Goal: Task Accomplishment & Management: Use online tool/utility

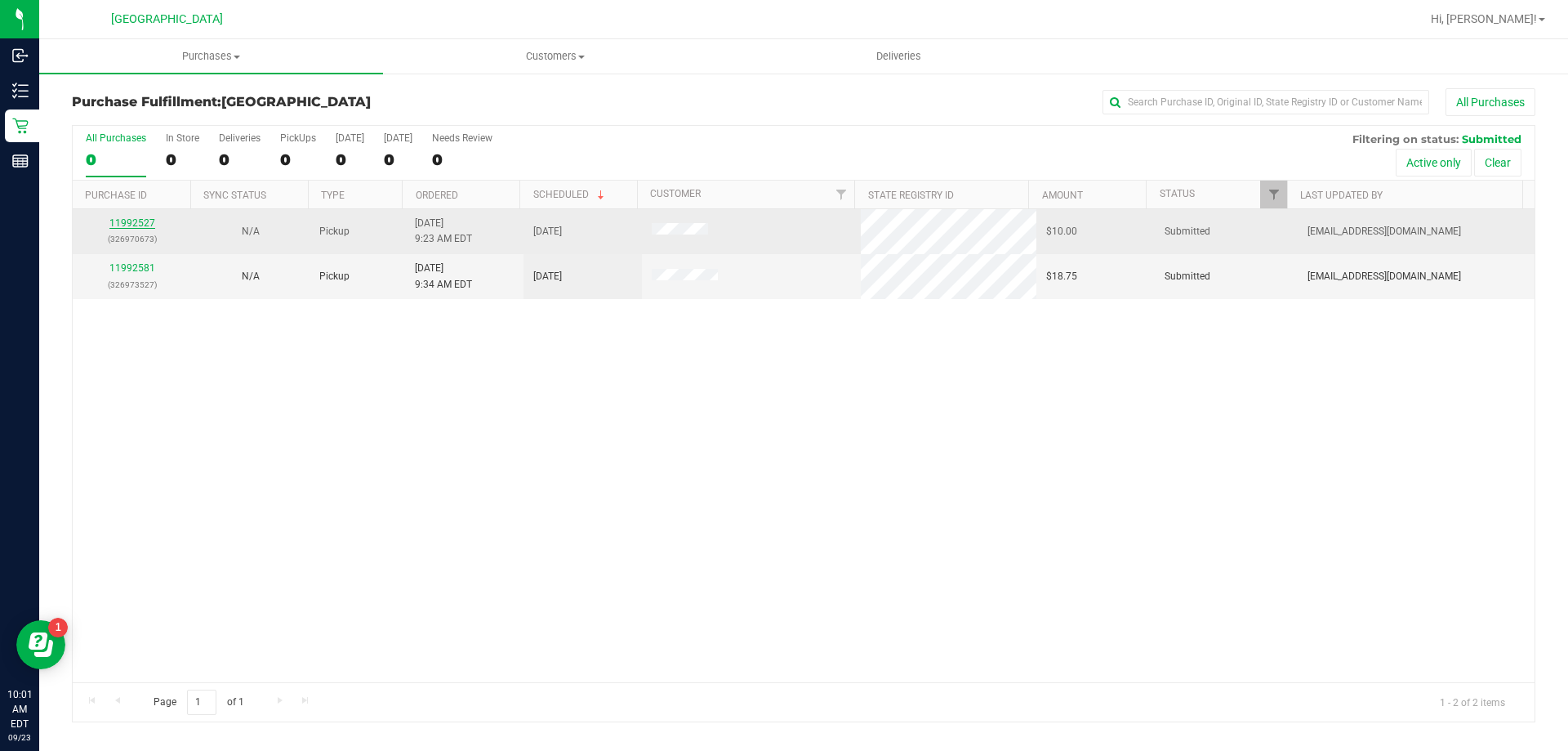
click at [136, 225] on link "11992527" at bounding box center [132, 223] width 46 height 11
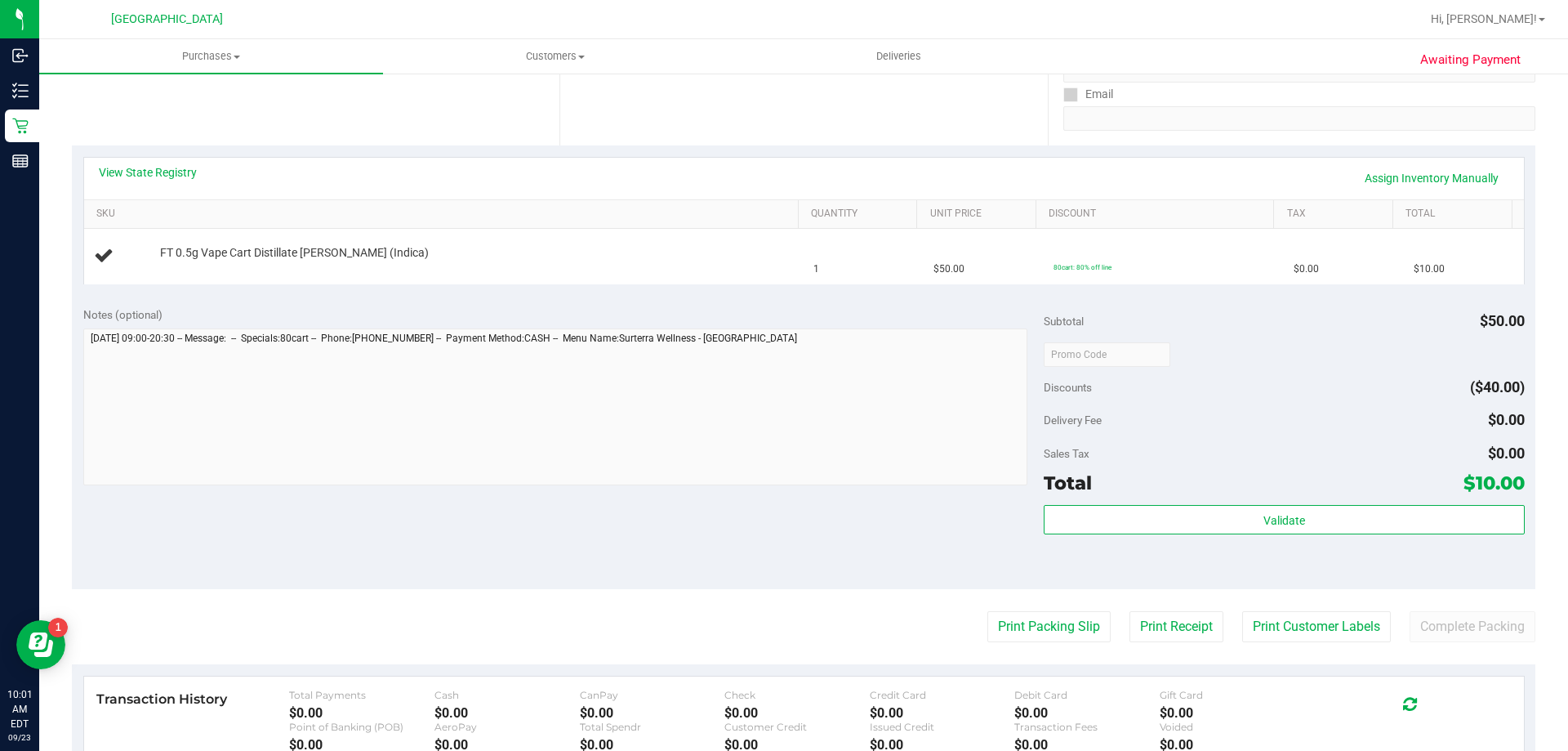
scroll to position [296, 0]
click at [1049, 622] on button "Print Packing Slip" at bounding box center [1049, 624] width 123 height 31
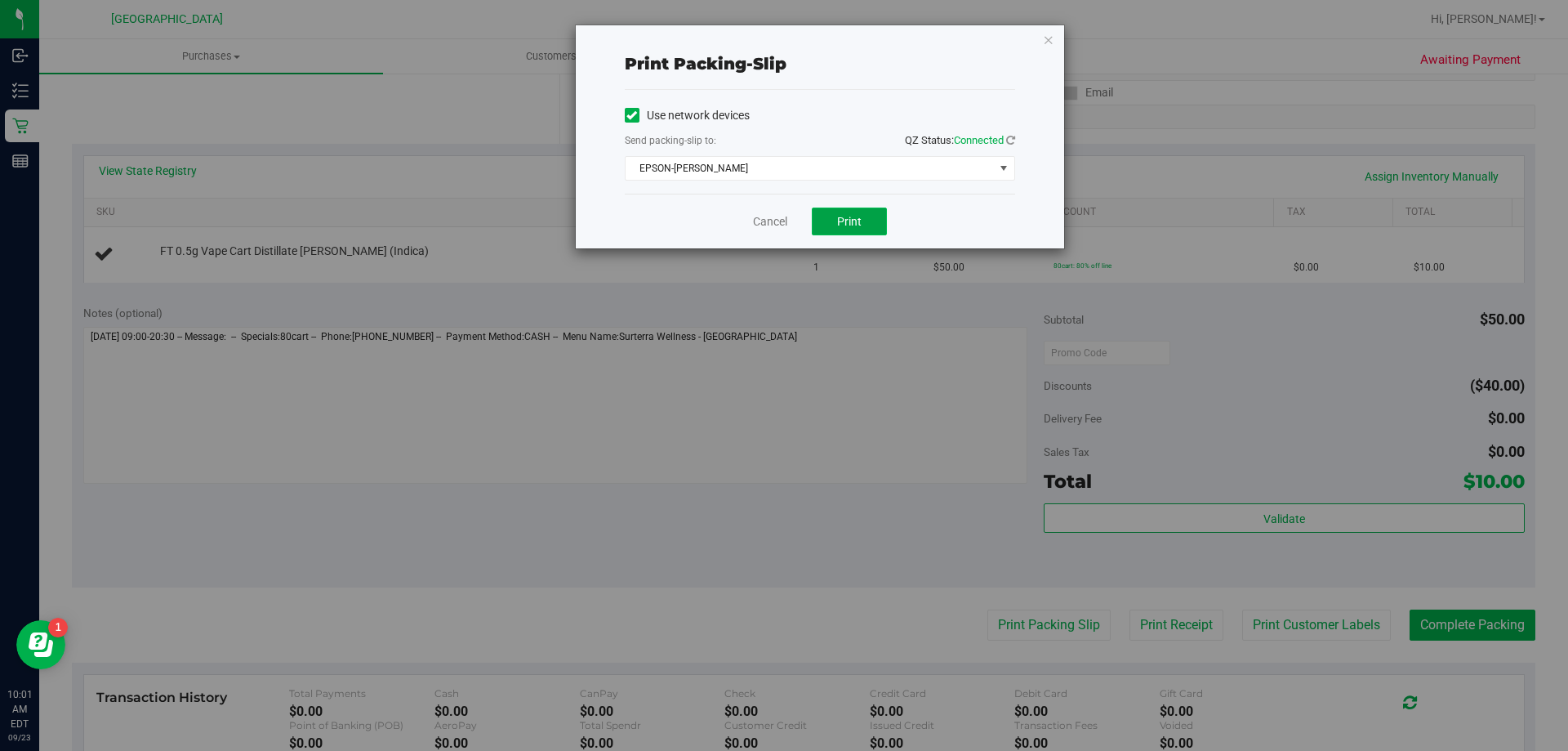
click at [838, 232] on button "Print" at bounding box center [849, 221] width 75 height 28
click at [769, 218] on link "Cancel" at bounding box center [770, 221] width 35 height 17
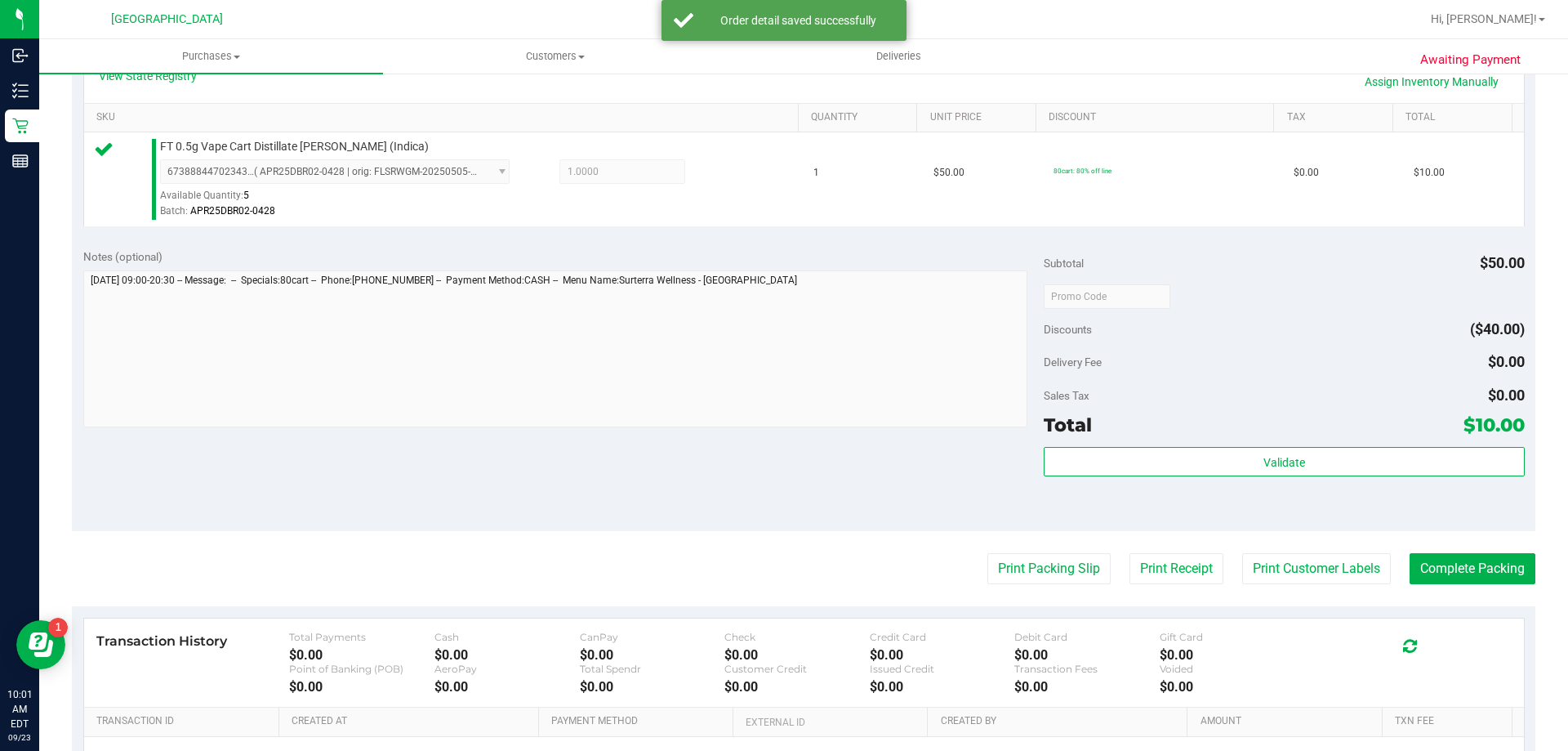
scroll to position [411, 0]
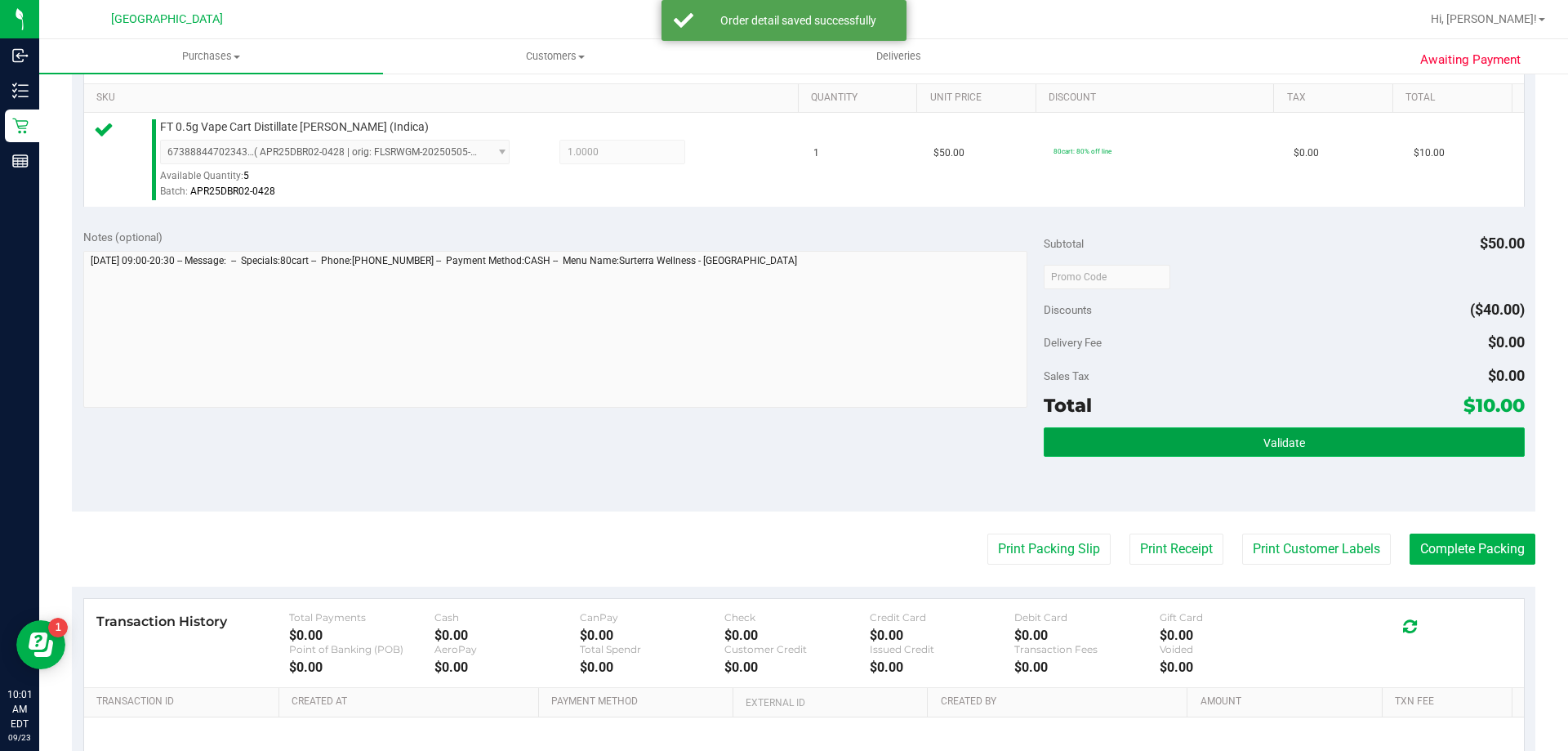
click at [1118, 446] on button "Validate" at bounding box center [1284, 441] width 480 height 29
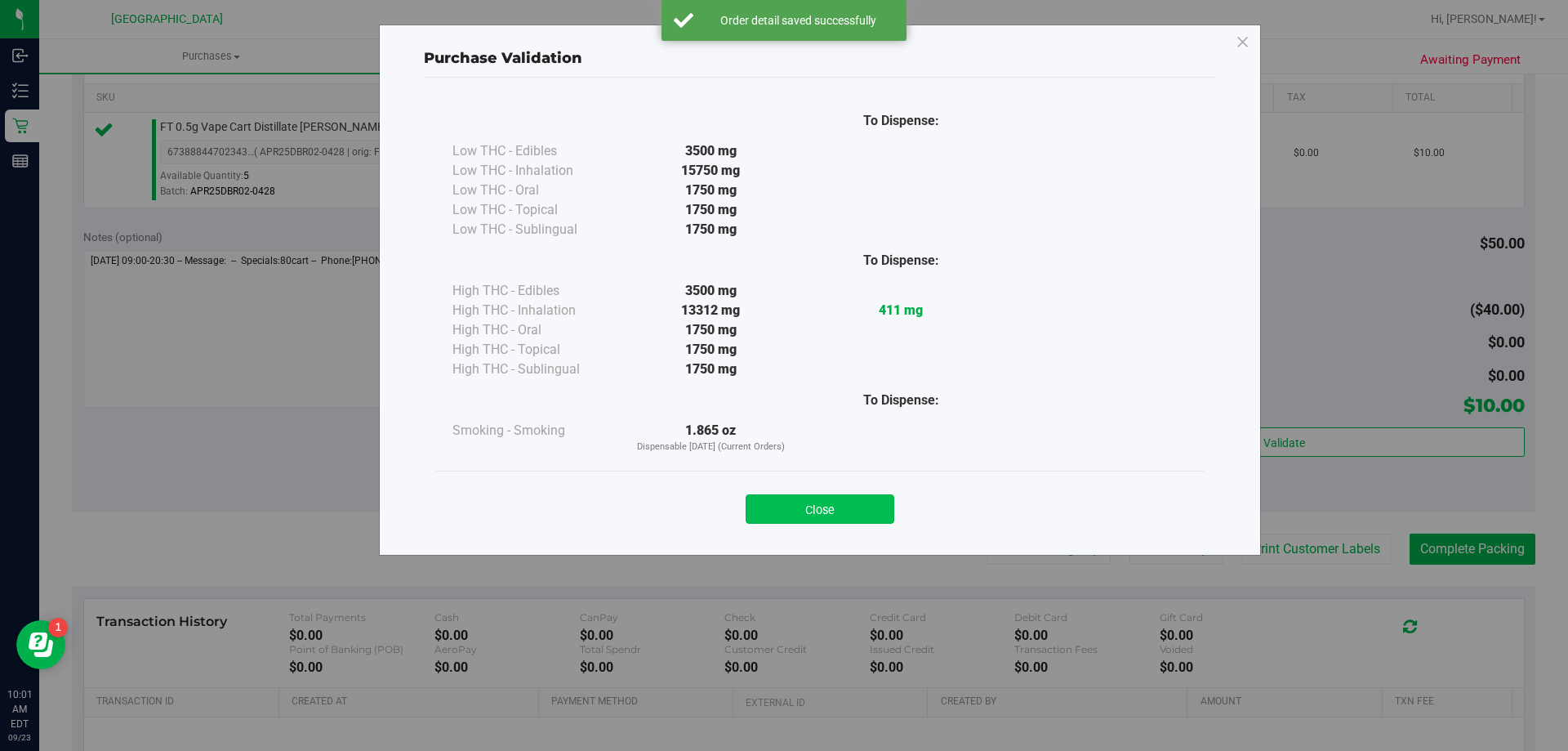
click at [817, 504] on button "Close" at bounding box center [819, 508] width 148 height 29
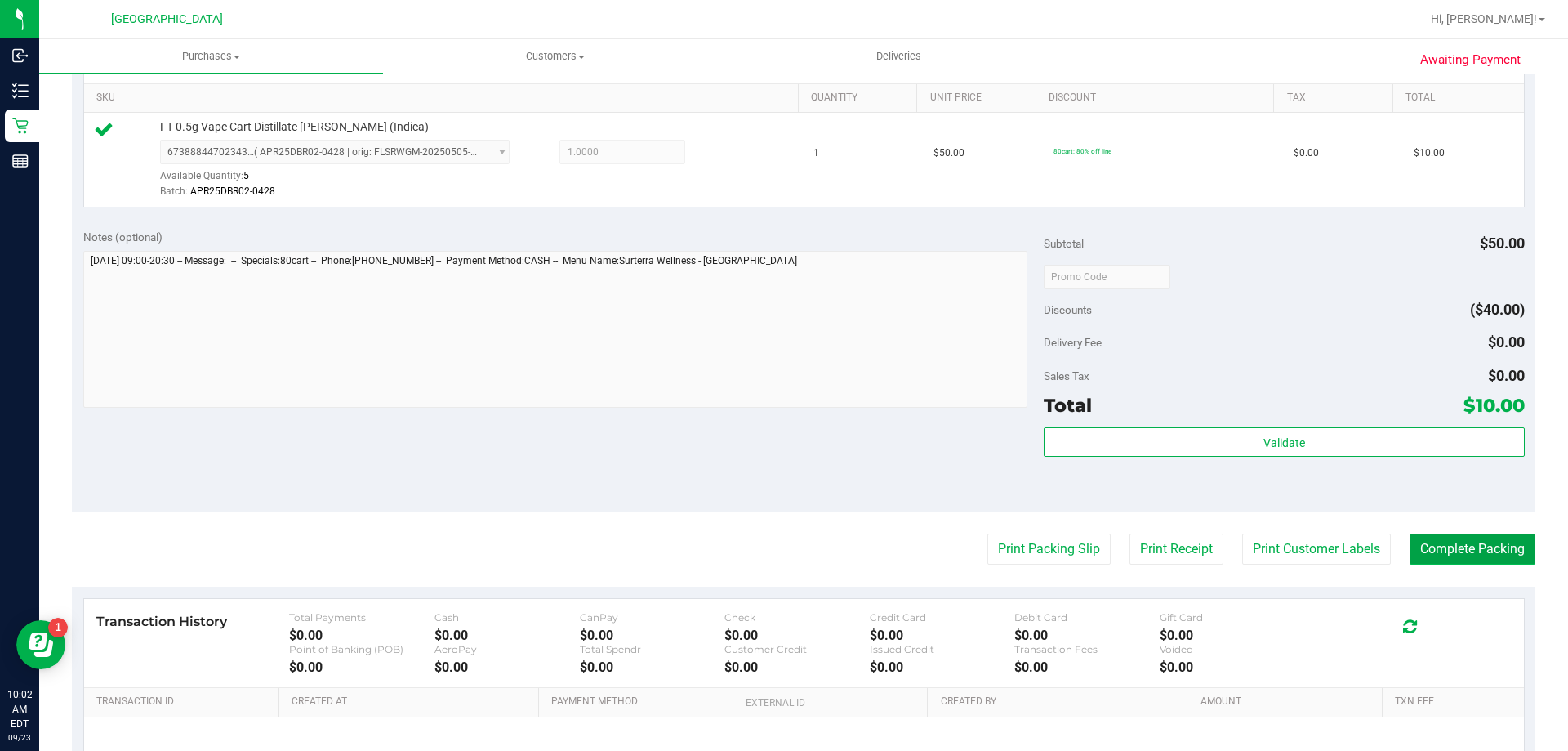
click at [1442, 560] on button "Complete Packing" at bounding box center [1472, 548] width 126 height 31
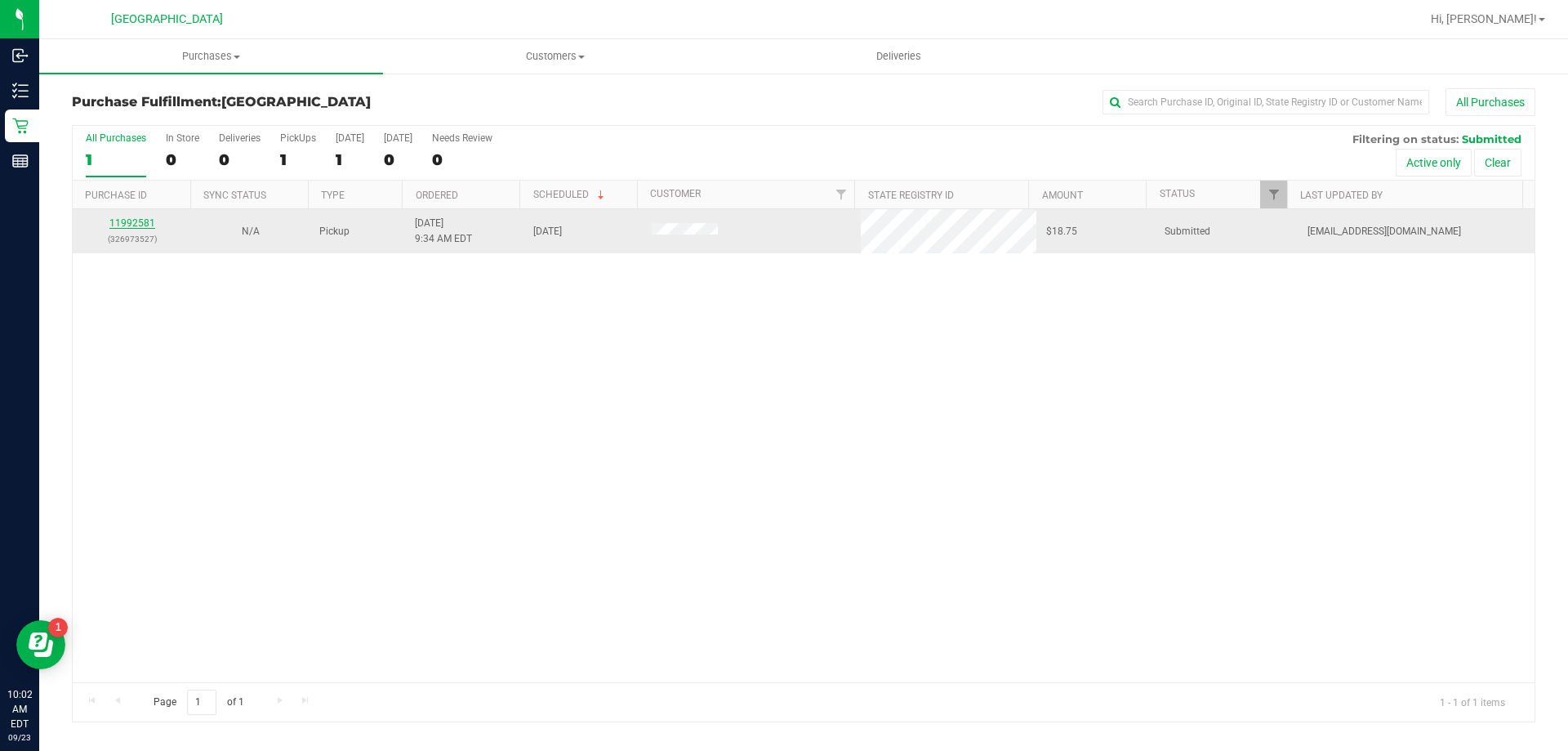
click at [135, 220] on link "11992581" at bounding box center [132, 223] width 46 height 11
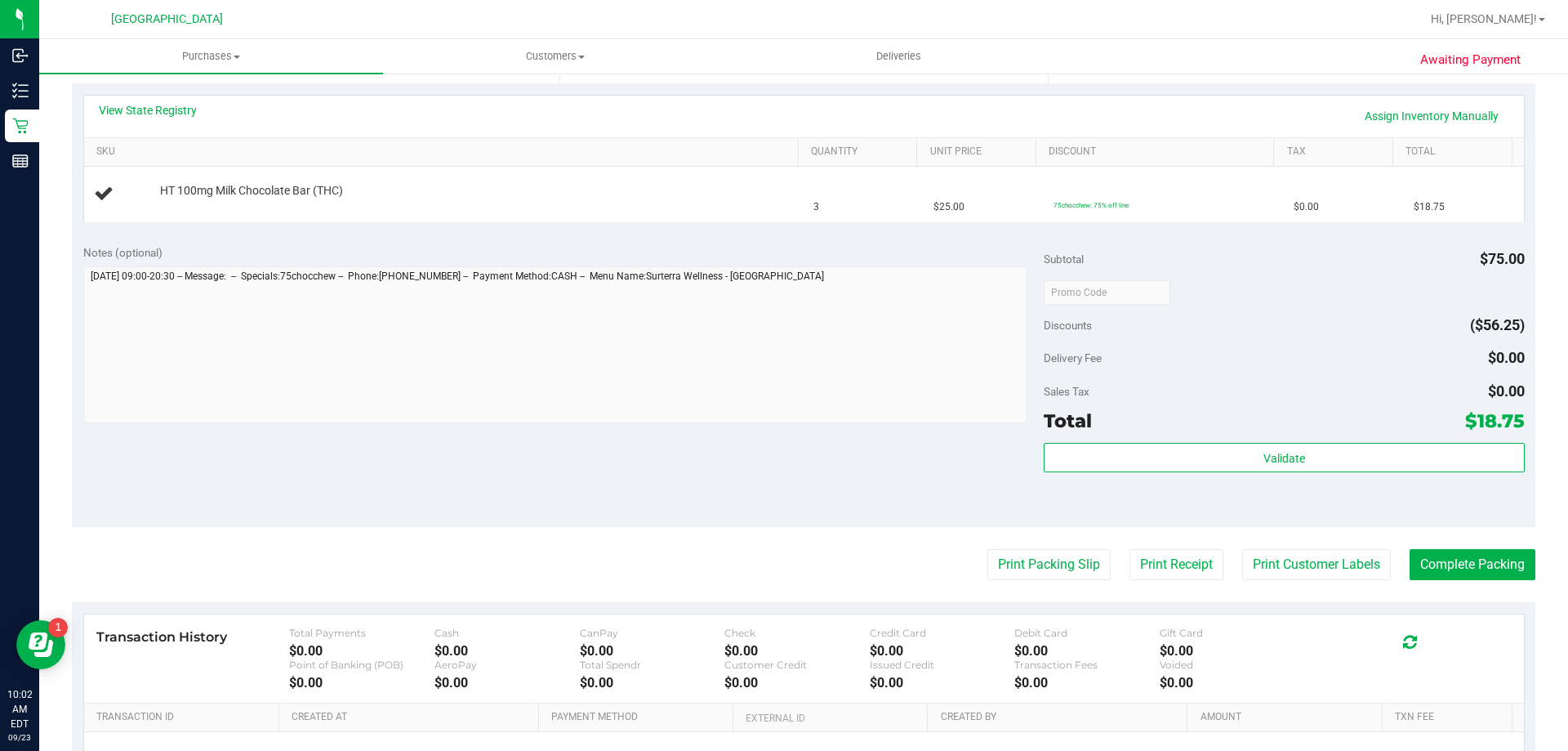
scroll to position [470, 0]
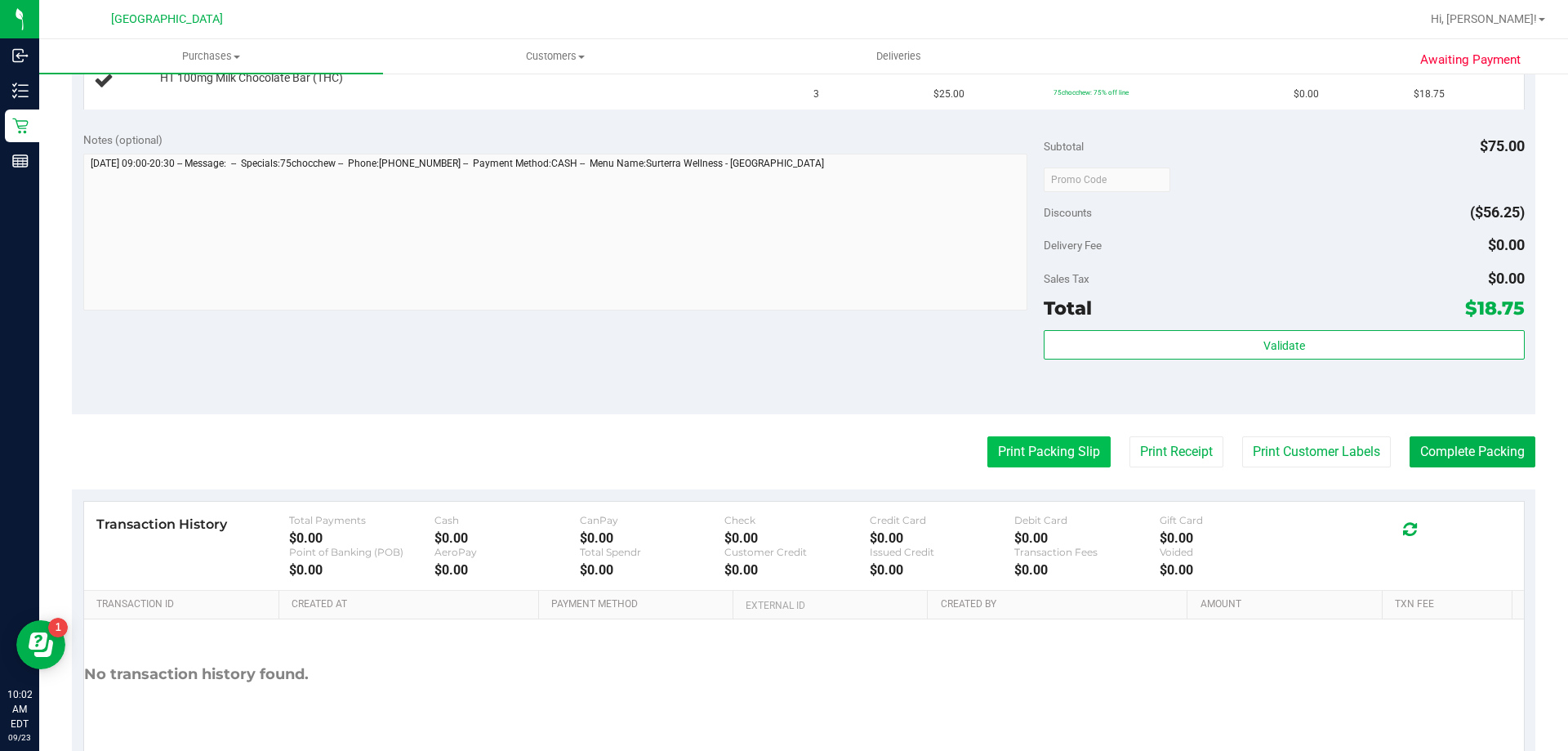
click at [1037, 445] on button "Print Packing Slip" at bounding box center [1049, 451] width 123 height 31
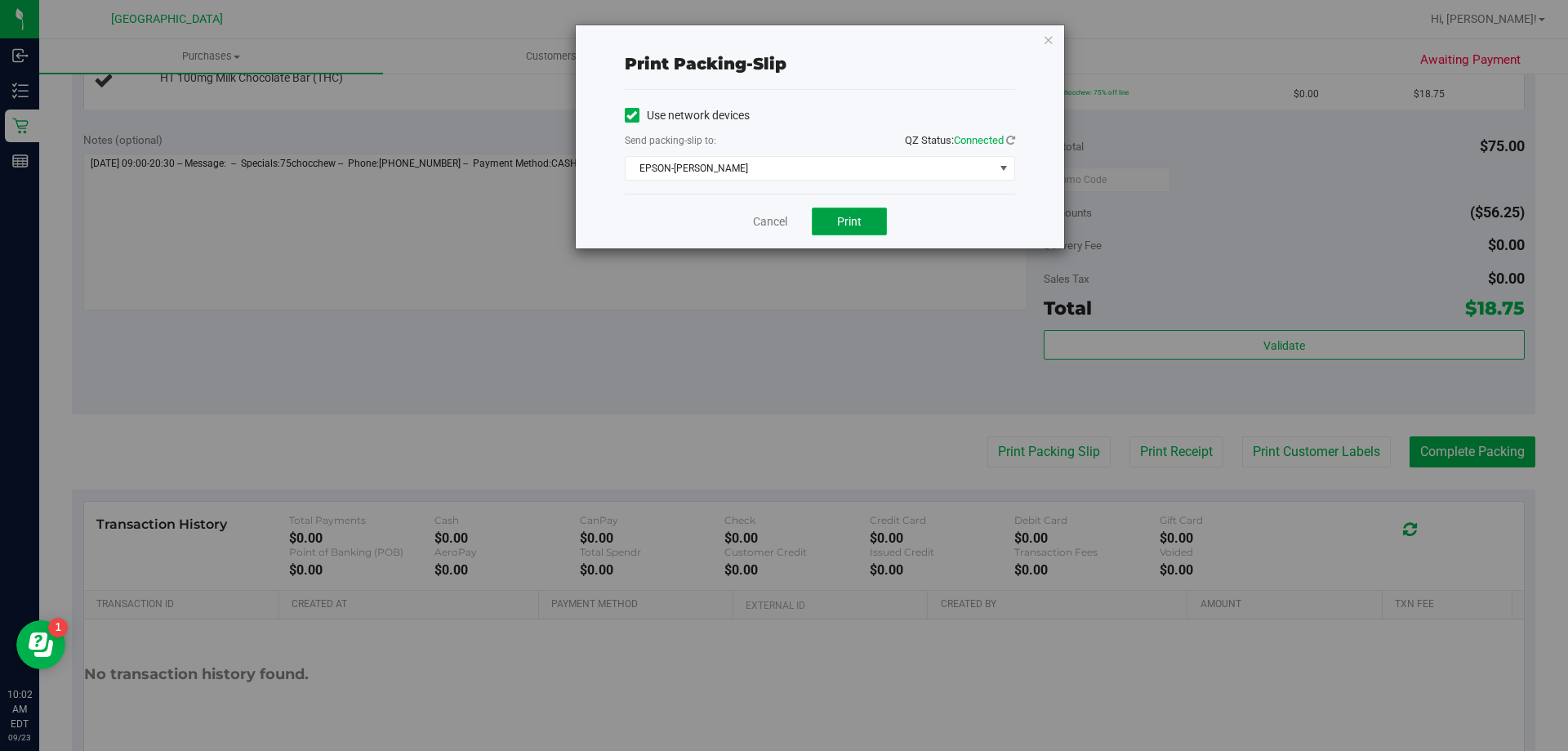
click at [835, 215] on button "Print" at bounding box center [849, 221] width 75 height 28
click at [767, 223] on link "Cancel" at bounding box center [770, 221] width 35 height 17
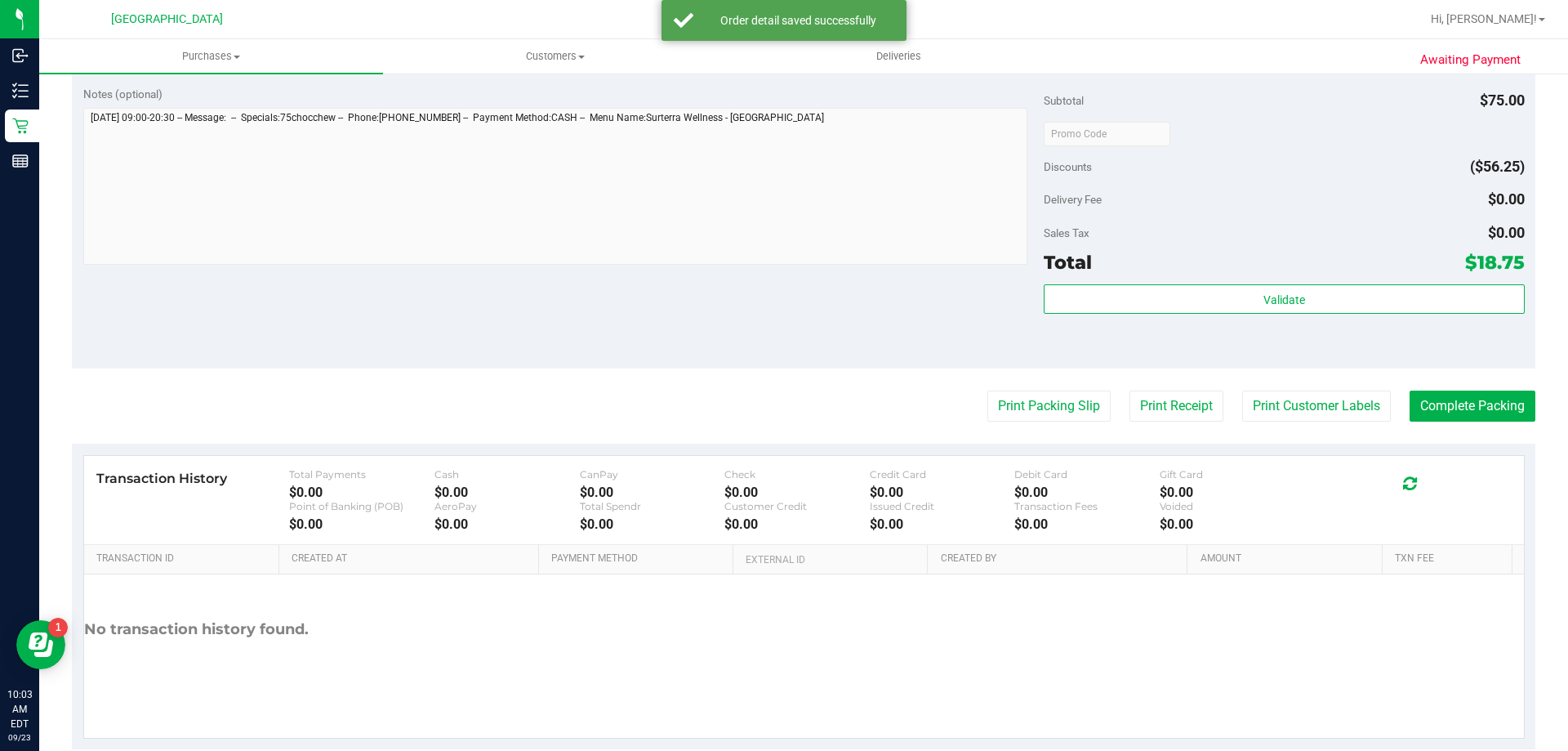
scroll to position [585, 0]
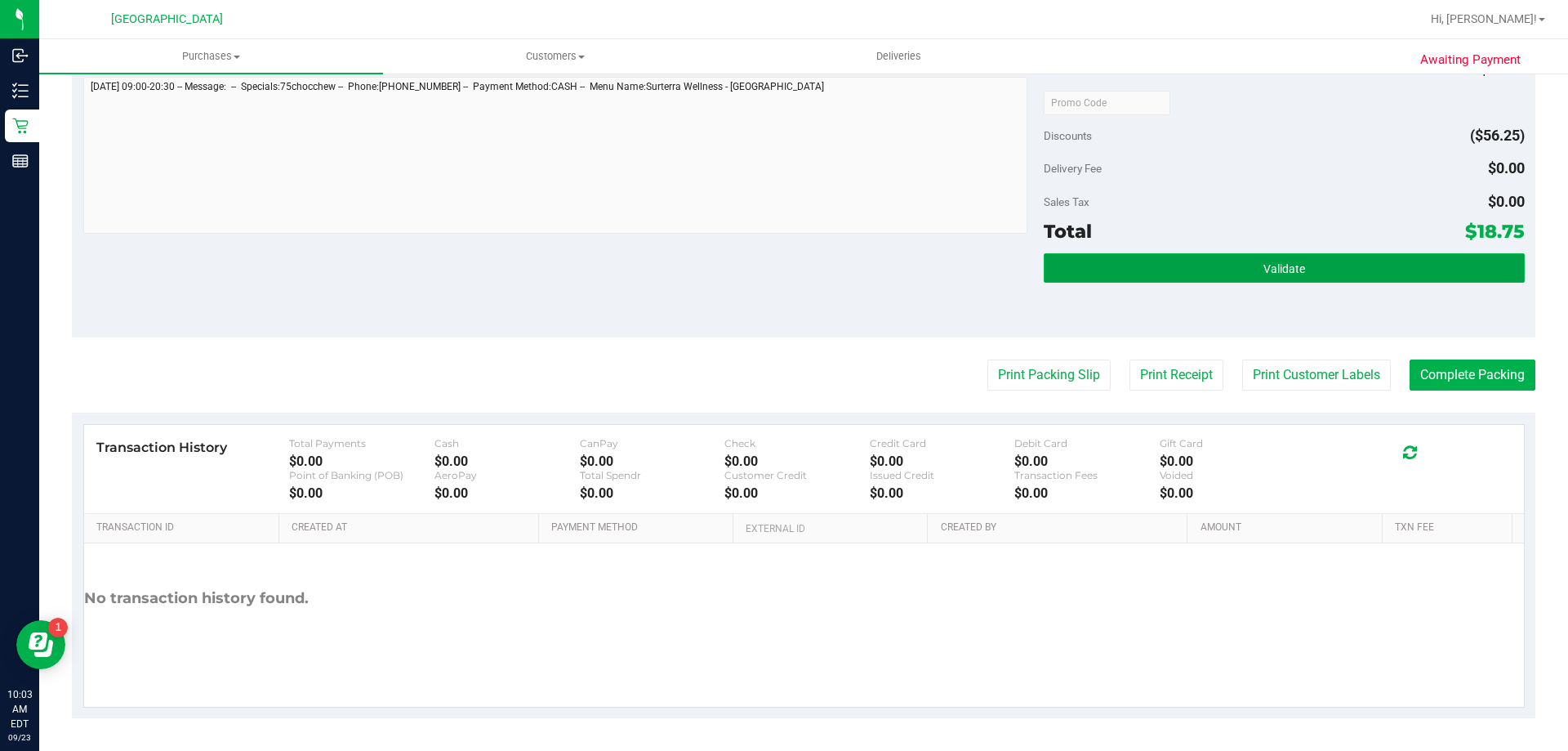
click at [1185, 276] on button "Validate" at bounding box center [1284, 267] width 480 height 29
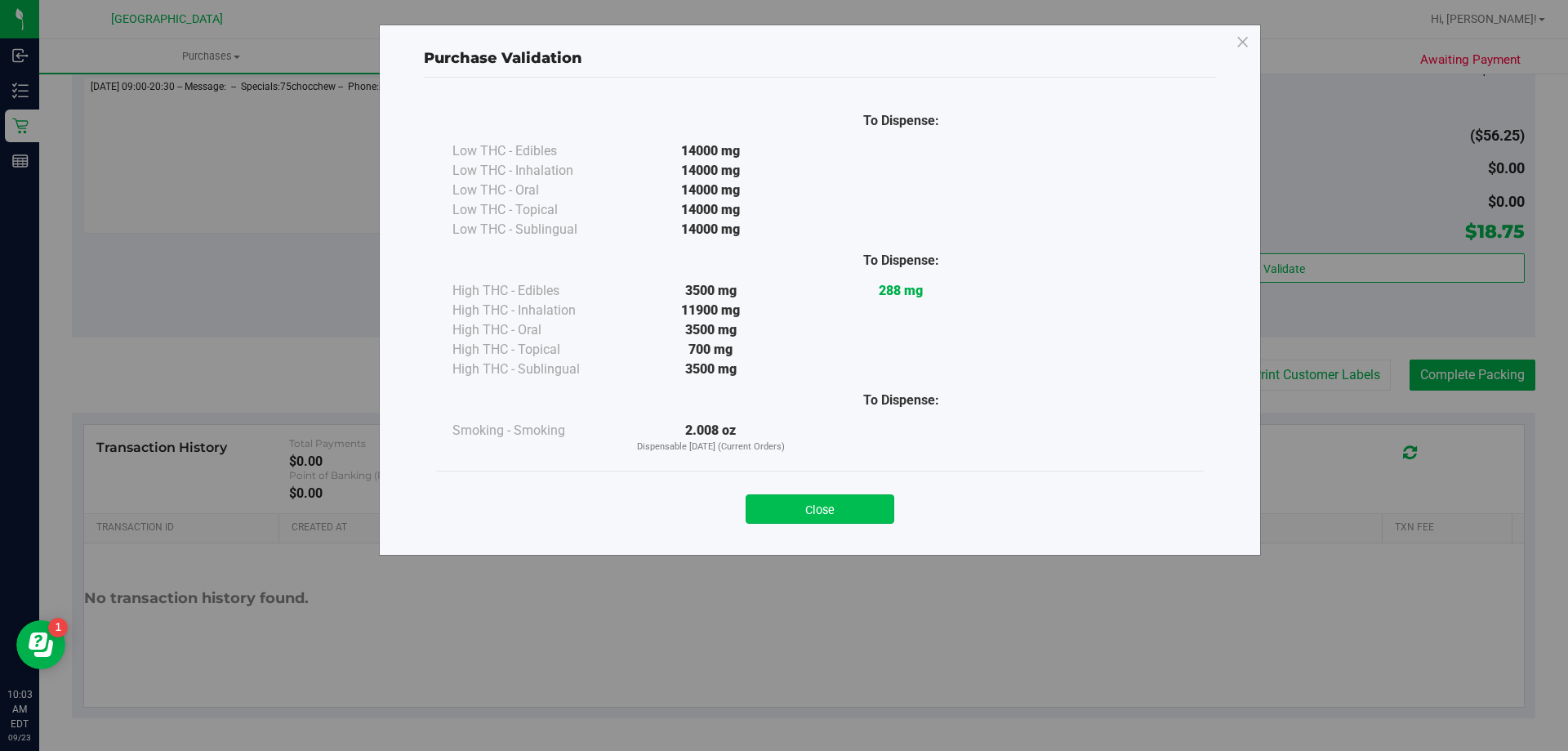
click at [821, 497] on button "Close" at bounding box center [819, 508] width 148 height 29
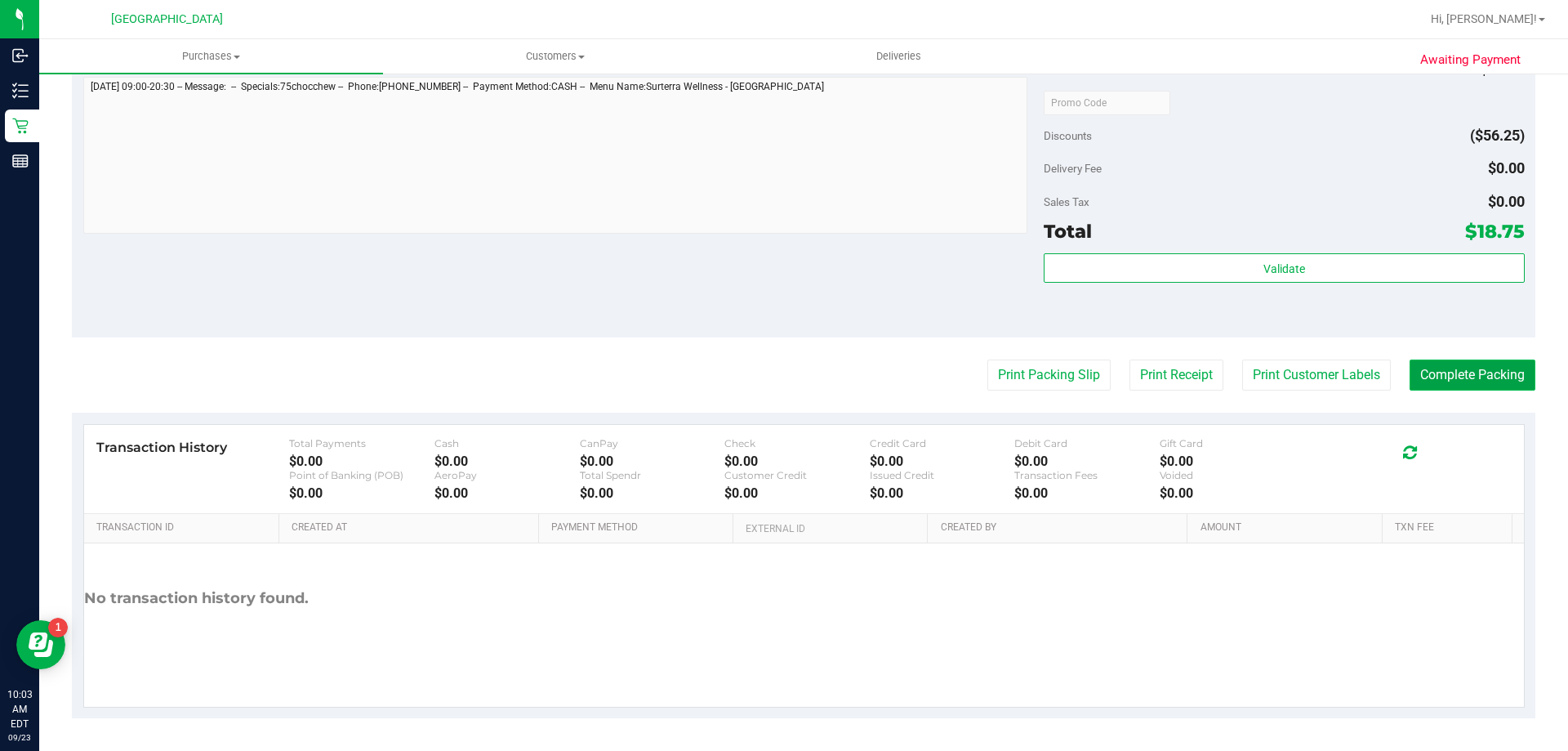
click at [1462, 363] on button "Complete Packing" at bounding box center [1472, 375] width 126 height 31
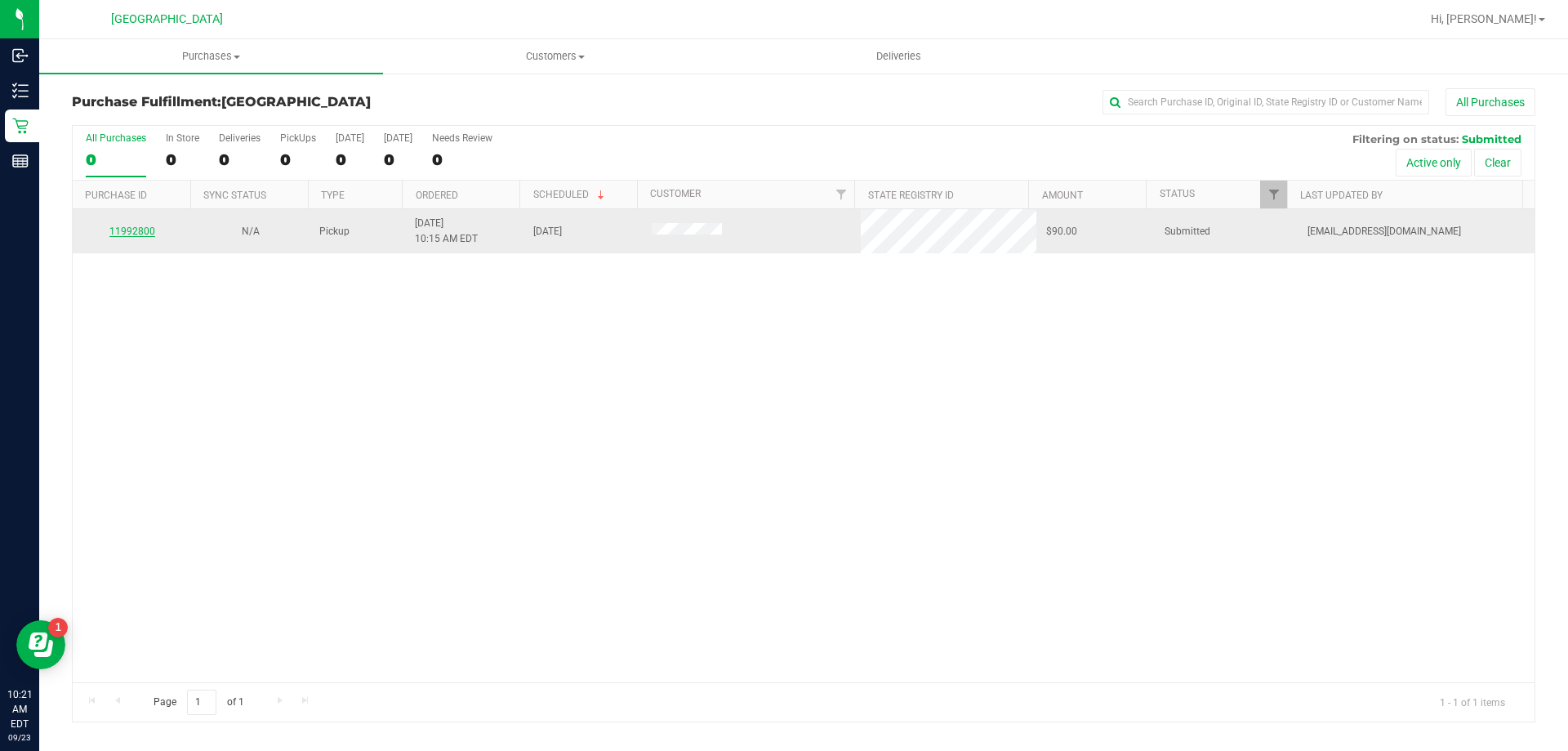
click at [146, 234] on link "11992800" at bounding box center [132, 231] width 46 height 11
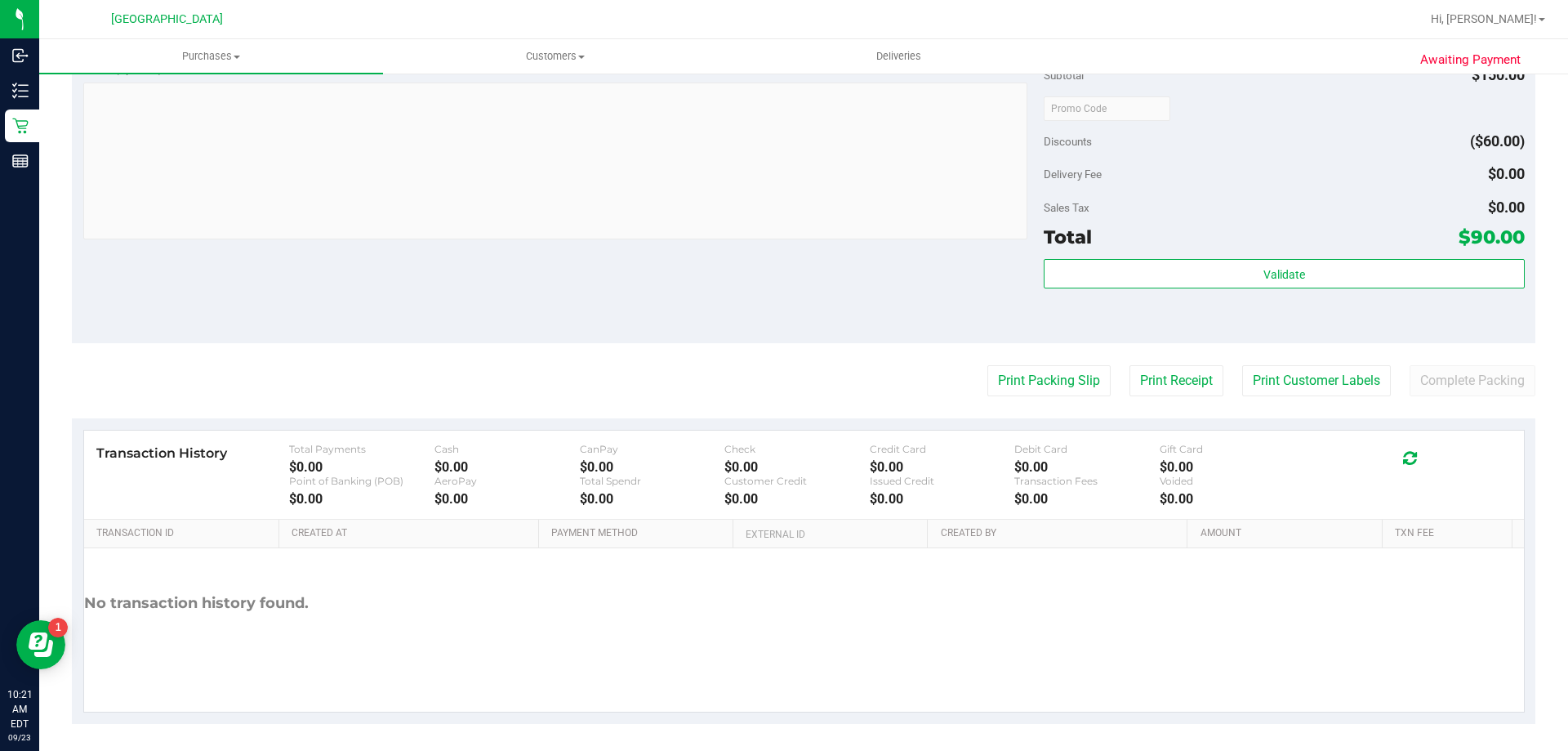
scroll to position [546, 0]
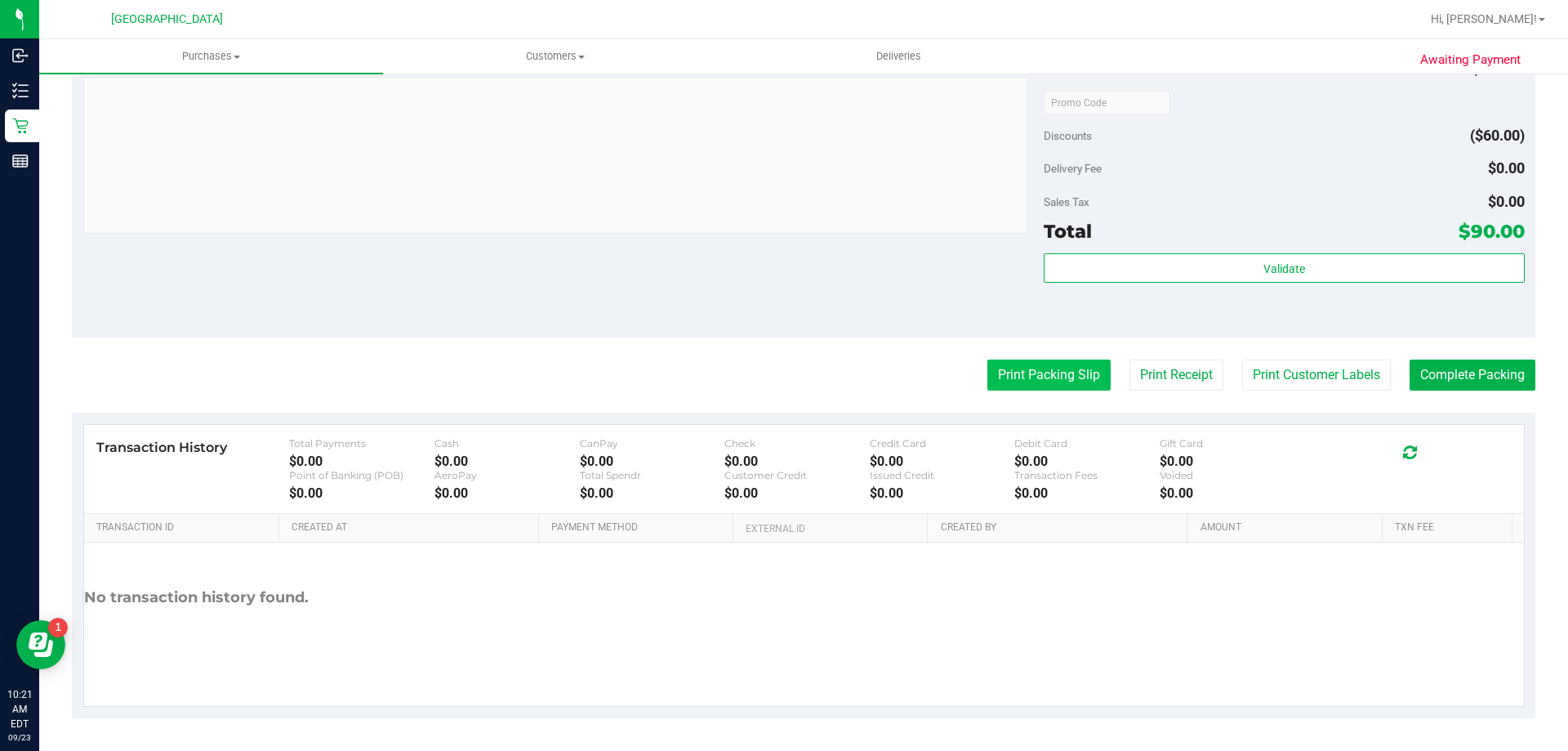
click at [1056, 379] on button "Print Packing Slip" at bounding box center [1049, 375] width 123 height 31
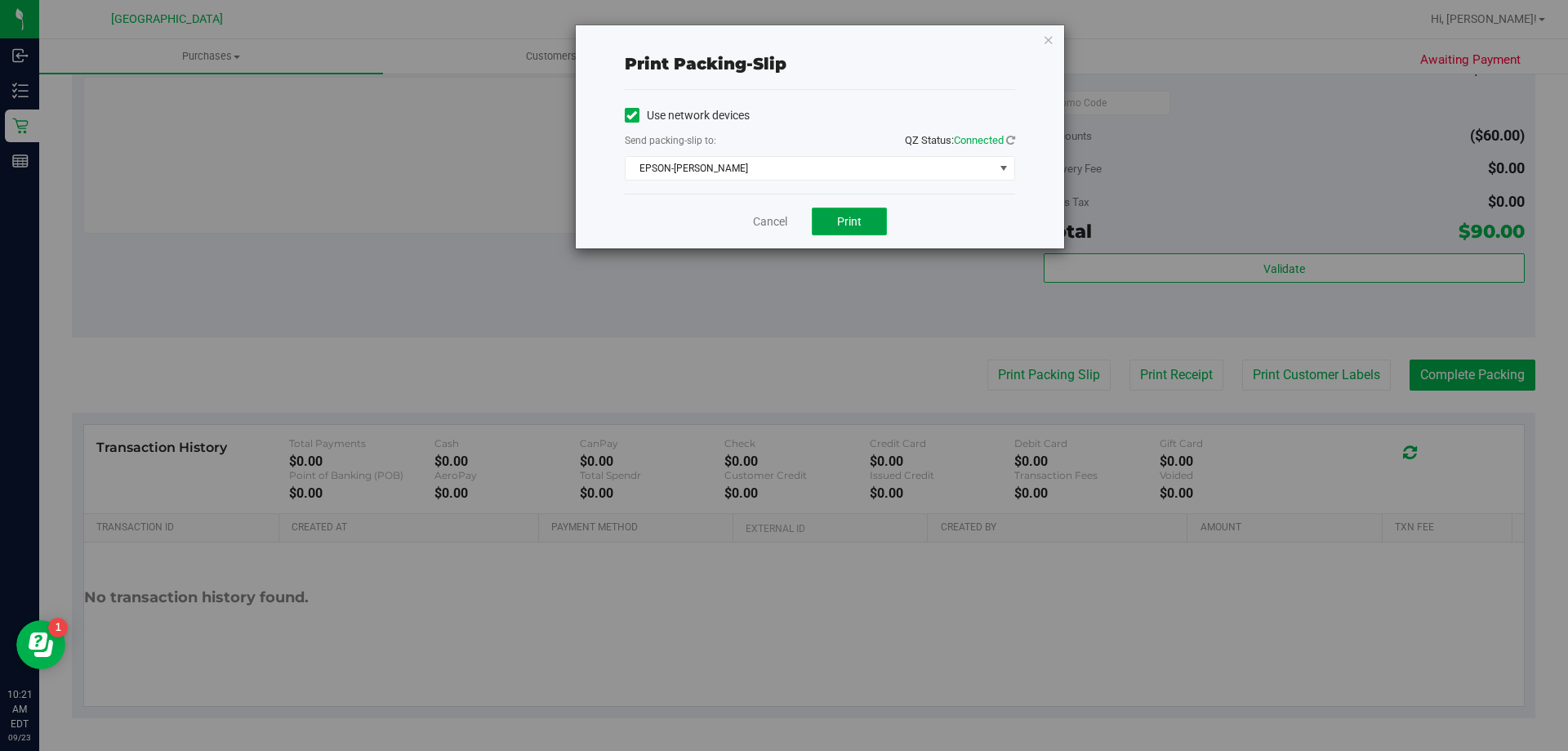
click at [833, 214] on button "Print" at bounding box center [849, 221] width 75 height 28
click at [763, 220] on link "Cancel" at bounding box center [770, 221] width 35 height 17
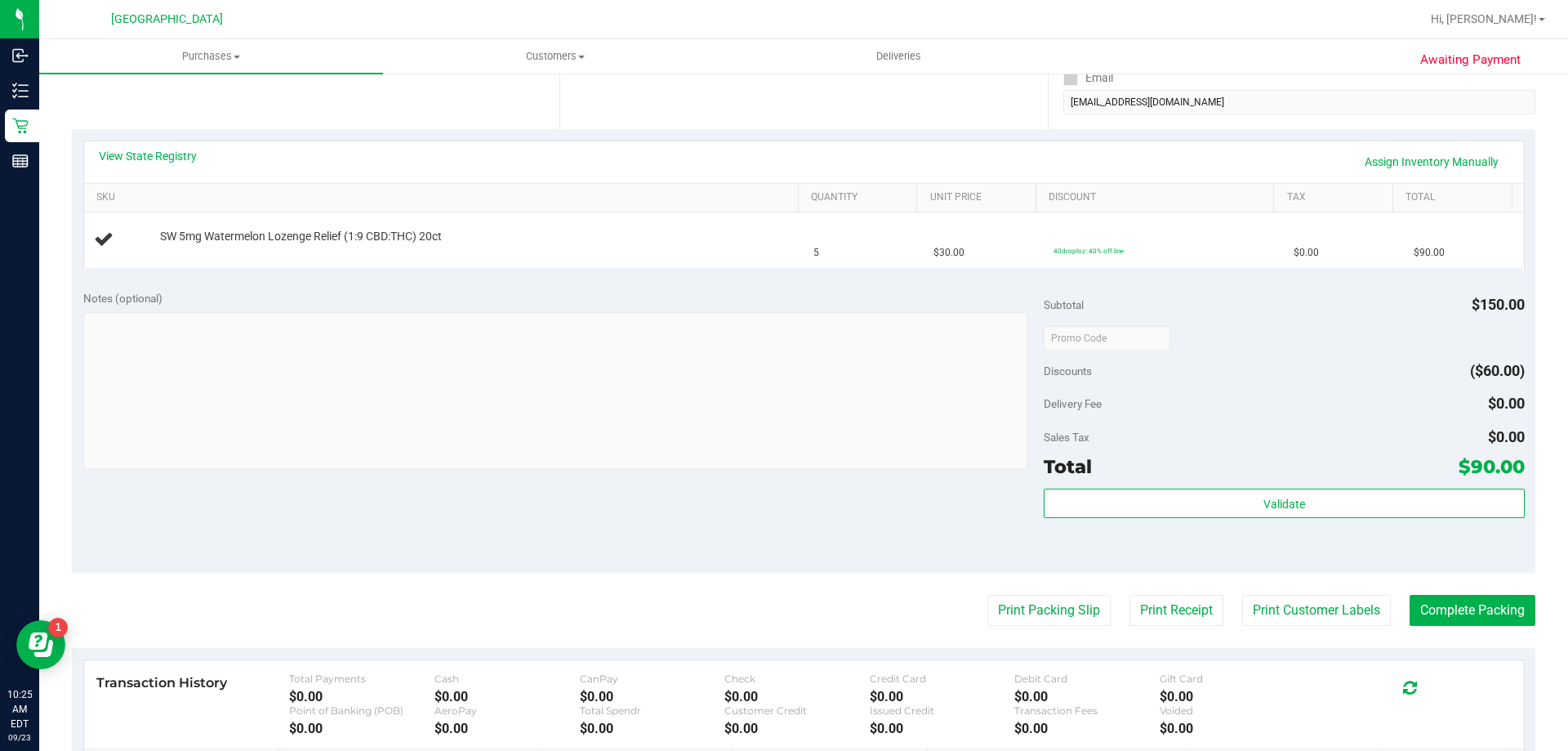
scroll to position [288, 0]
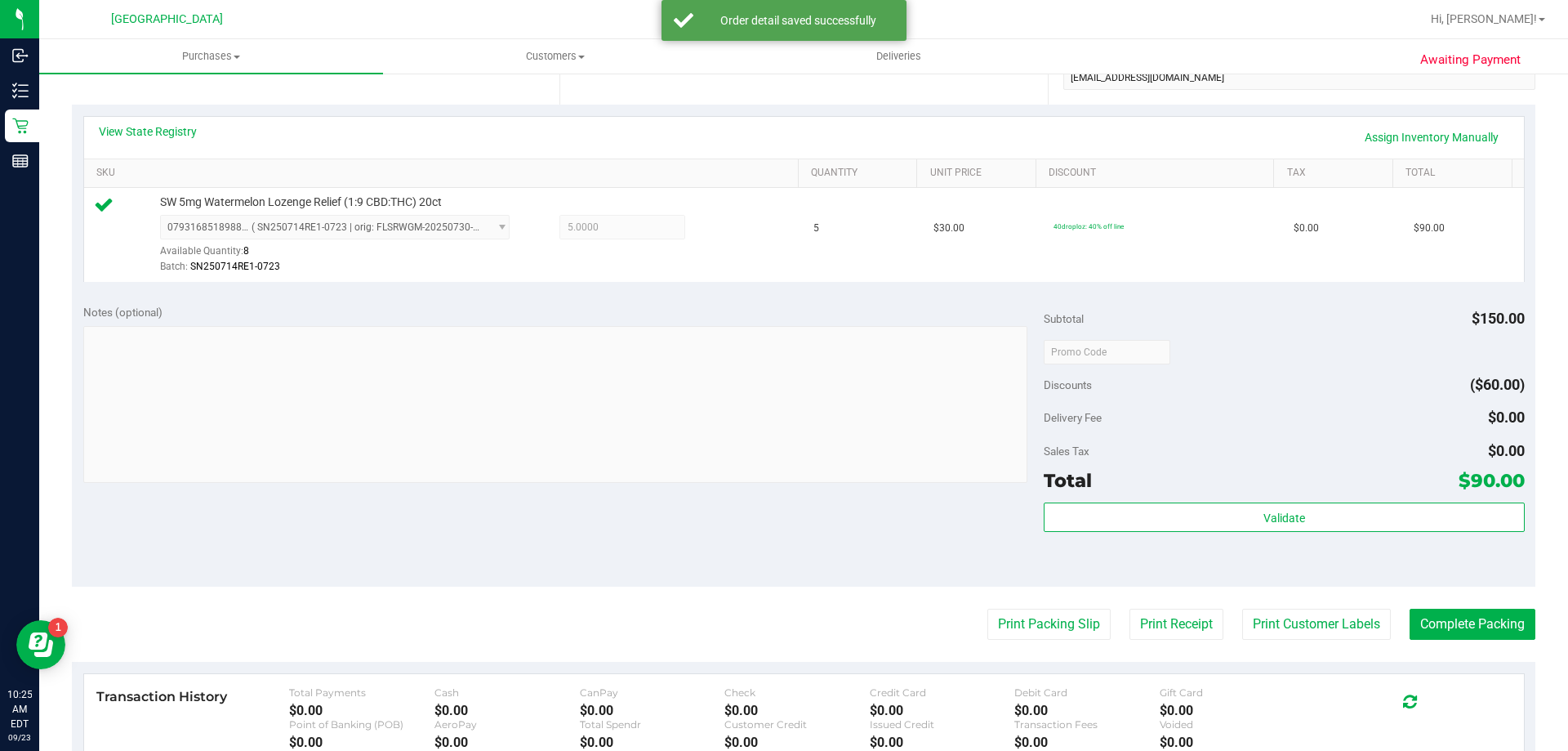
scroll to position [337, 0]
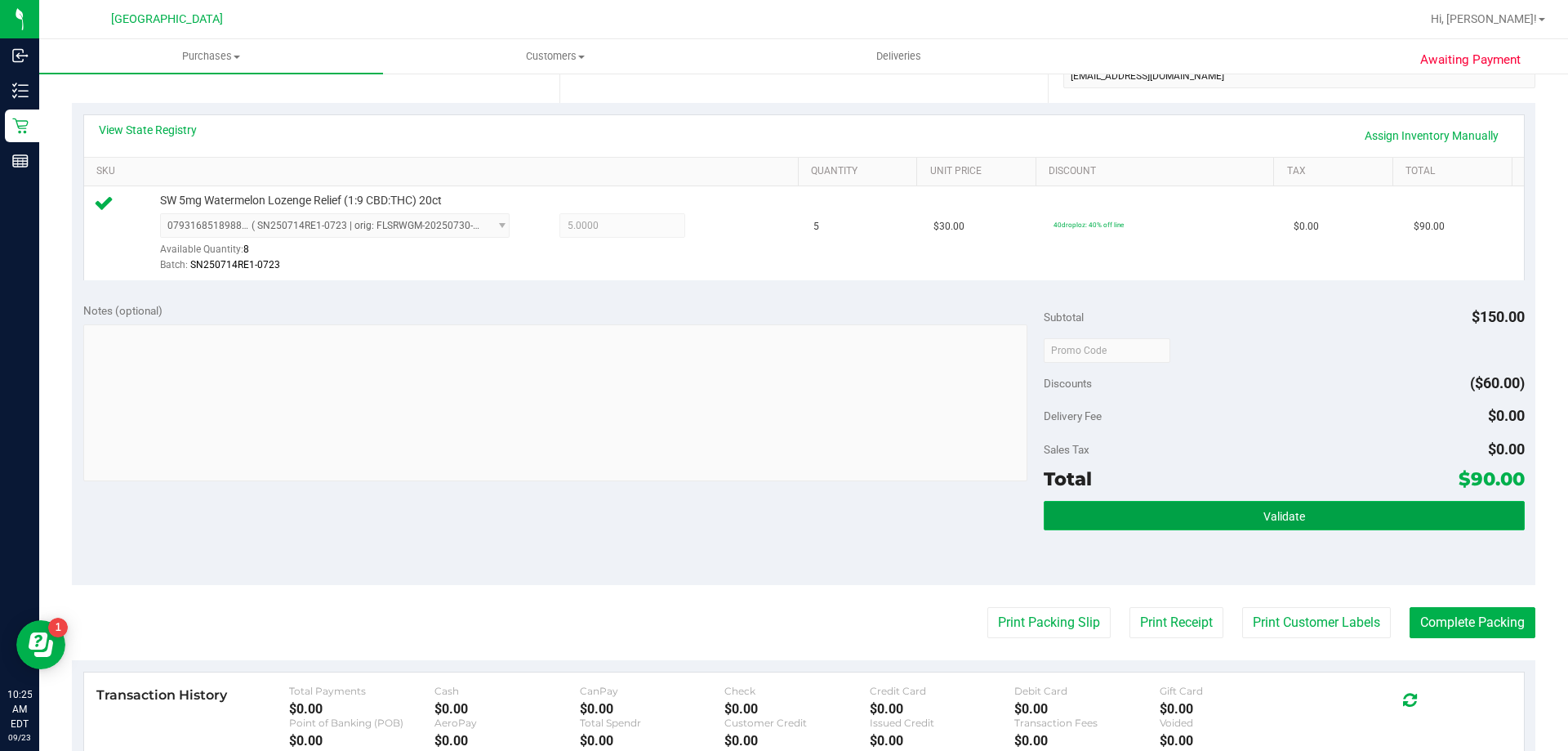
click at [1178, 517] on button "Validate" at bounding box center [1284, 515] width 480 height 29
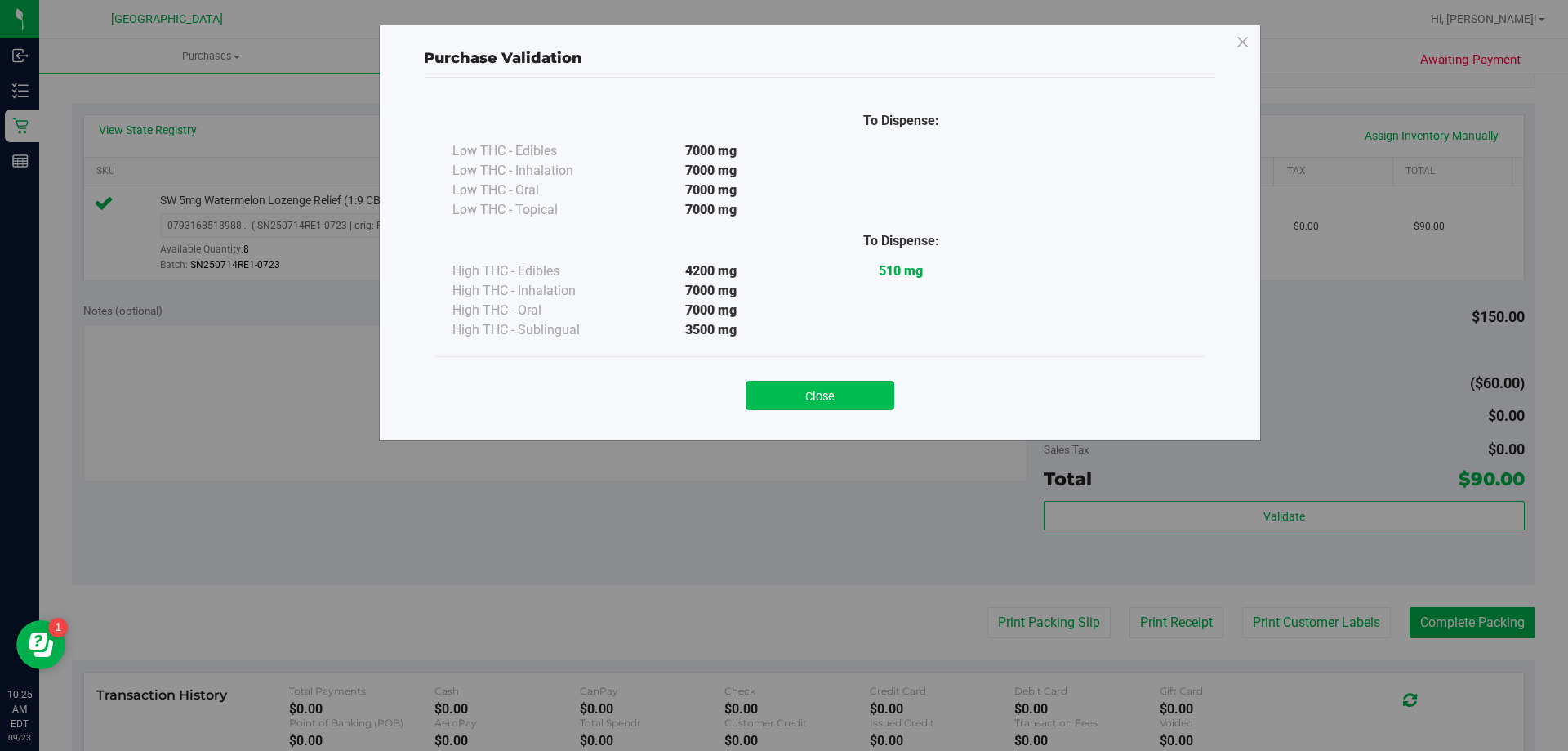
click at [820, 401] on button "Close" at bounding box center [819, 395] width 148 height 29
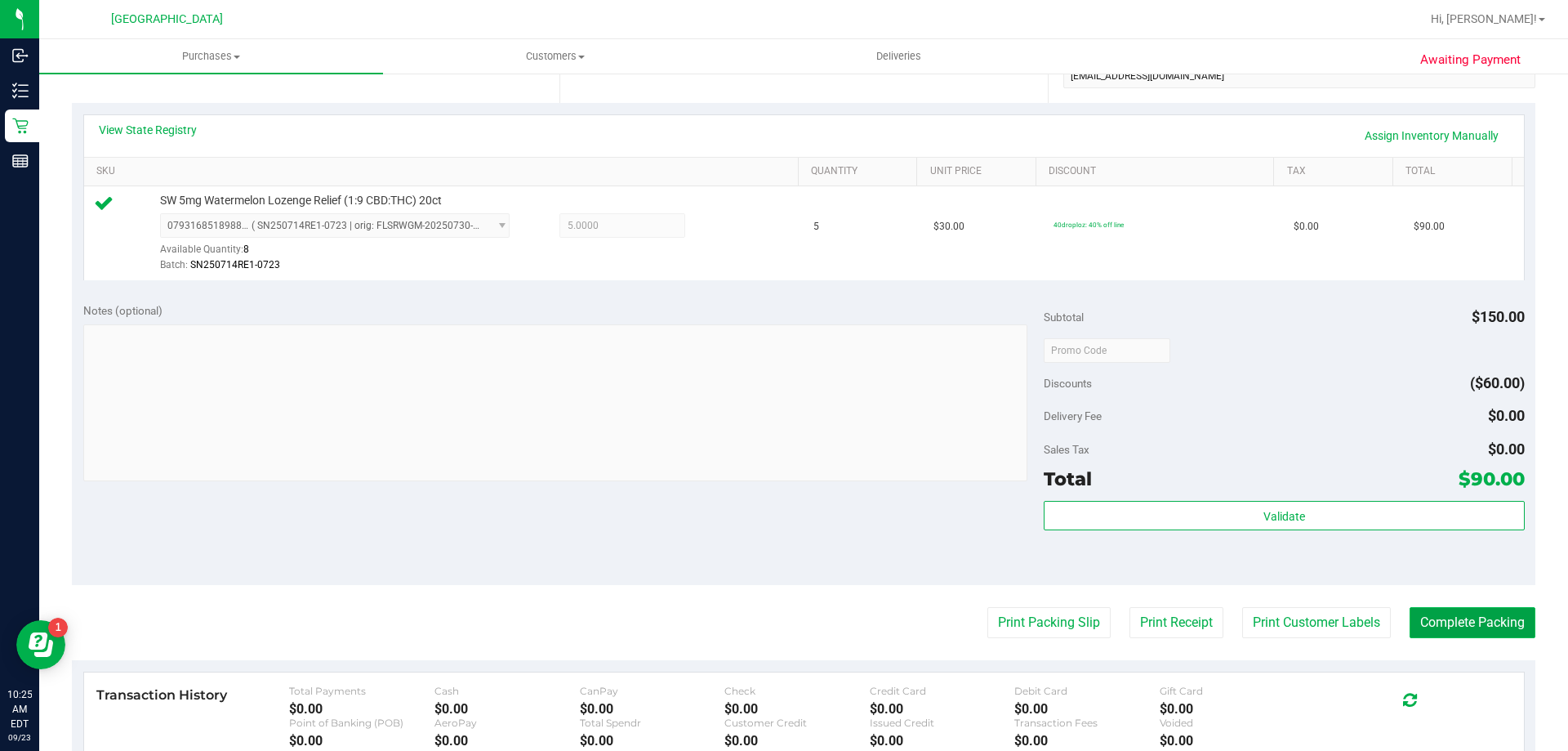
click at [1462, 623] on button "Complete Packing" at bounding box center [1472, 622] width 126 height 31
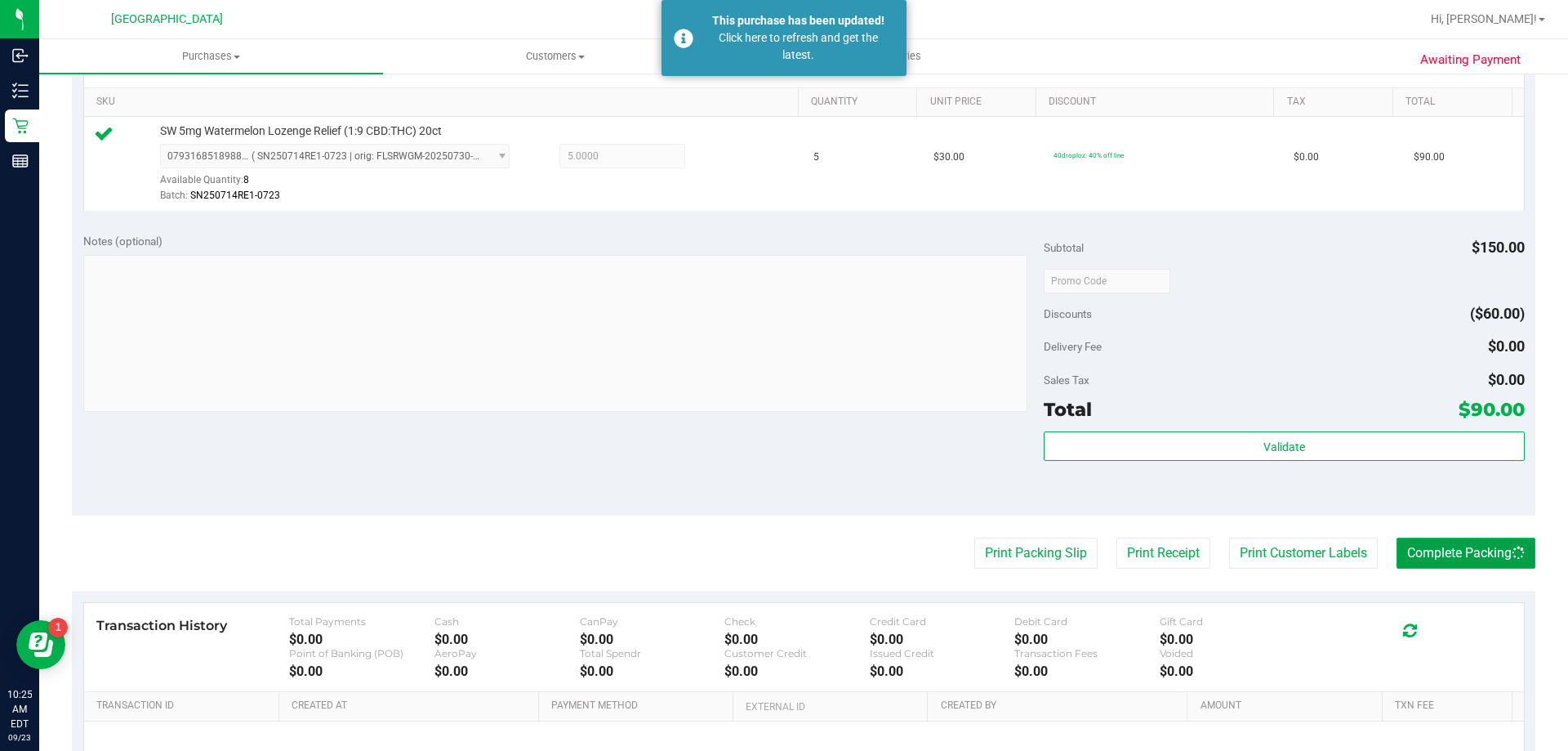
scroll to position [419, 0]
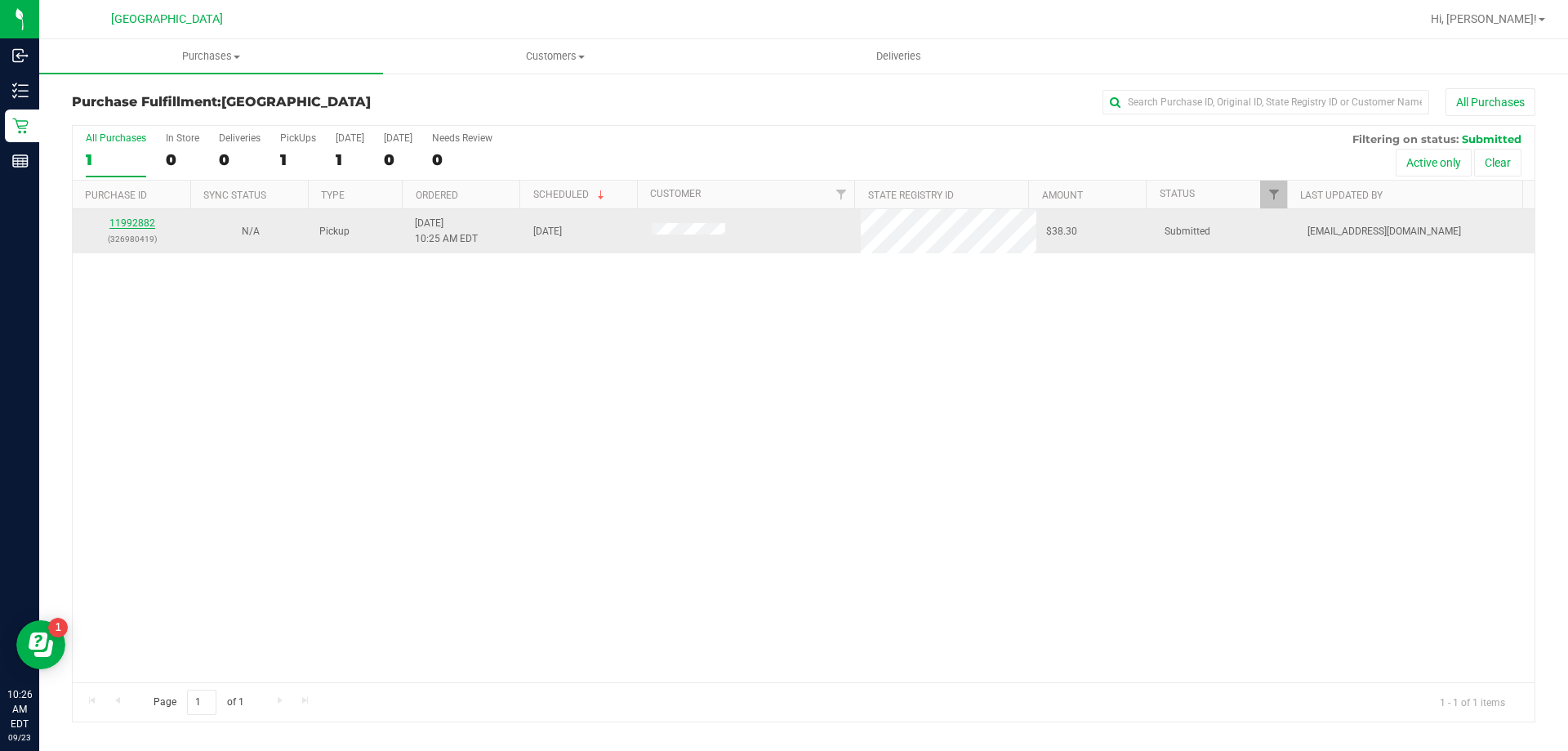
click at [126, 220] on link "11992882" at bounding box center [132, 223] width 46 height 11
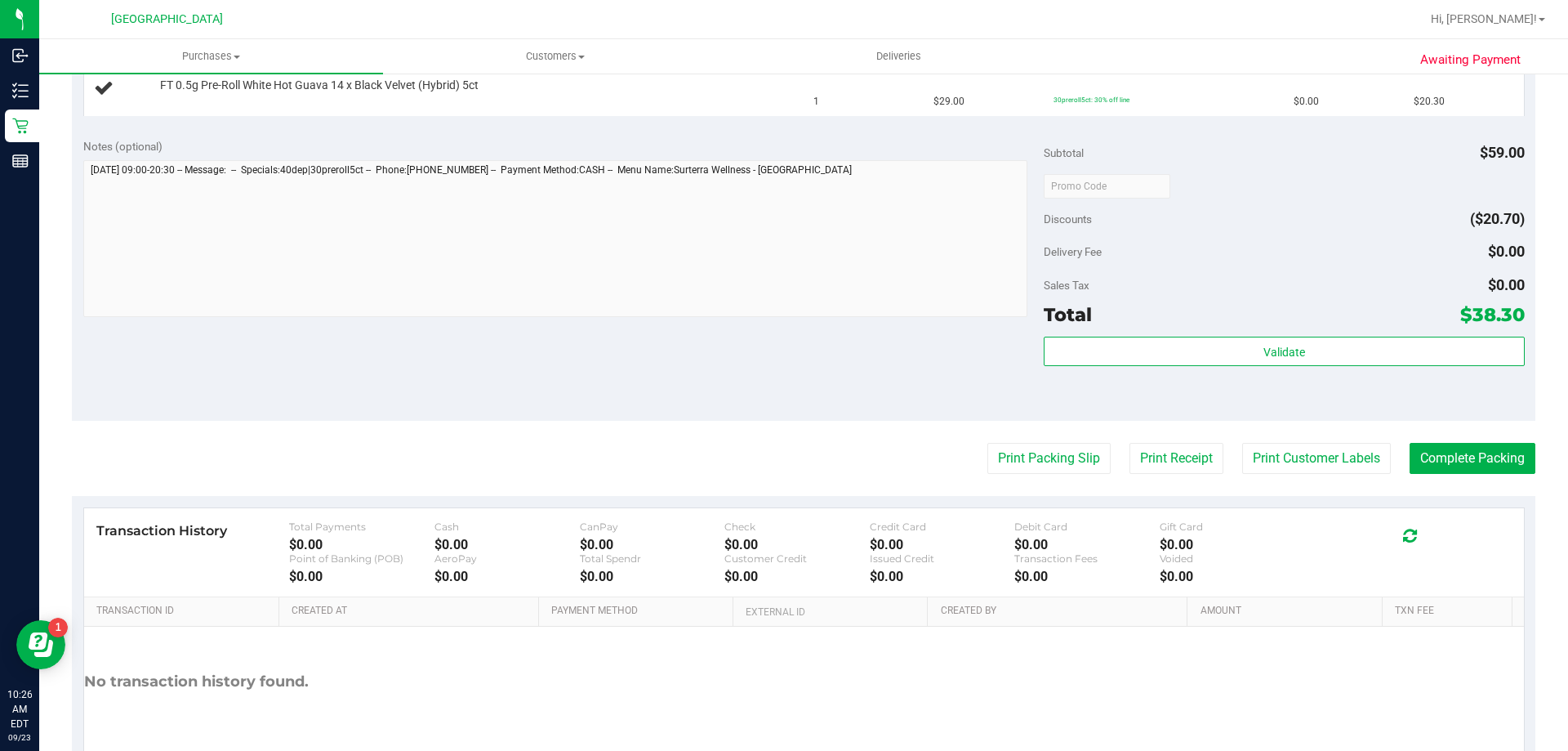
scroll to position [587, 0]
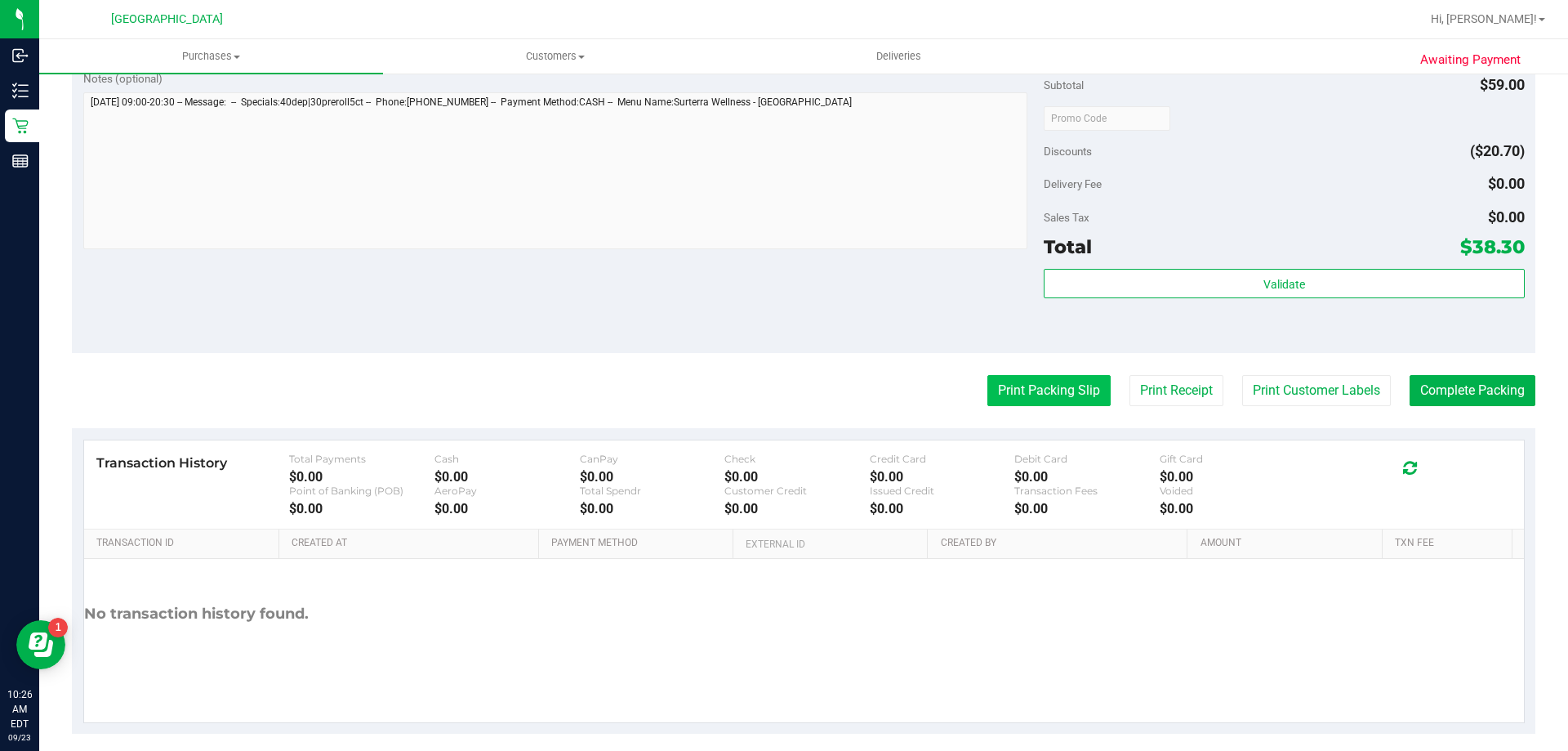
click at [1006, 390] on button "Print Packing Slip" at bounding box center [1049, 390] width 123 height 31
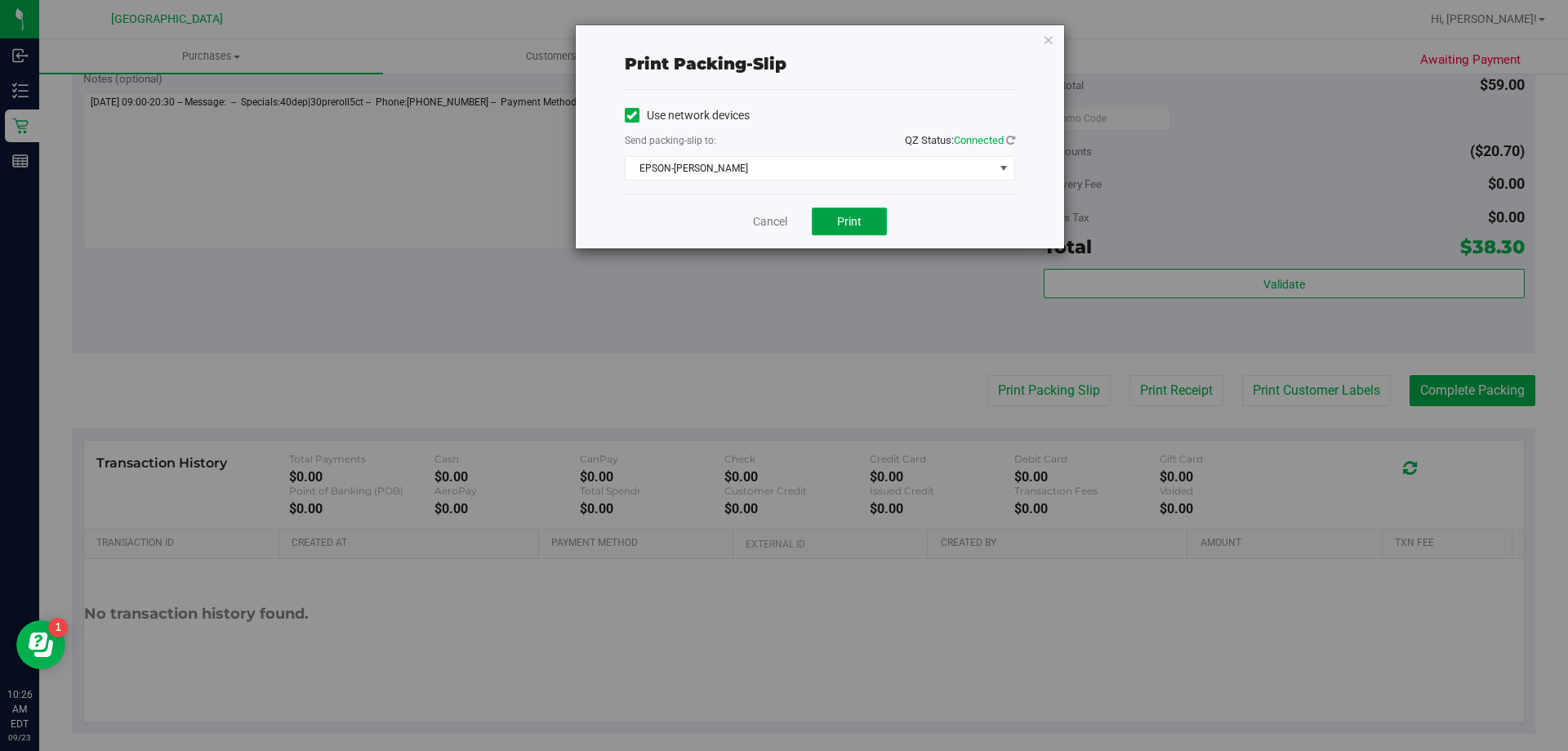
click at [851, 216] on span "Print" at bounding box center [849, 221] width 24 height 13
click at [769, 222] on link "Cancel" at bounding box center [770, 221] width 35 height 17
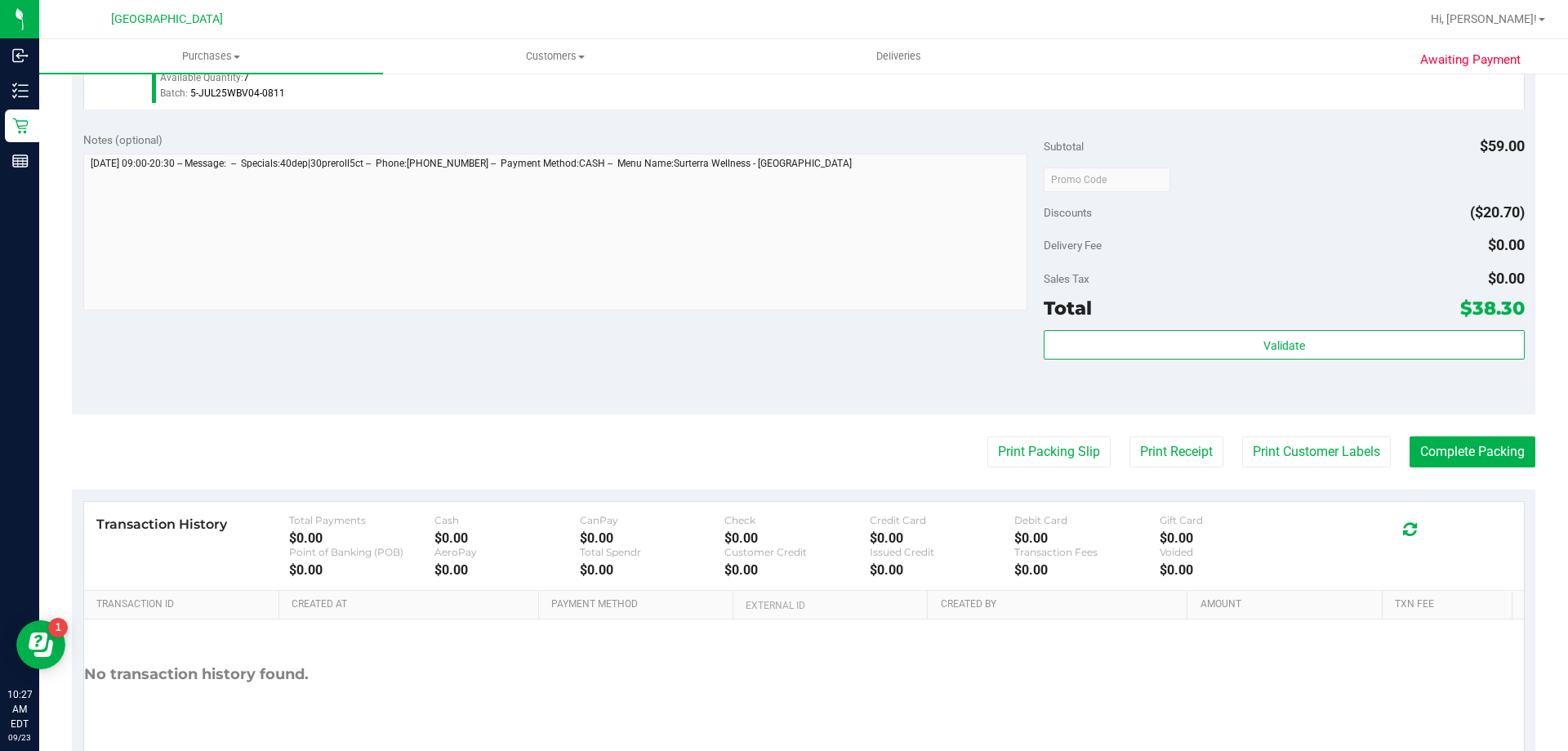
scroll to position [602, 0]
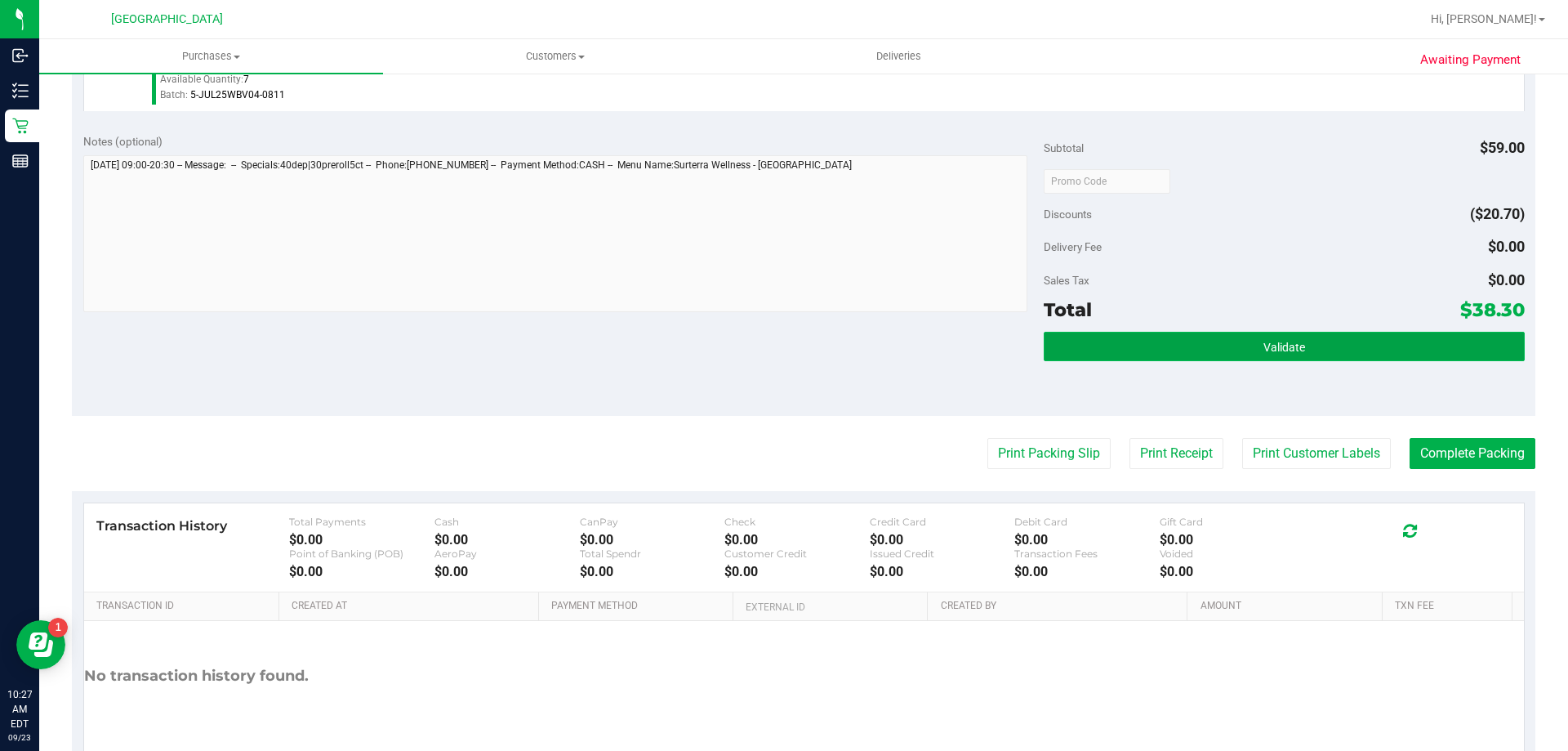
click at [1175, 333] on button "Validate" at bounding box center [1284, 346] width 480 height 29
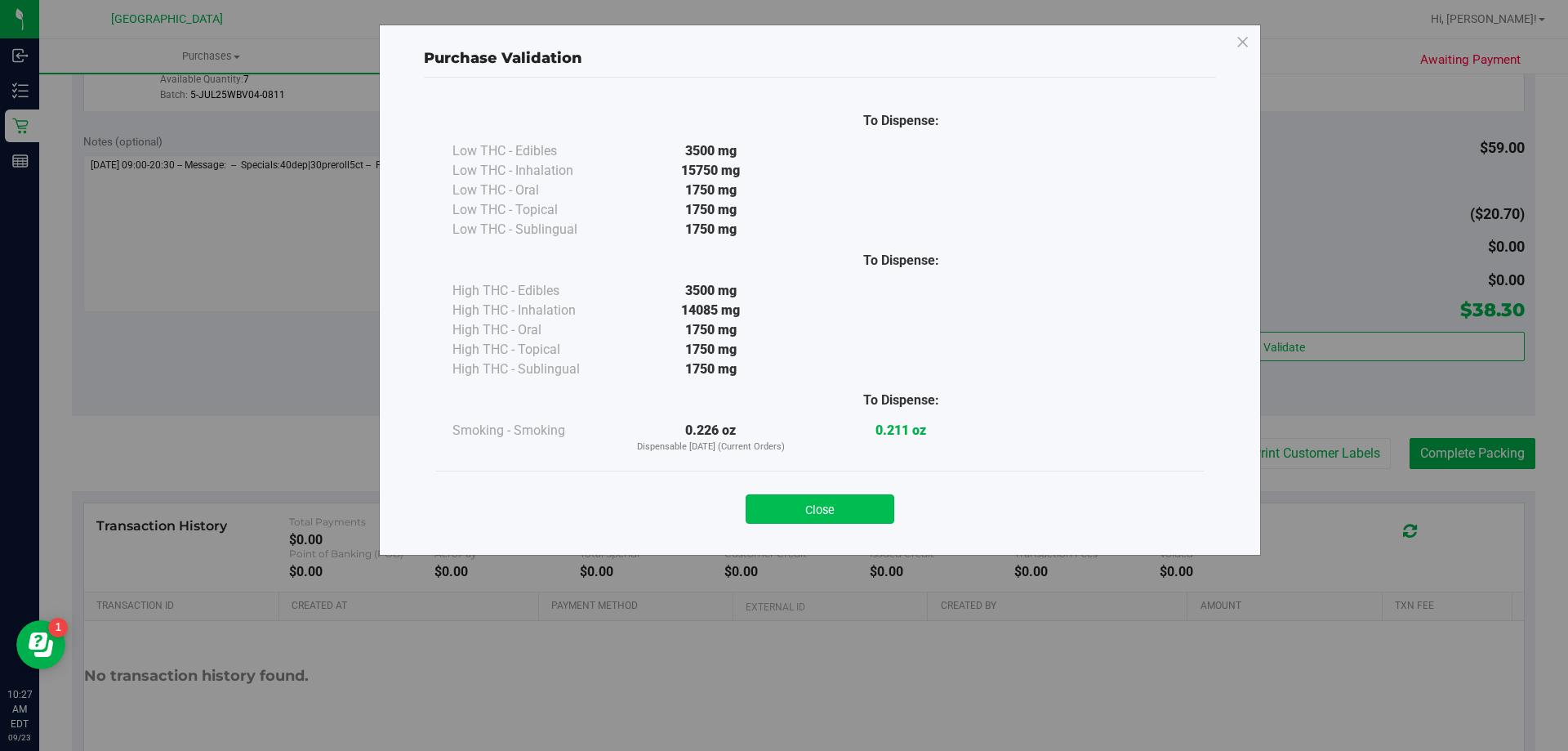
click at [826, 498] on button "Close" at bounding box center [819, 508] width 148 height 29
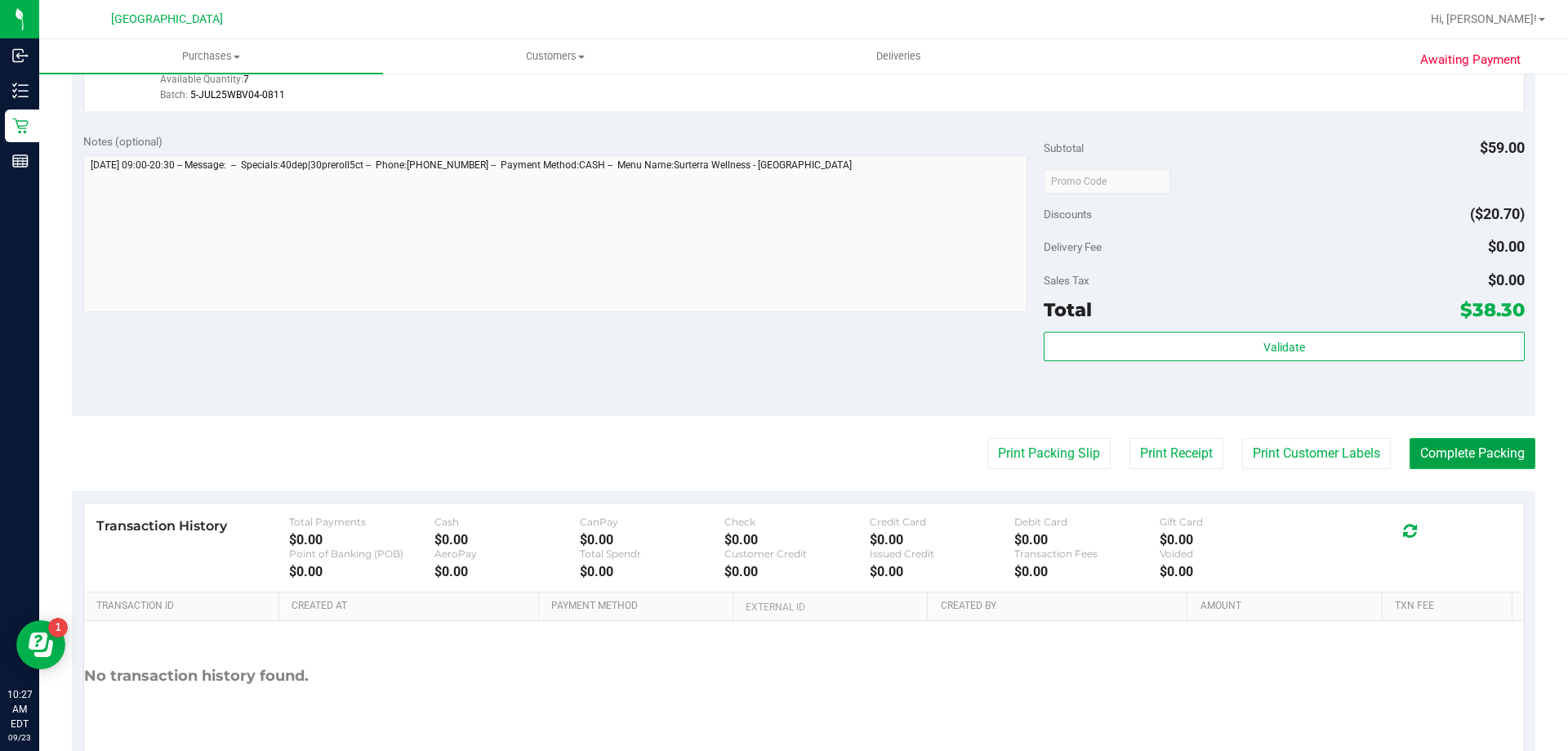
click at [1435, 446] on button "Complete Packing" at bounding box center [1472, 453] width 126 height 31
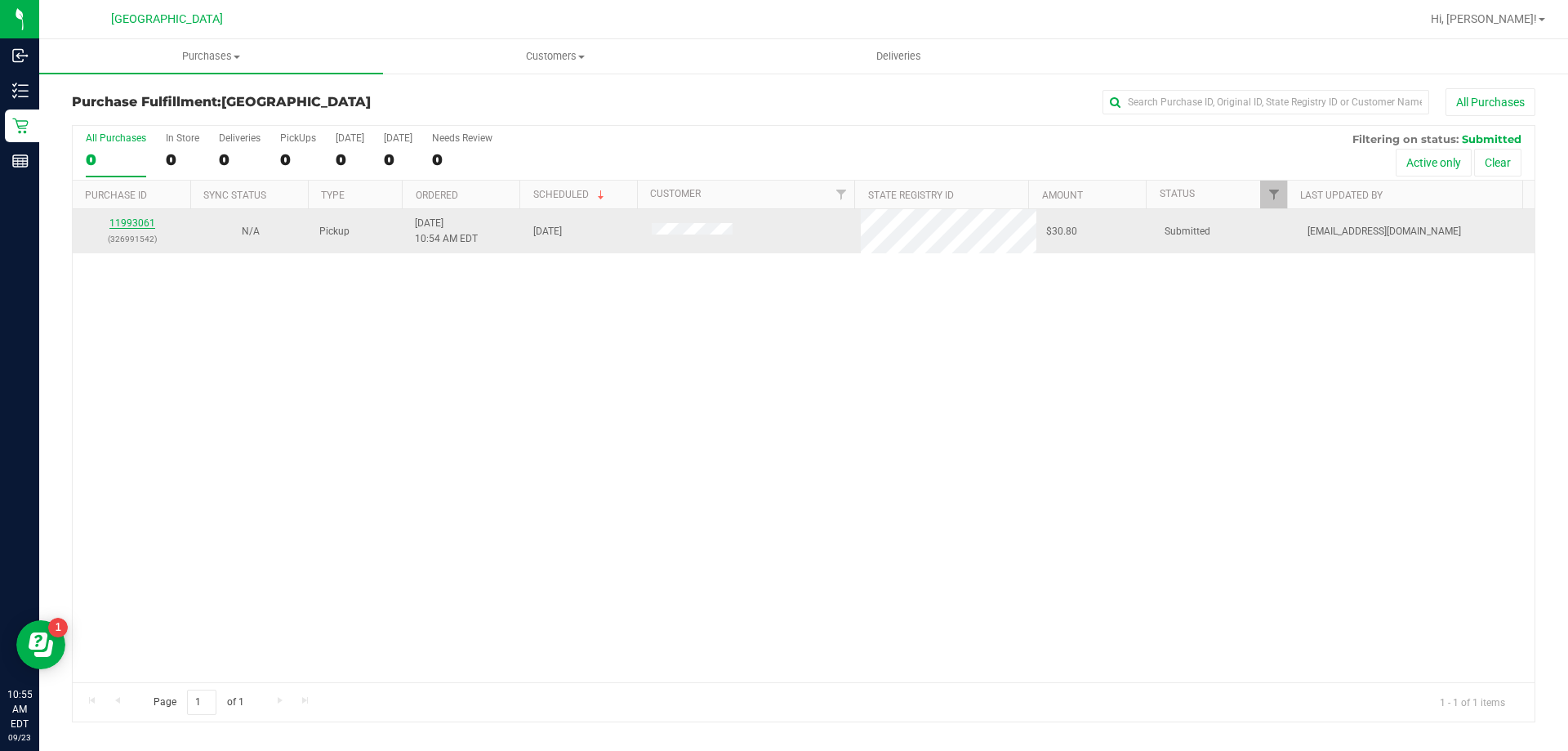
click at [142, 225] on link "11993061" at bounding box center [132, 223] width 46 height 11
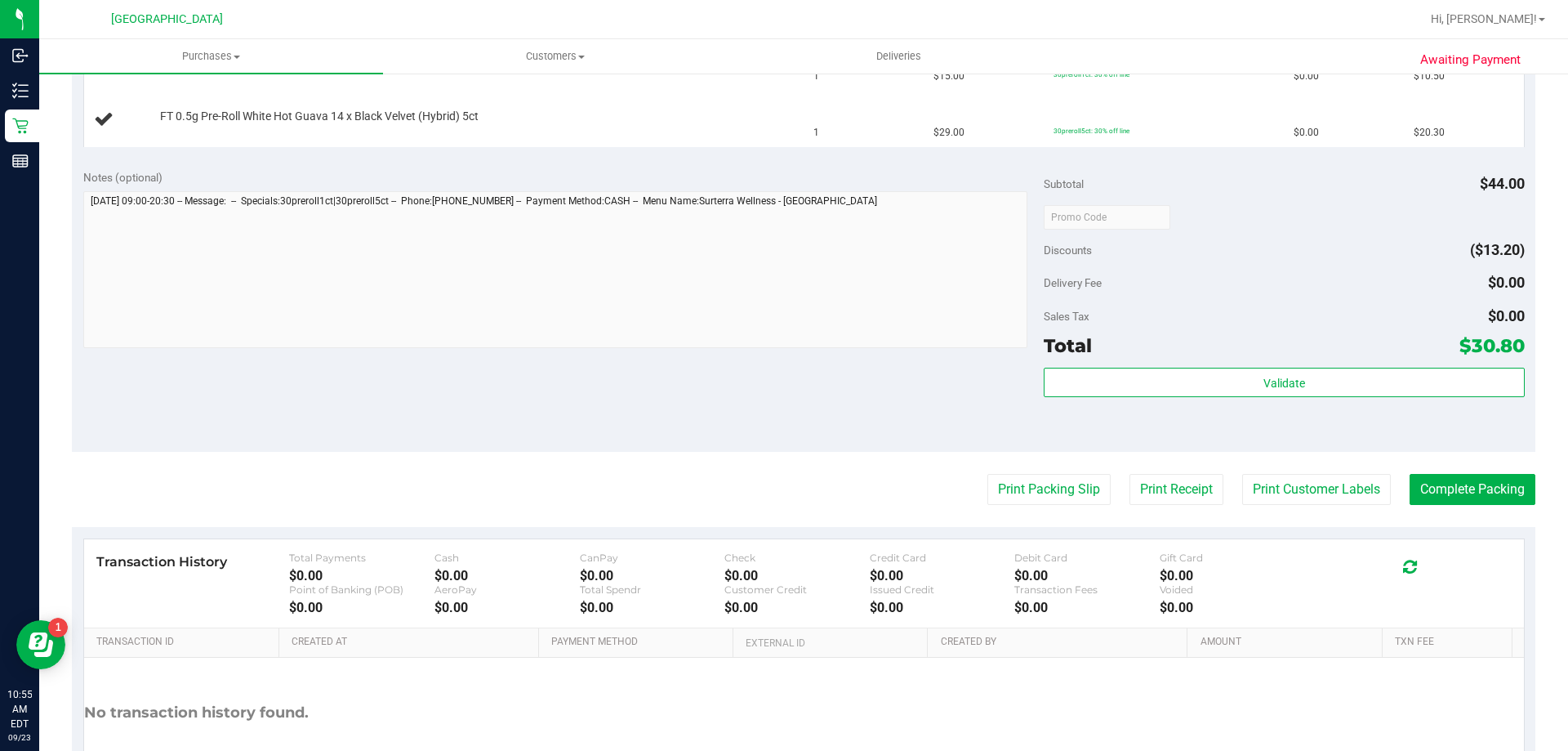
scroll to position [602, 0]
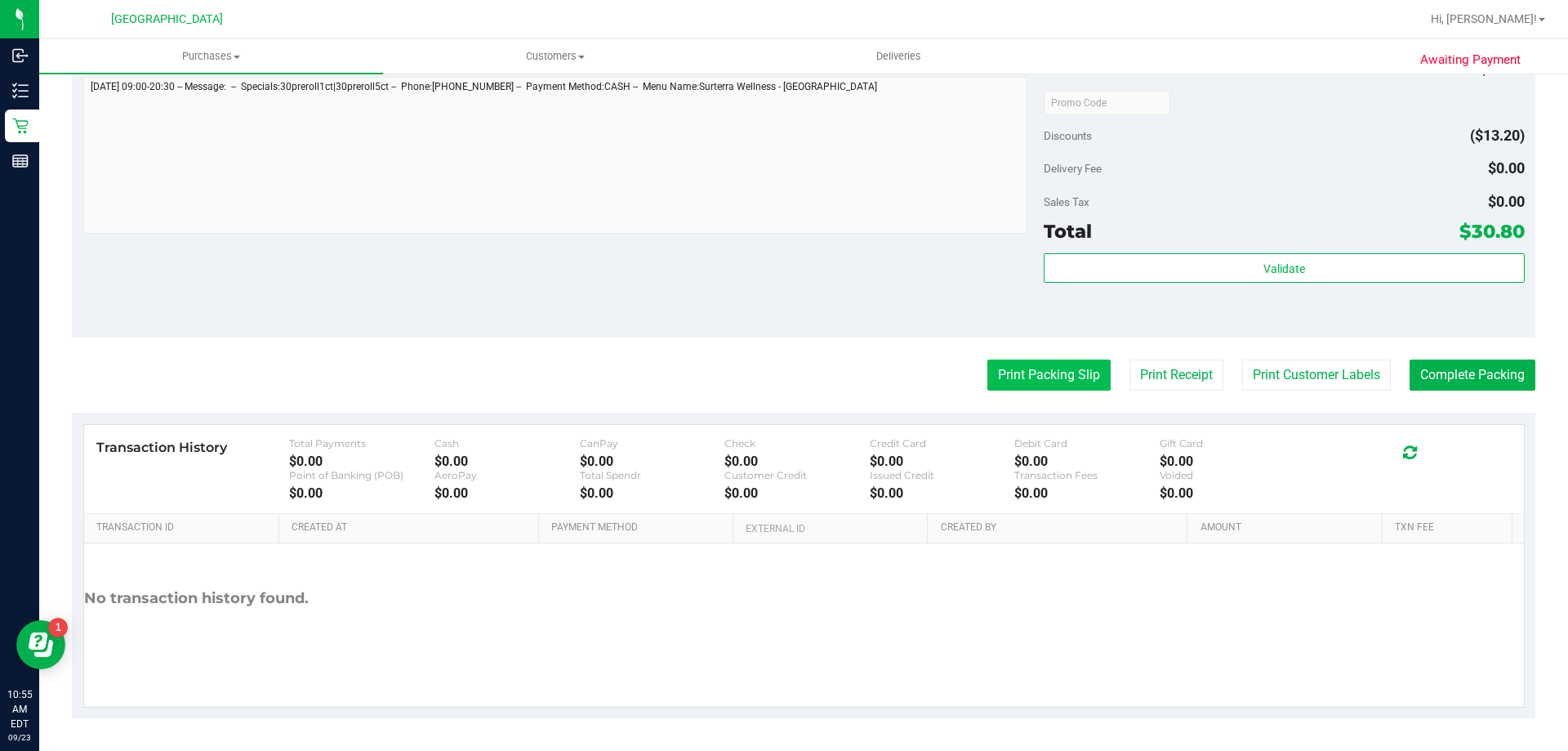
click at [1049, 370] on button "Print Packing Slip" at bounding box center [1049, 375] width 123 height 31
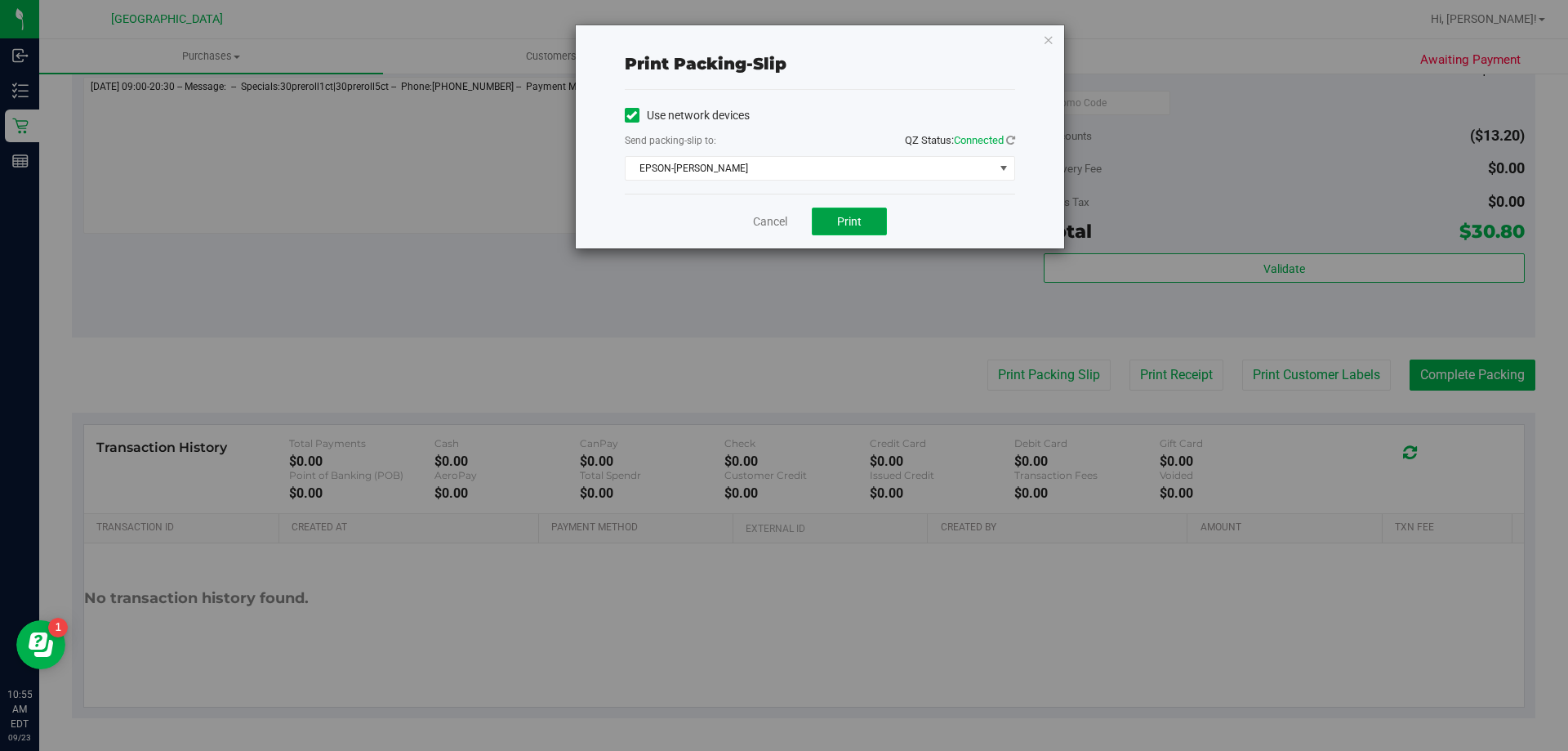
click at [848, 224] on span "Print" at bounding box center [849, 221] width 24 height 13
click at [782, 218] on link "Cancel" at bounding box center [770, 221] width 35 height 17
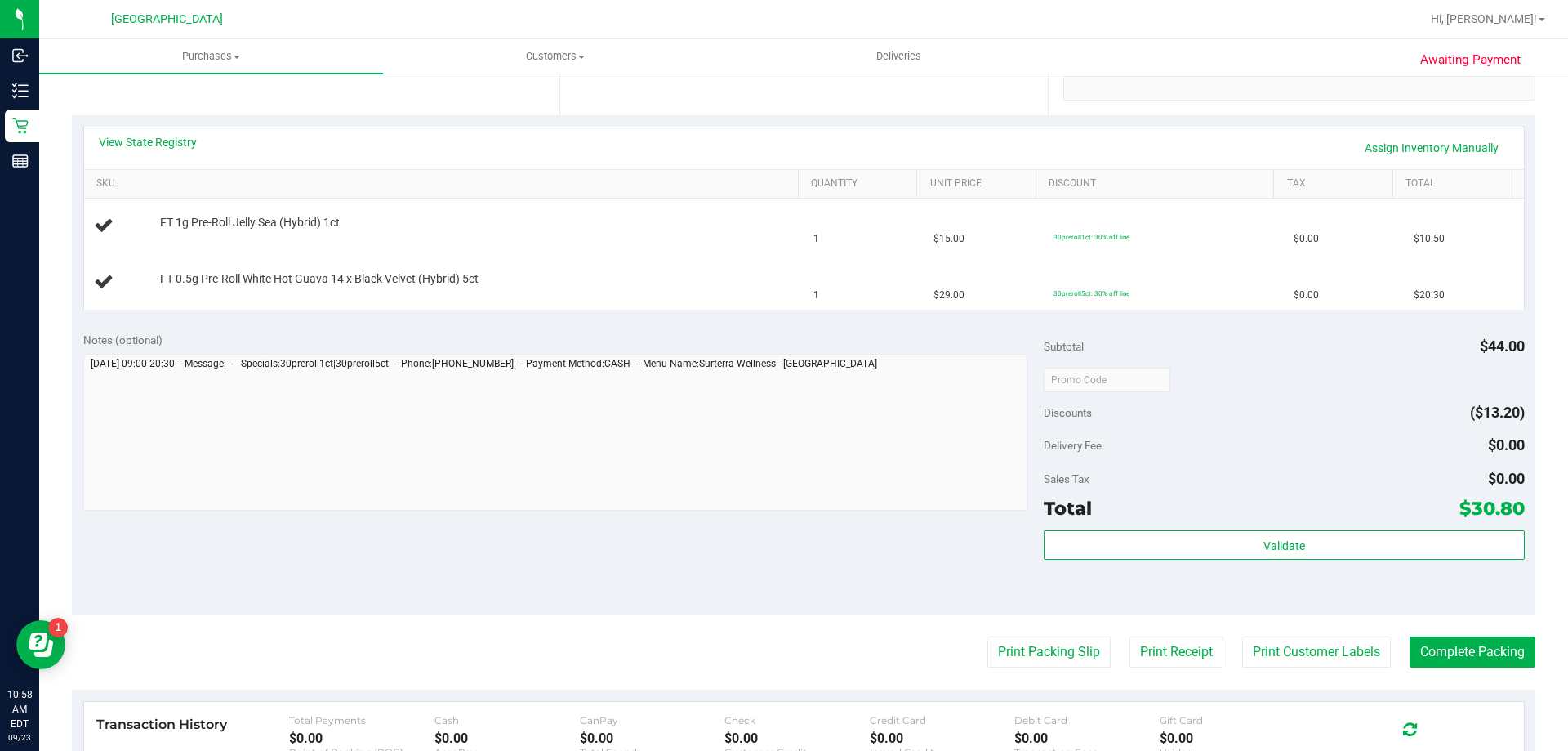
scroll to position [320, 0]
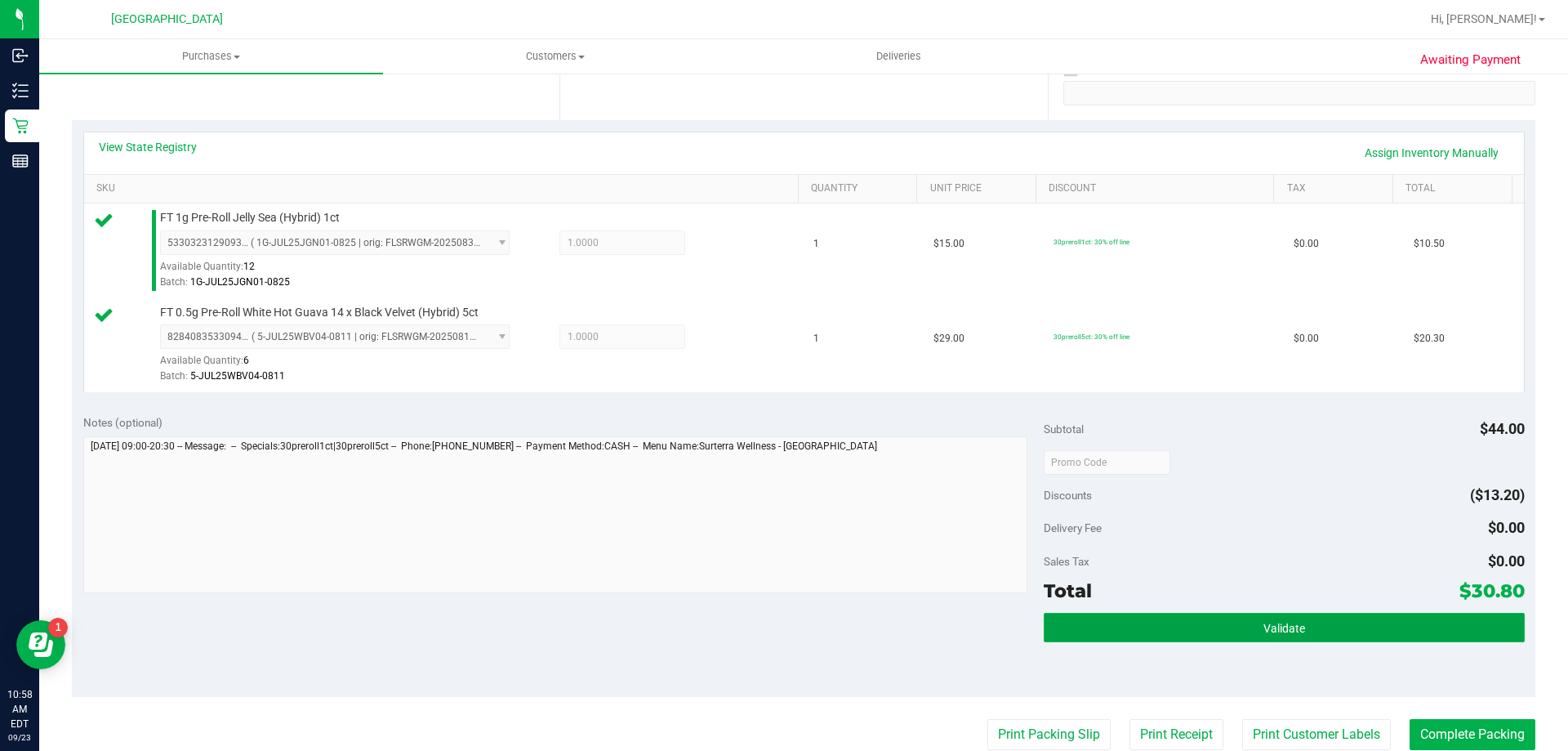
click at [1273, 619] on button "Validate" at bounding box center [1284, 627] width 480 height 29
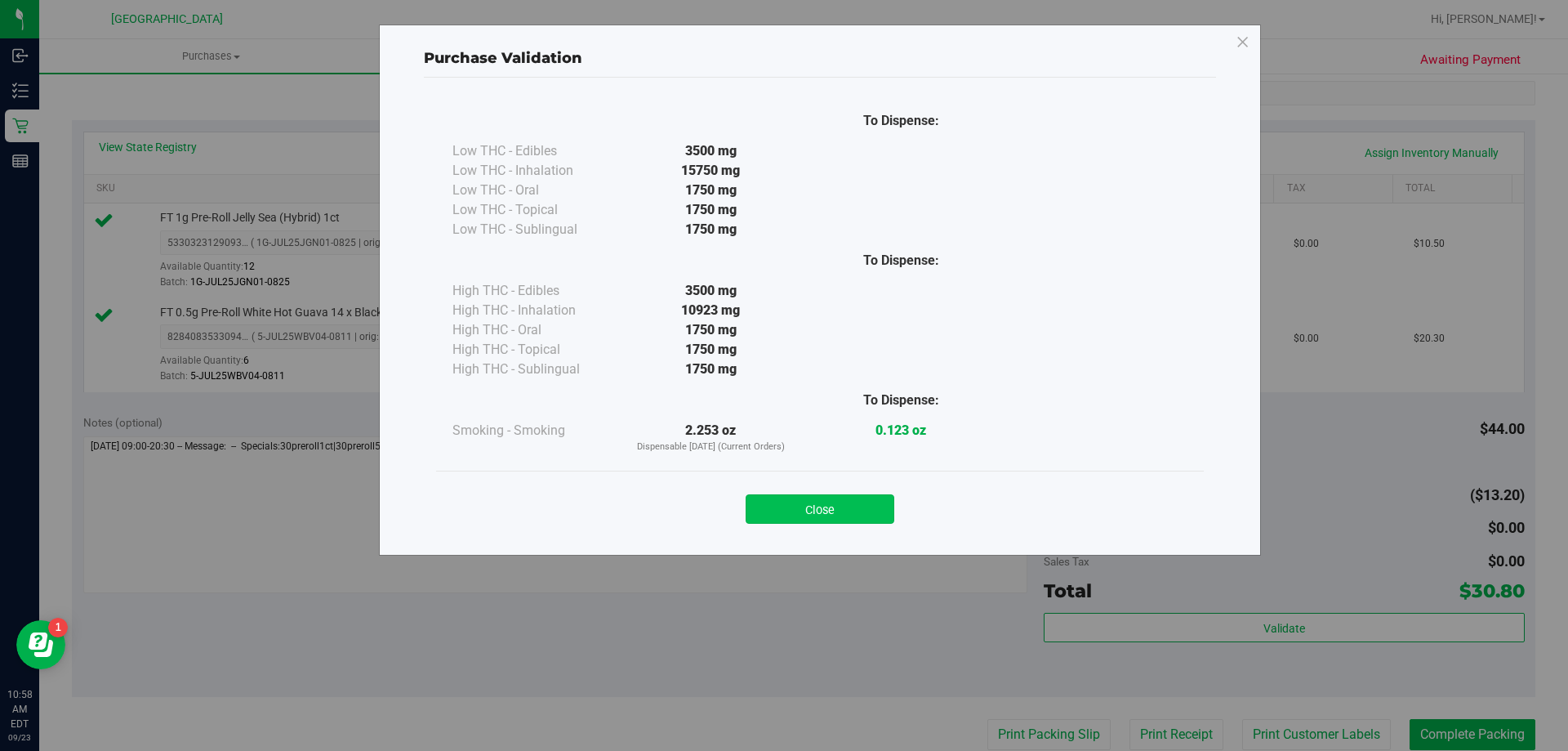
click at [855, 510] on button "Close" at bounding box center [819, 508] width 148 height 29
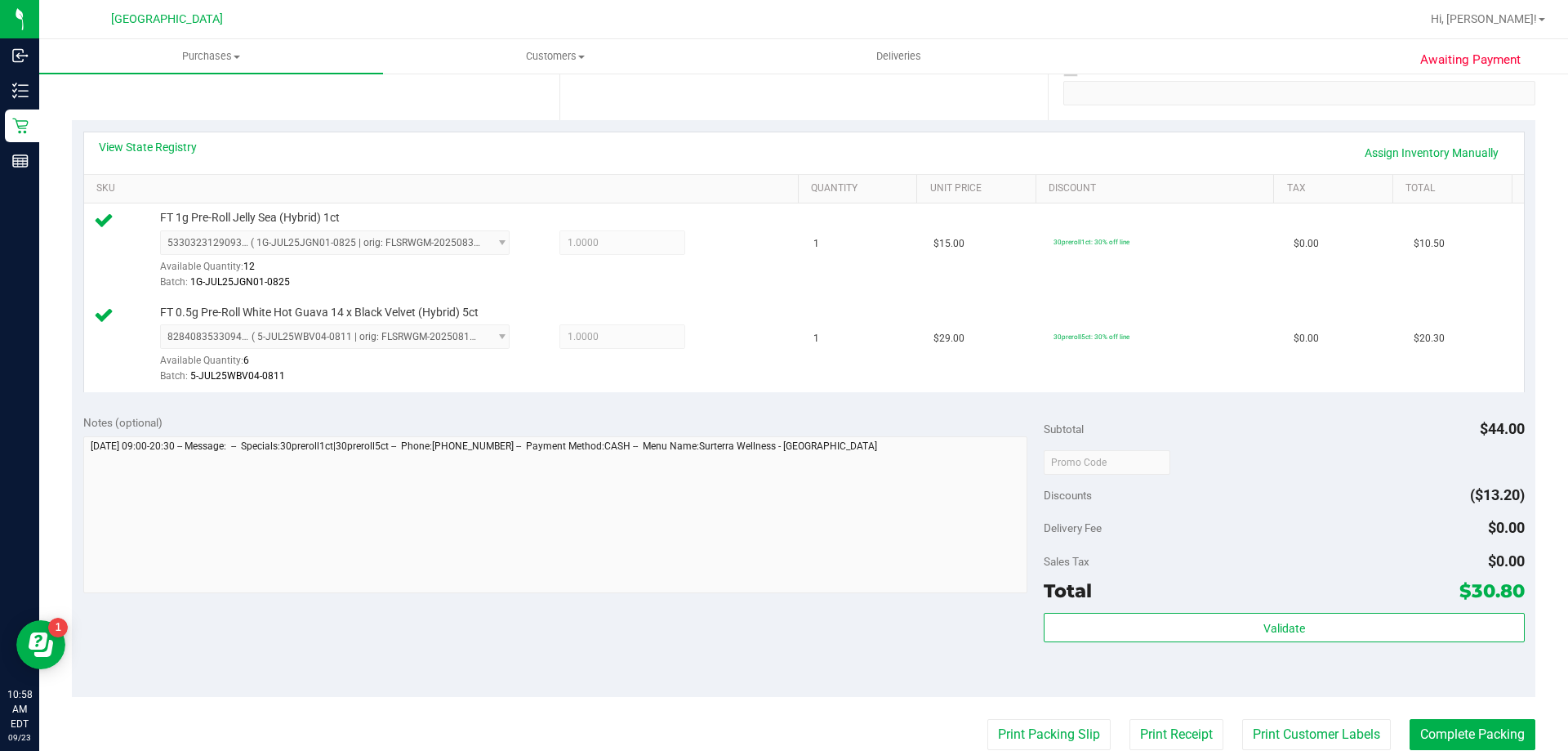
scroll to position [583, 0]
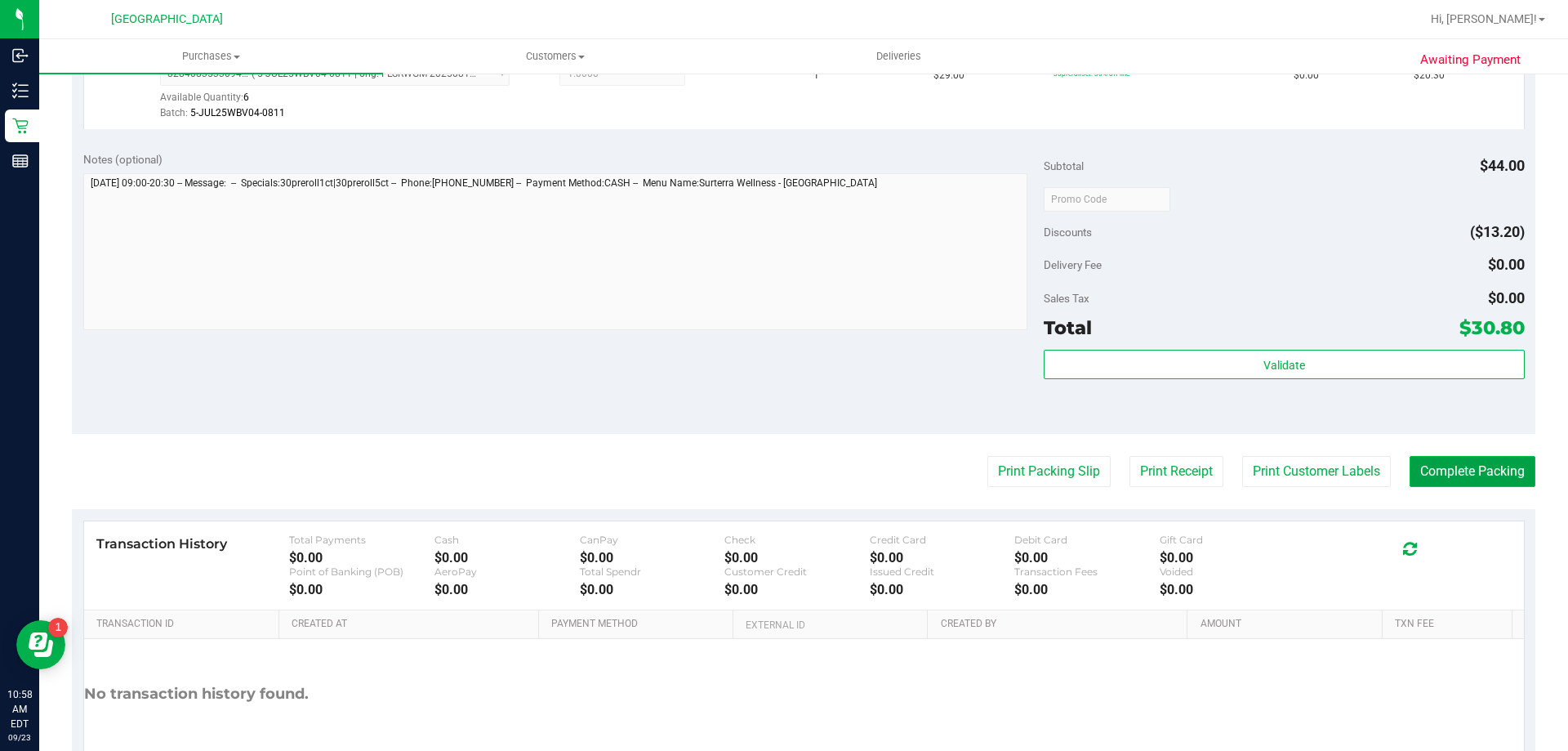
click at [1448, 463] on button "Complete Packing" at bounding box center [1472, 471] width 126 height 31
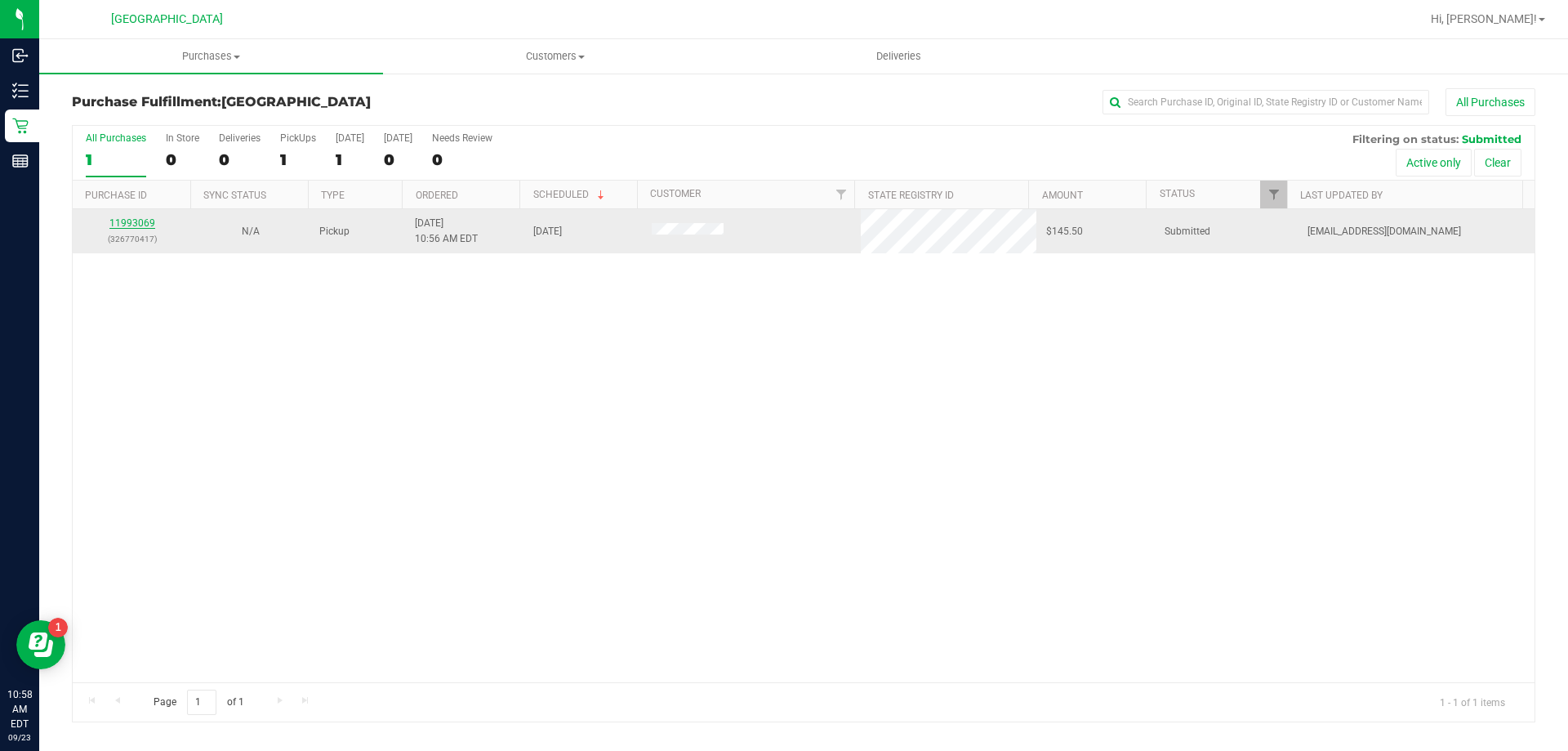
click at [134, 227] on link "11993069" at bounding box center [132, 223] width 46 height 11
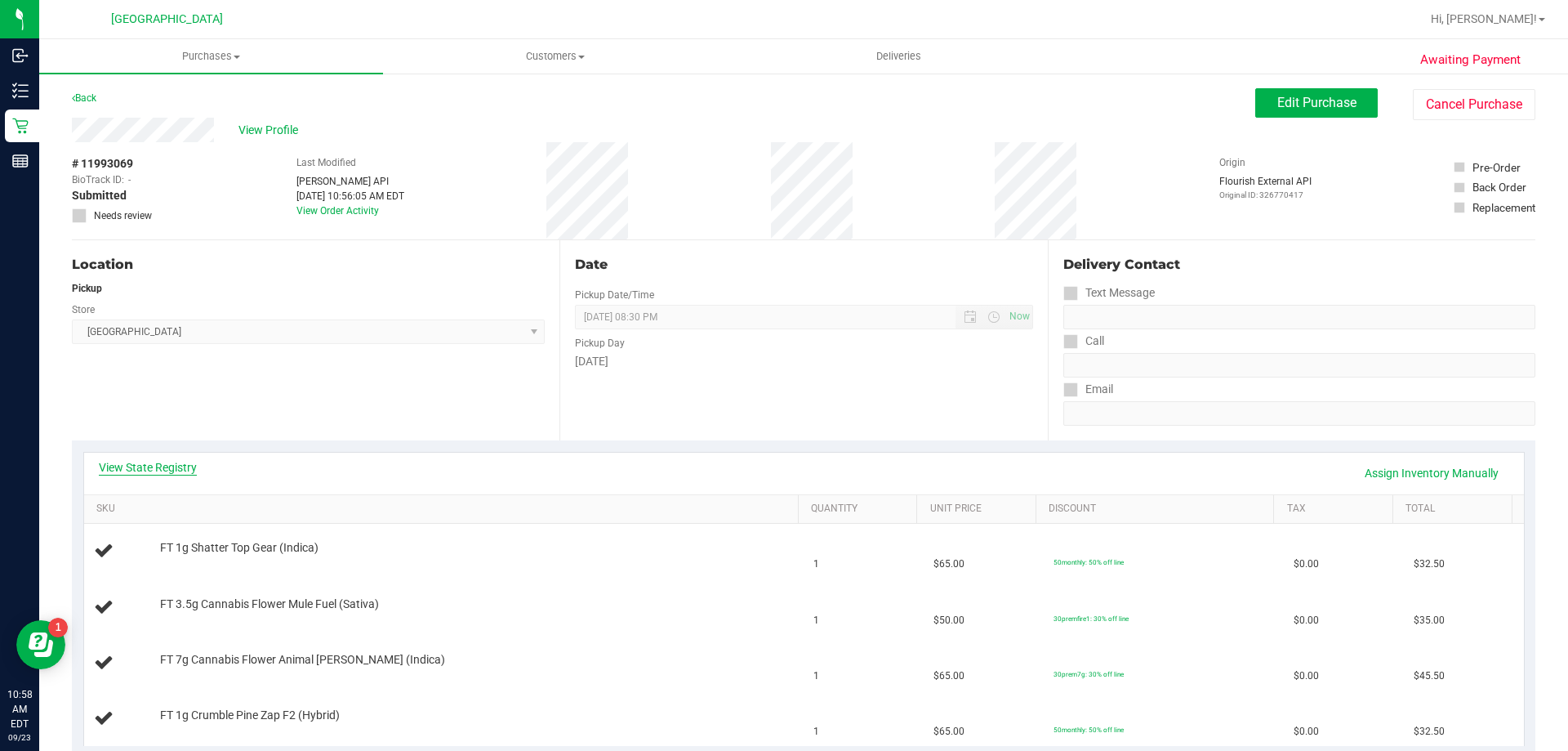
click at [156, 467] on link "View State Registry" at bounding box center [148, 466] width 98 height 16
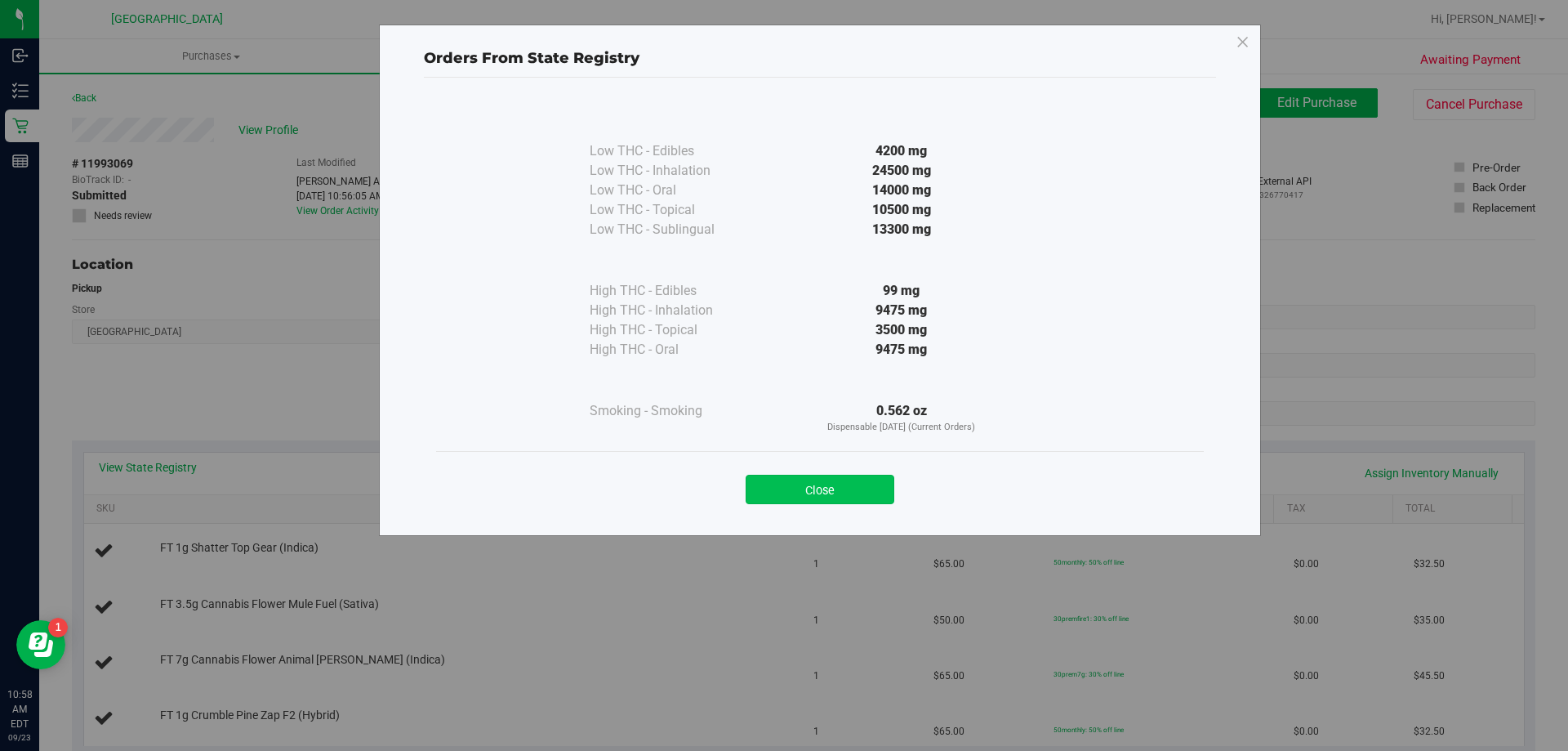
click at [841, 487] on button "Close" at bounding box center [819, 489] width 148 height 29
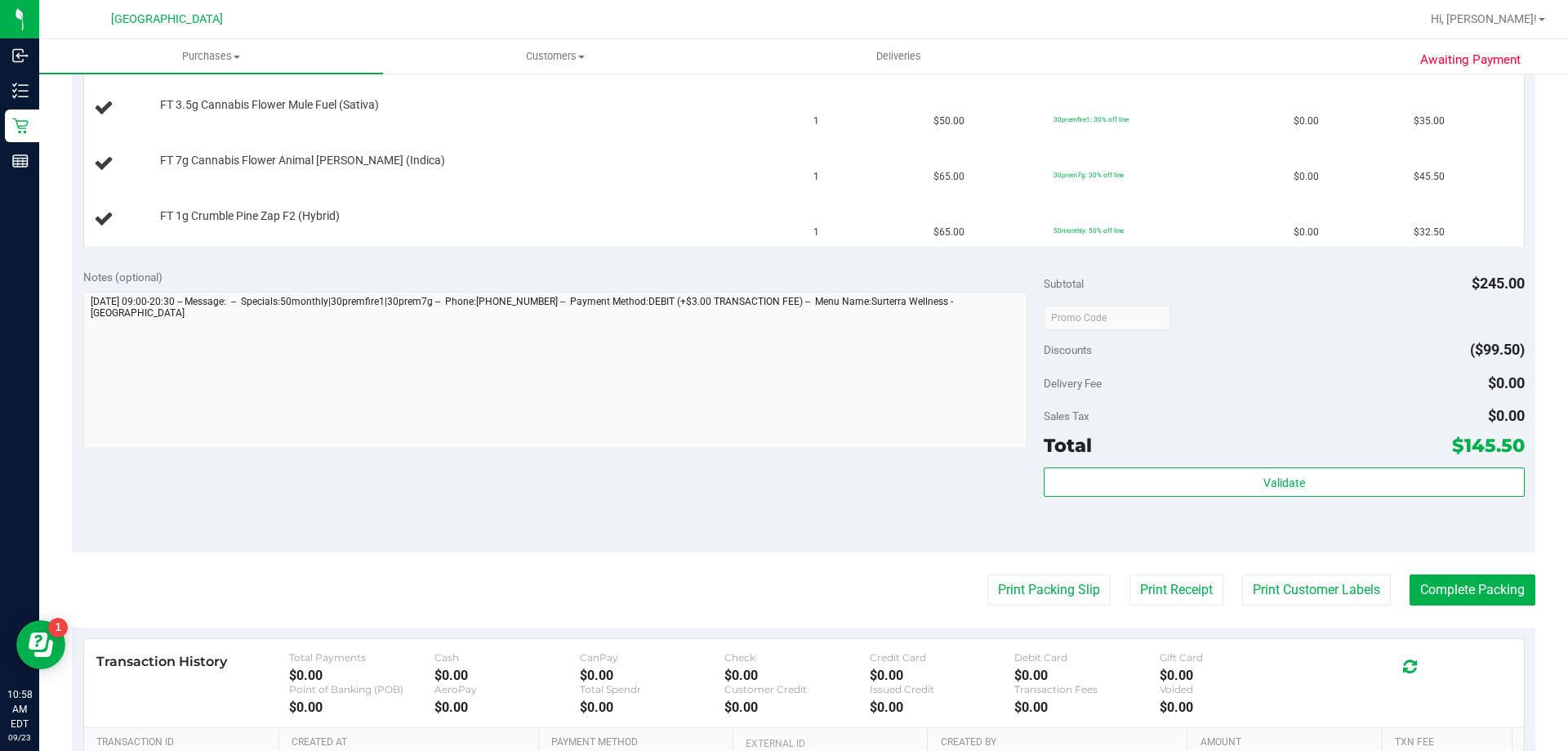
scroll to position [530, 0]
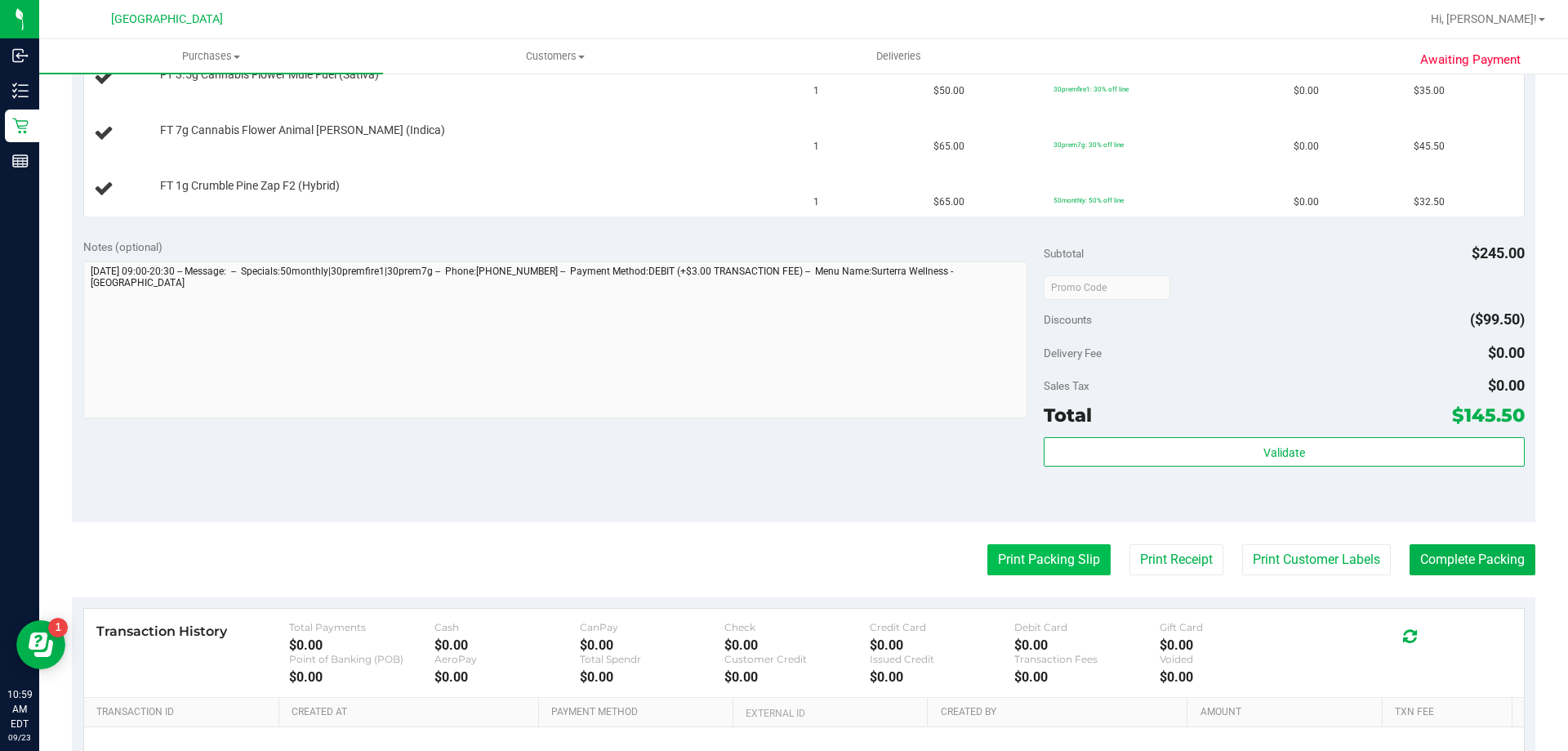
click at [1039, 549] on button "Print Packing Slip" at bounding box center [1049, 559] width 123 height 31
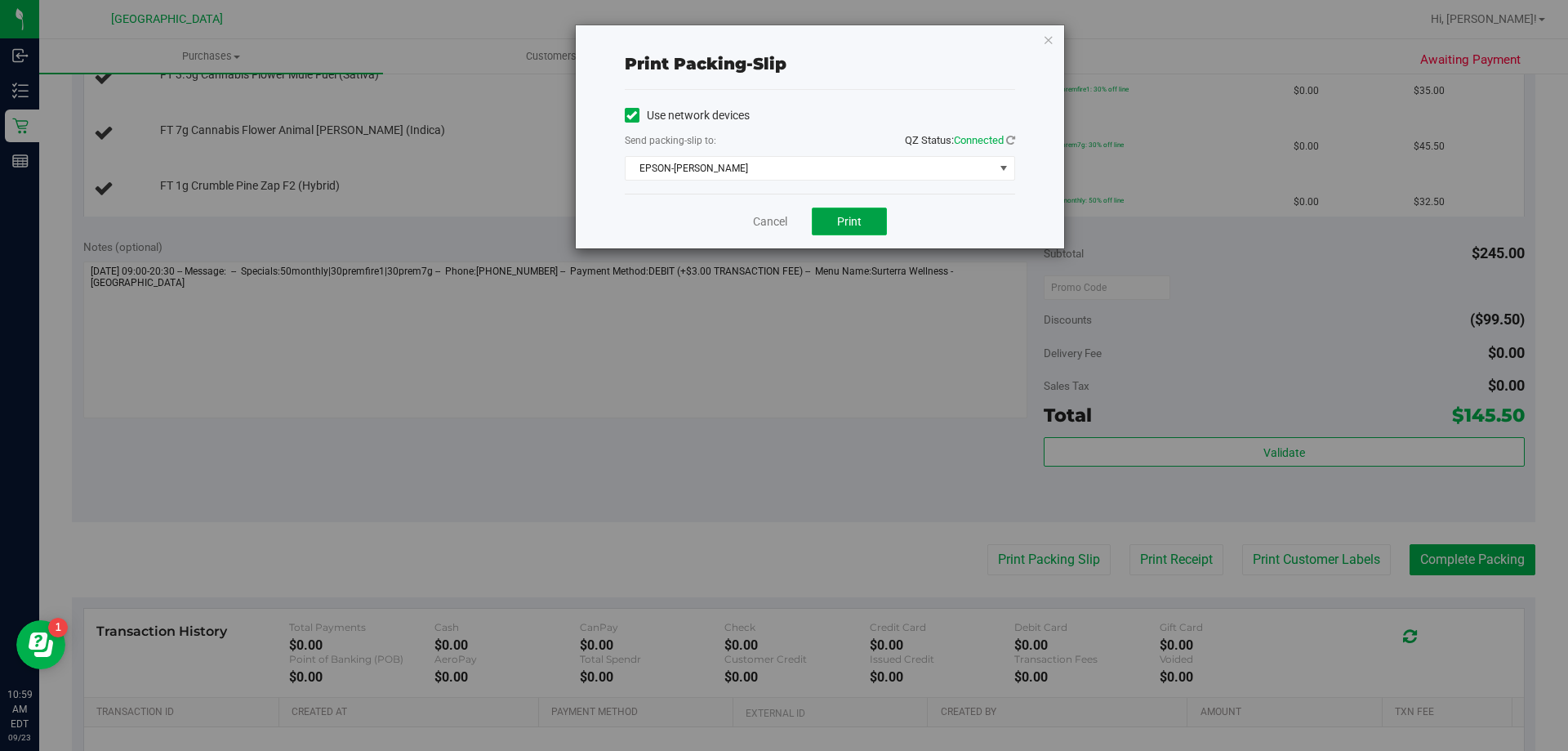
click at [860, 224] on span "Print" at bounding box center [849, 221] width 24 height 13
click at [772, 224] on link "Cancel" at bounding box center [770, 221] width 35 height 17
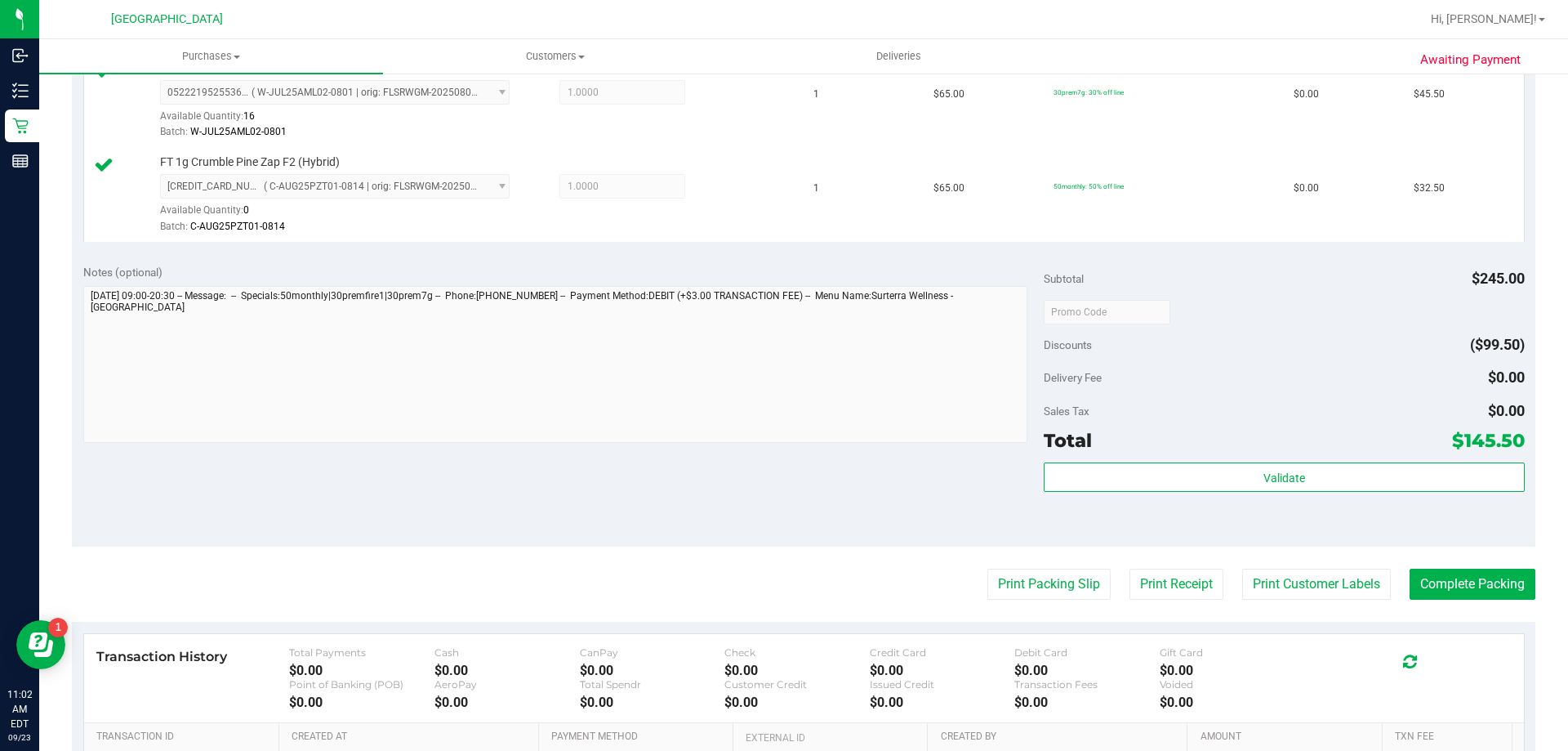
scroll to position [667, 0]
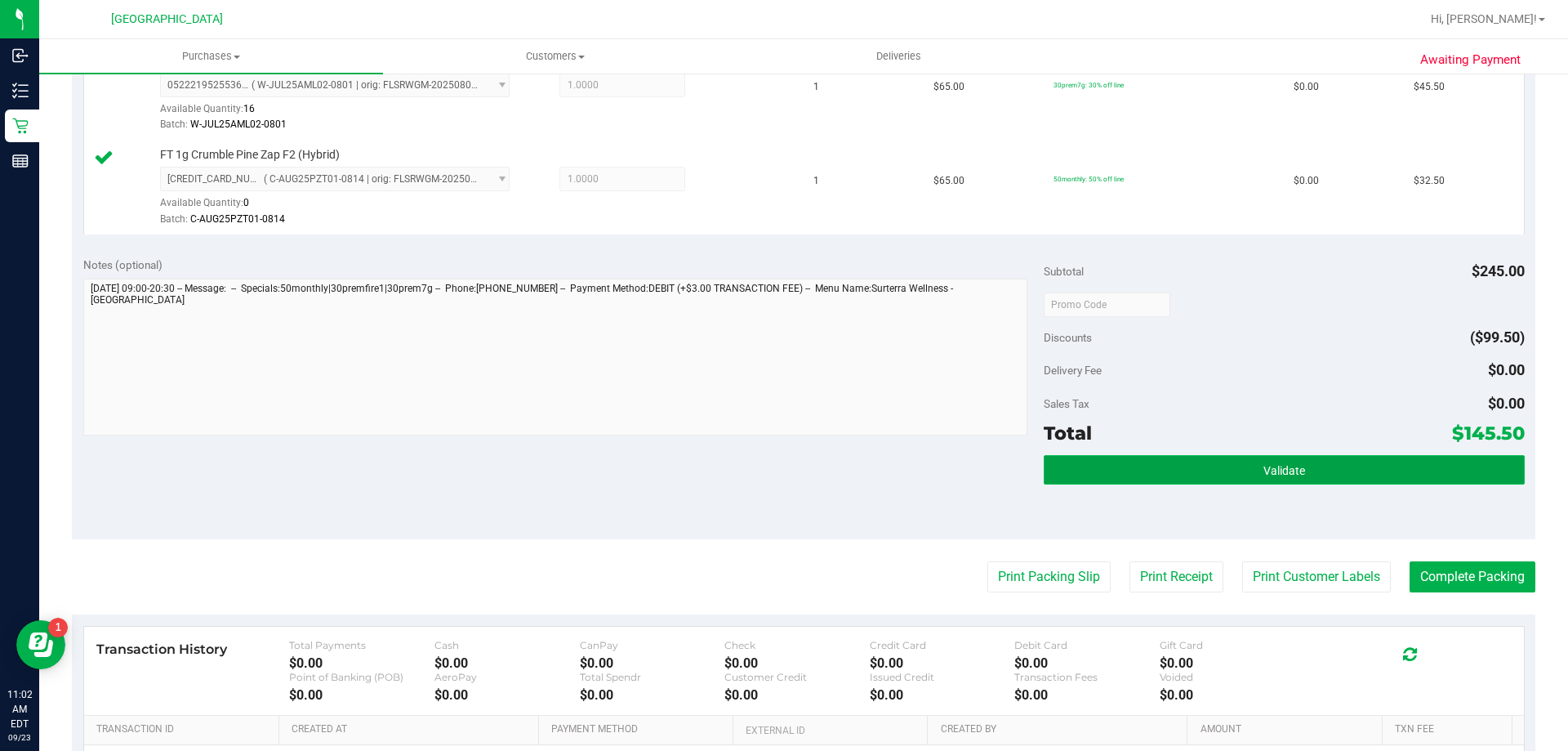
click at [1154, 482] on button "Validate" at bounding box center [1284, 469] width 480 height 29
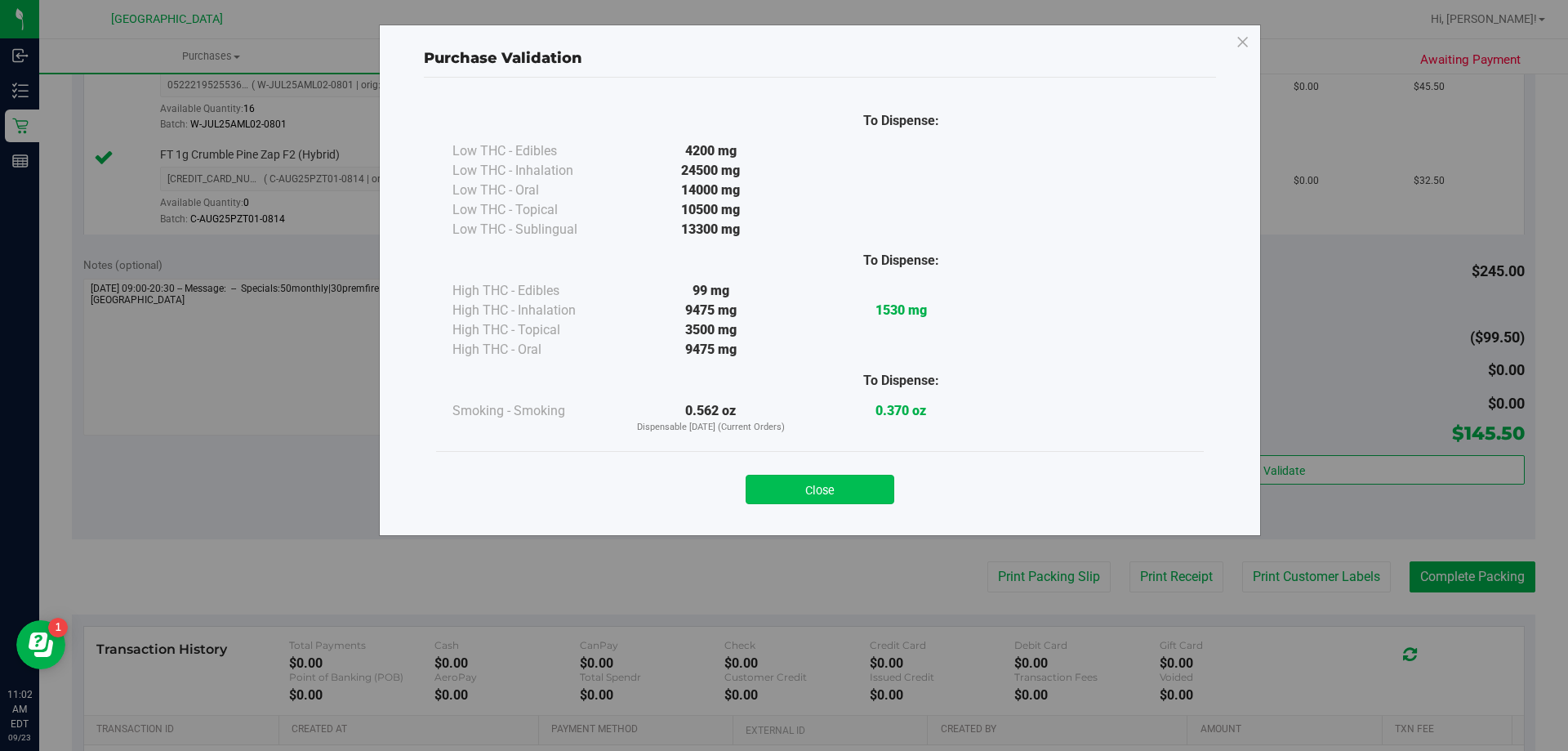
click at [816, 479] on button "Close" at bounding box center [819, 489] width 148 height 29
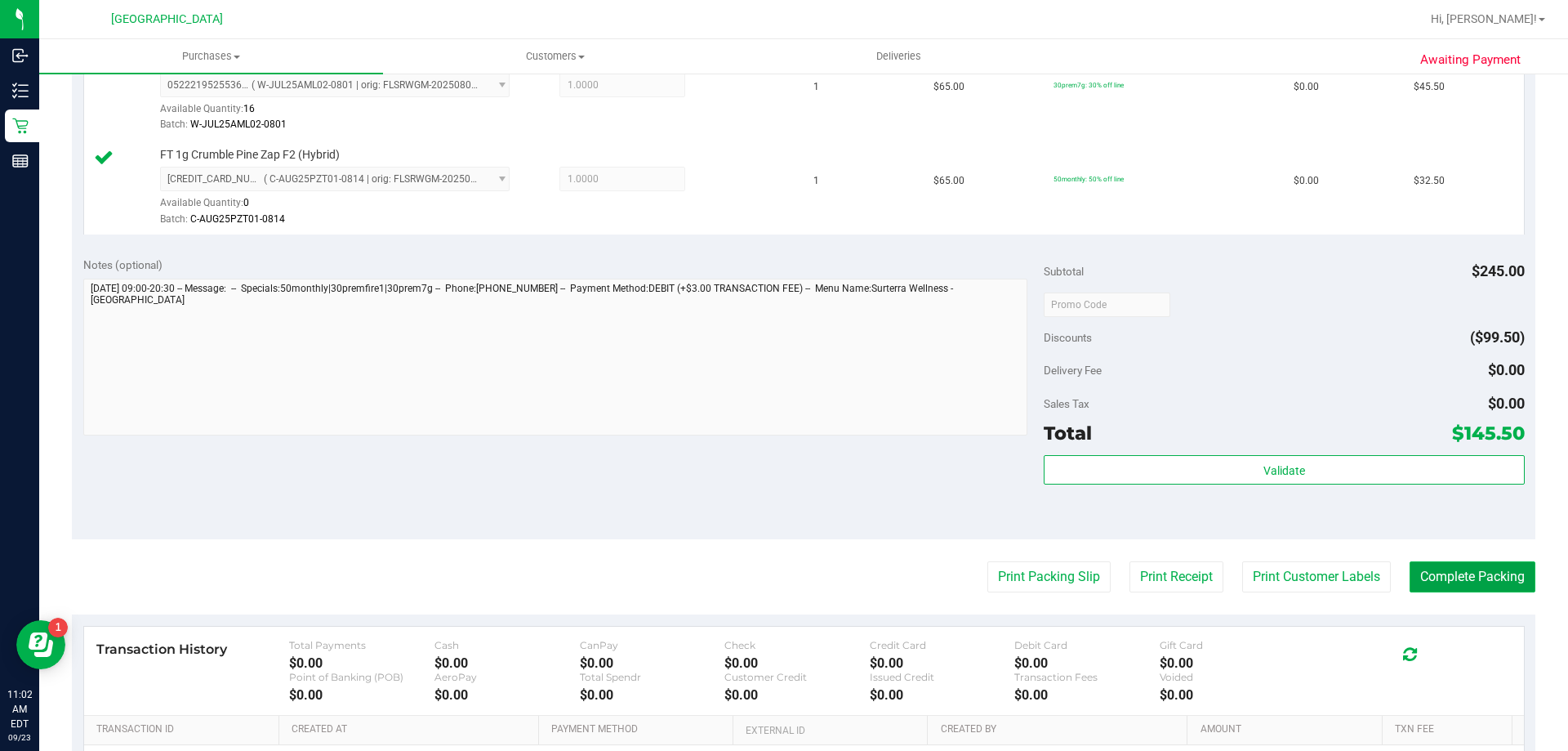
click at [1451, 573] on button "Complete Packing" at bounding box center [1472, 576] width 126 height 31
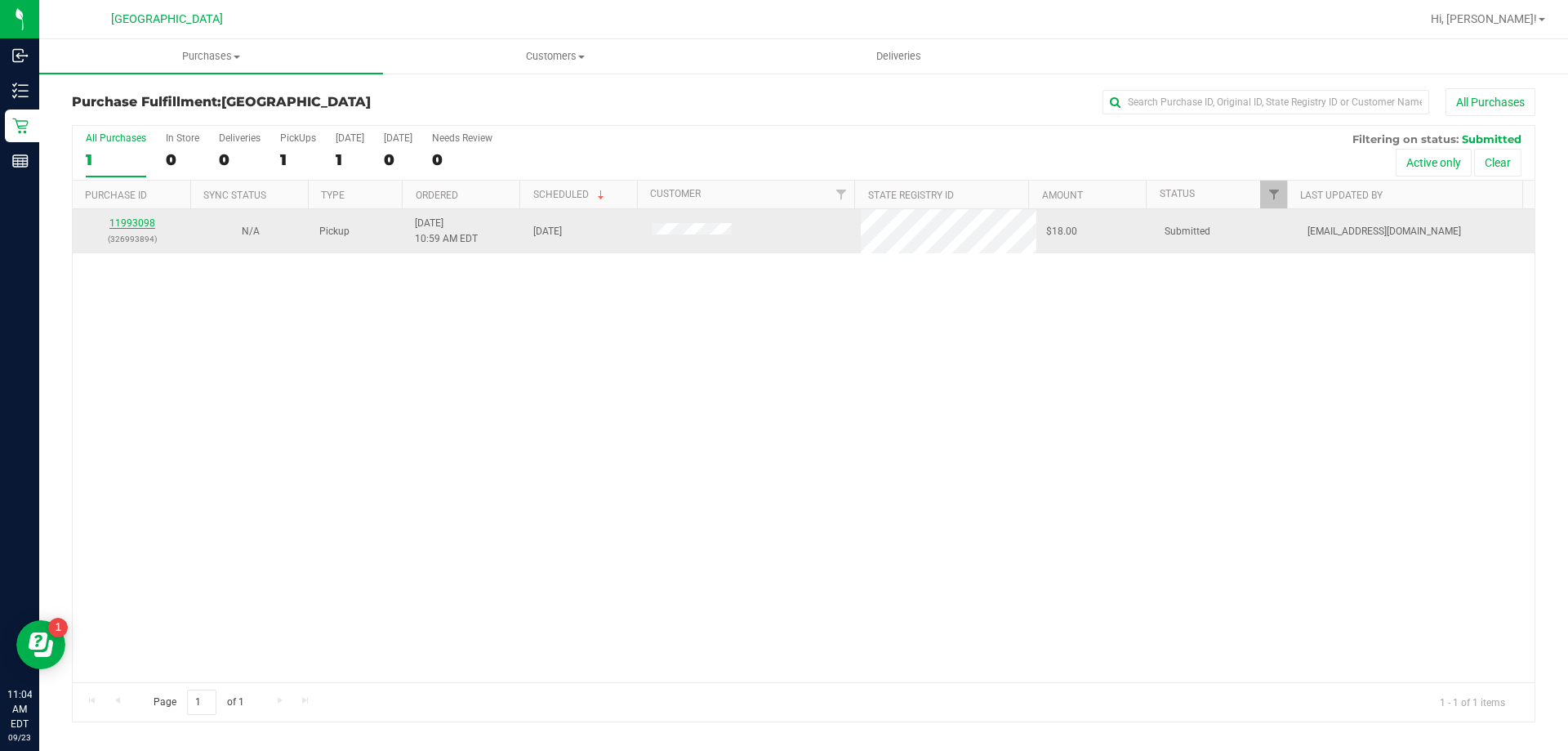
click at [136, 224] on link "11993098" at bounding box center [132, 223] width 46 height 11
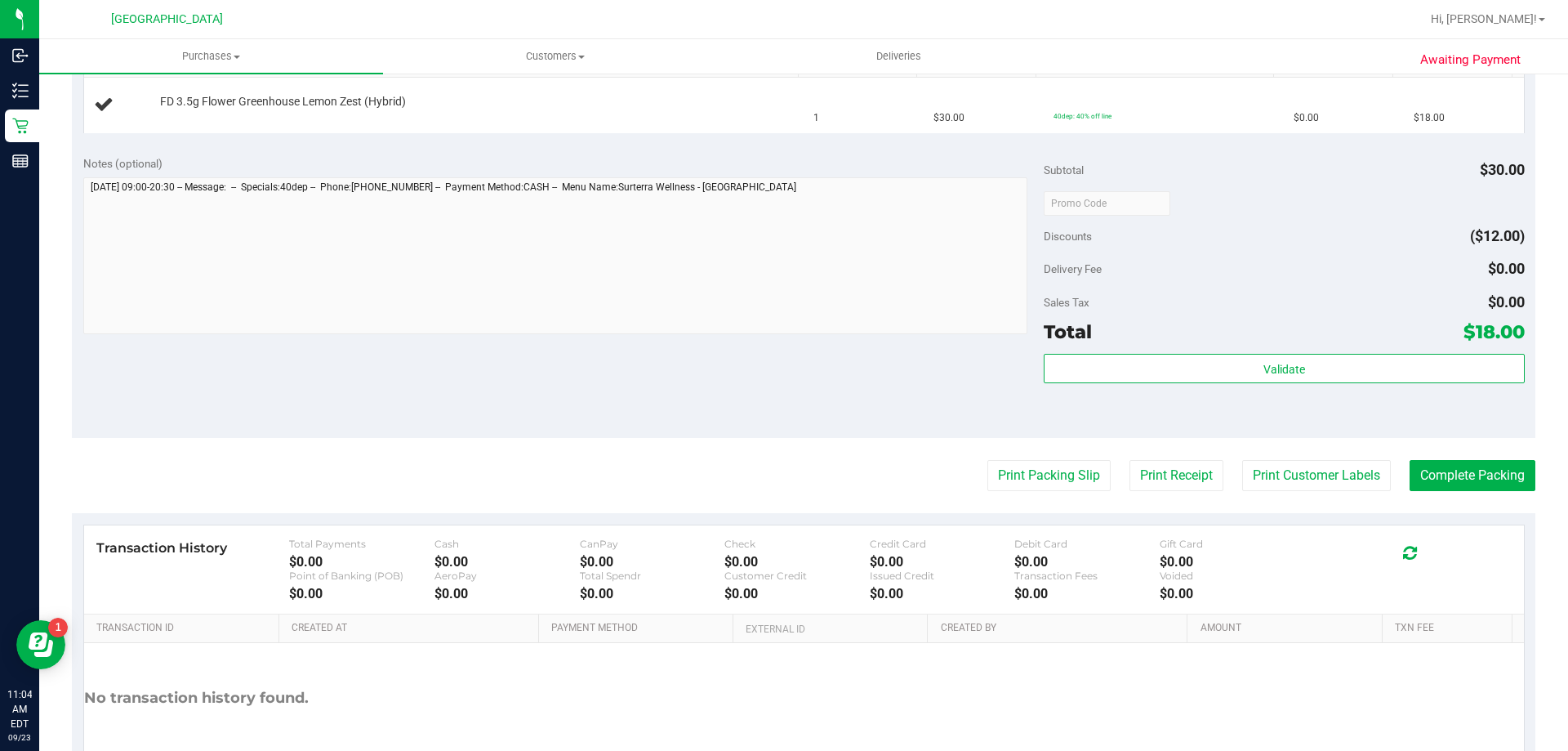
scroll to position [461, 0]
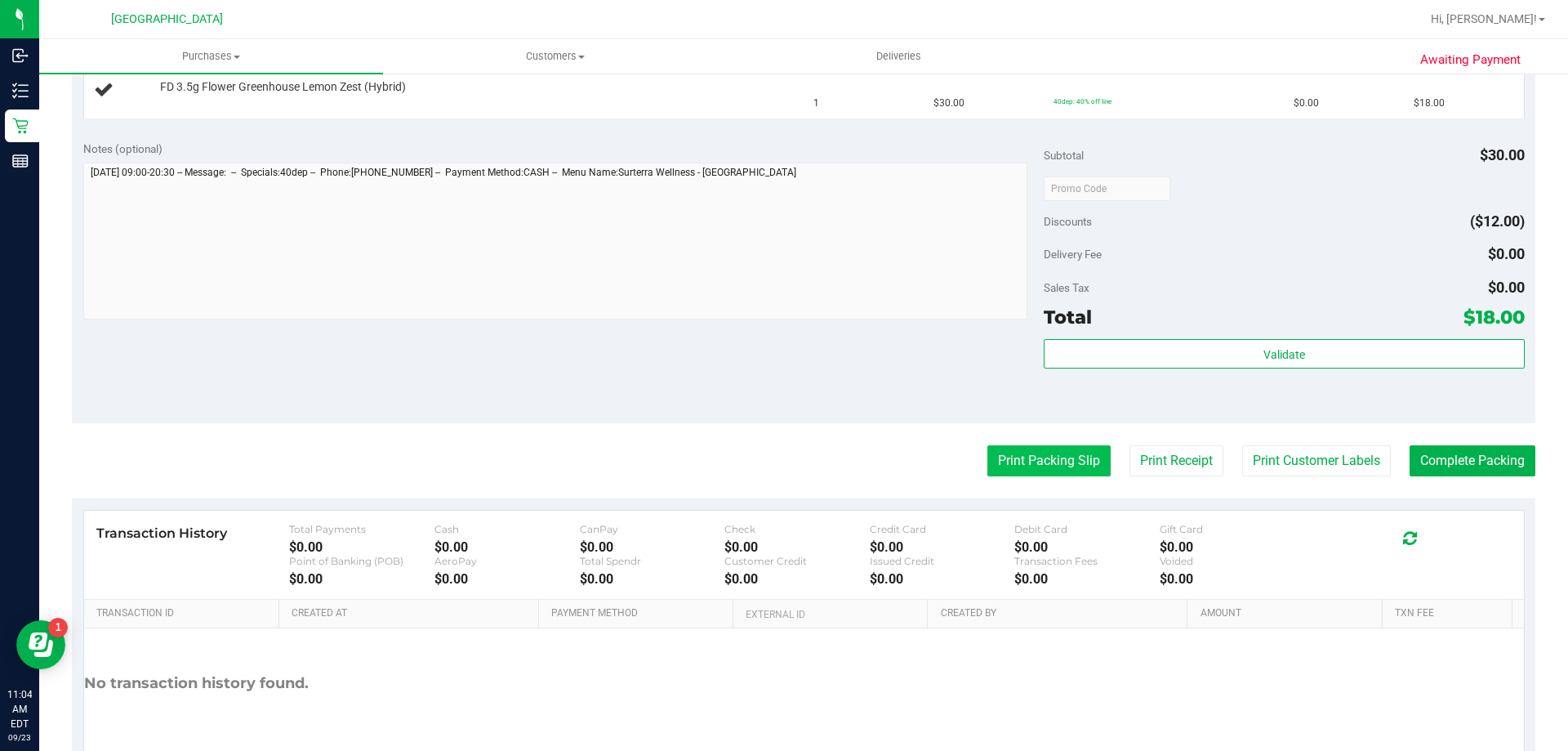
click at [1044, 455] on button "Print Packing Slip" at bounding box center [1049, 461] width 123 height 31
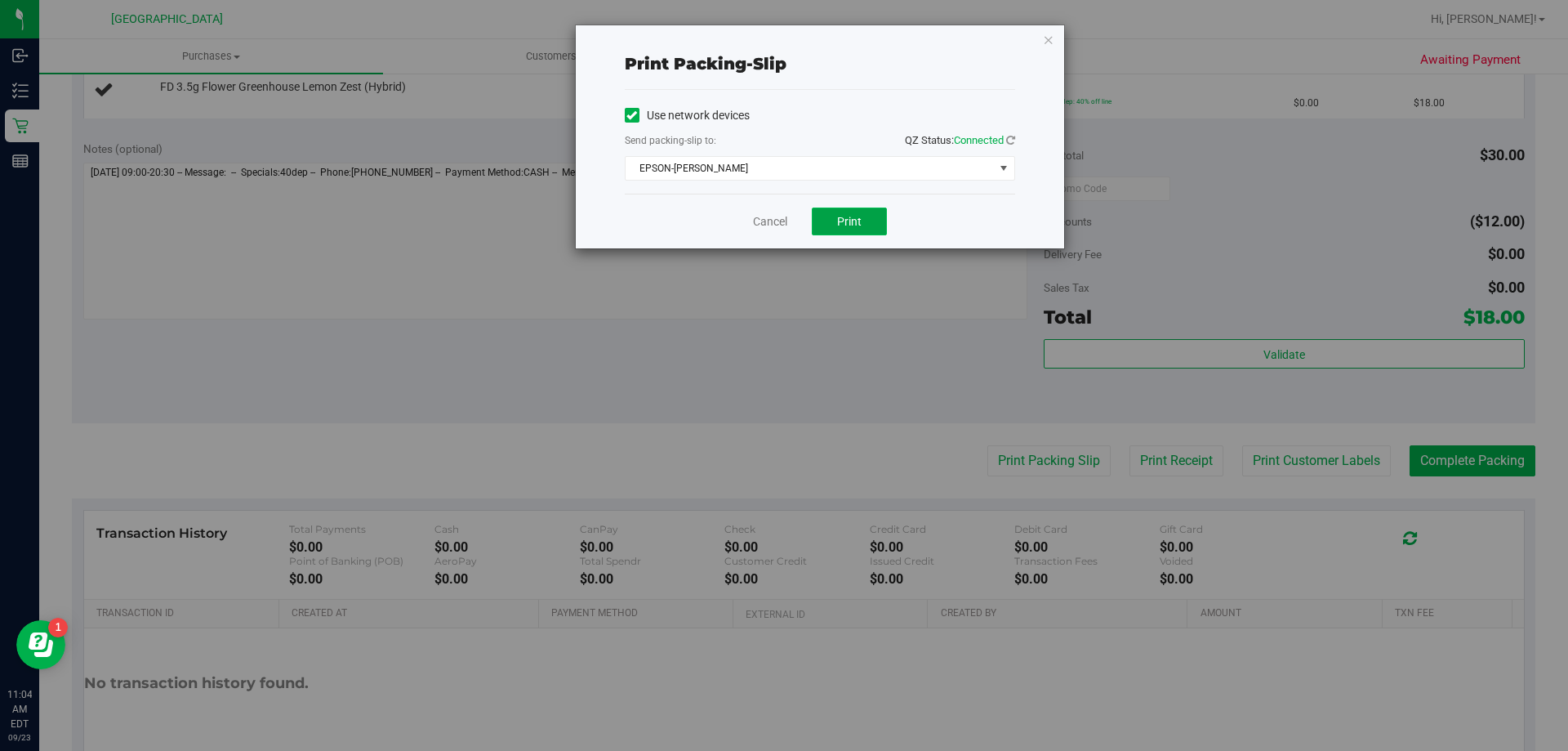
click at [860, 208] on button "Print" at bounding box center [849, 221] width 75 height 28
click at [761, 219] on link "Cancel" at bounding box center [770, 221] width 35 height 17
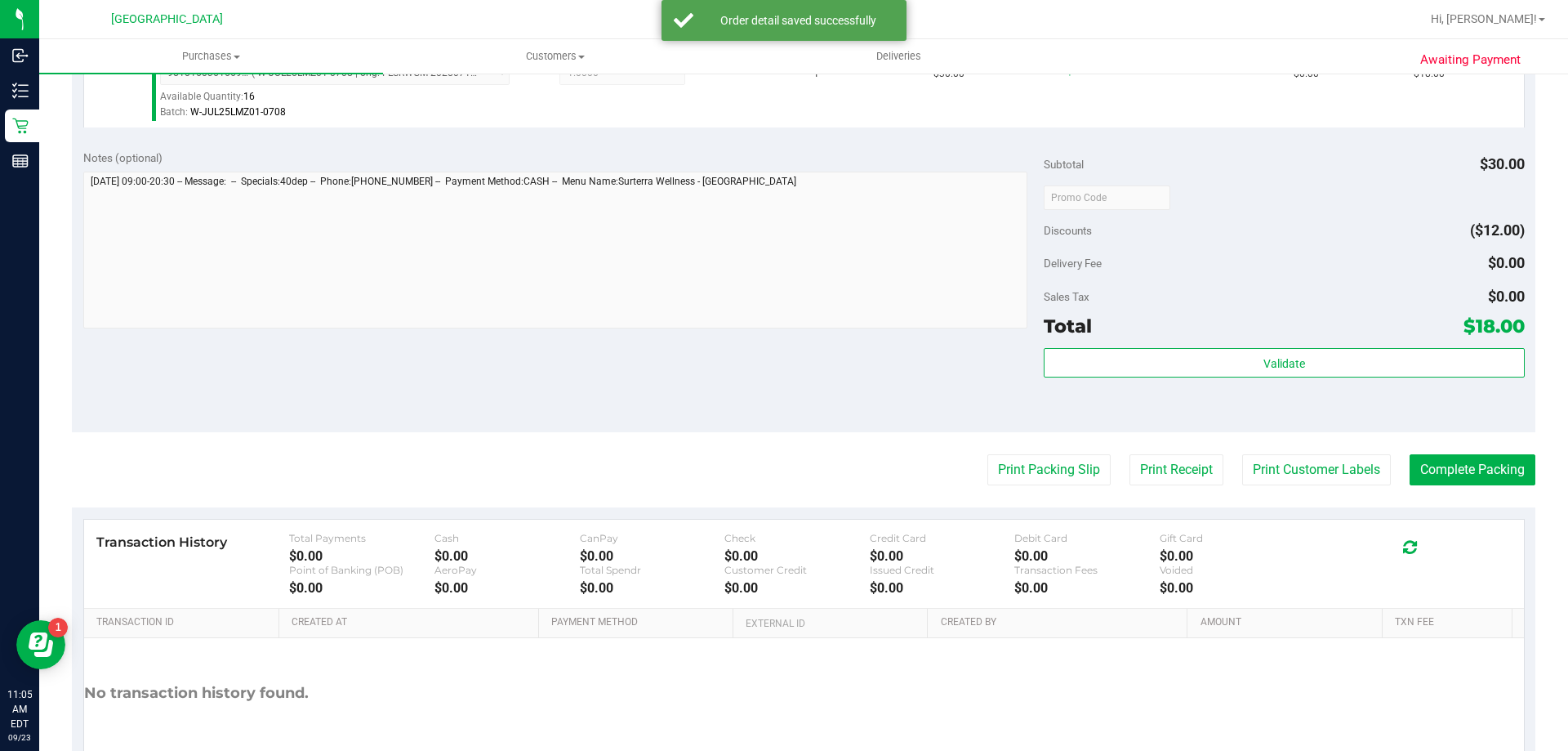
scroll to position [531, 0]
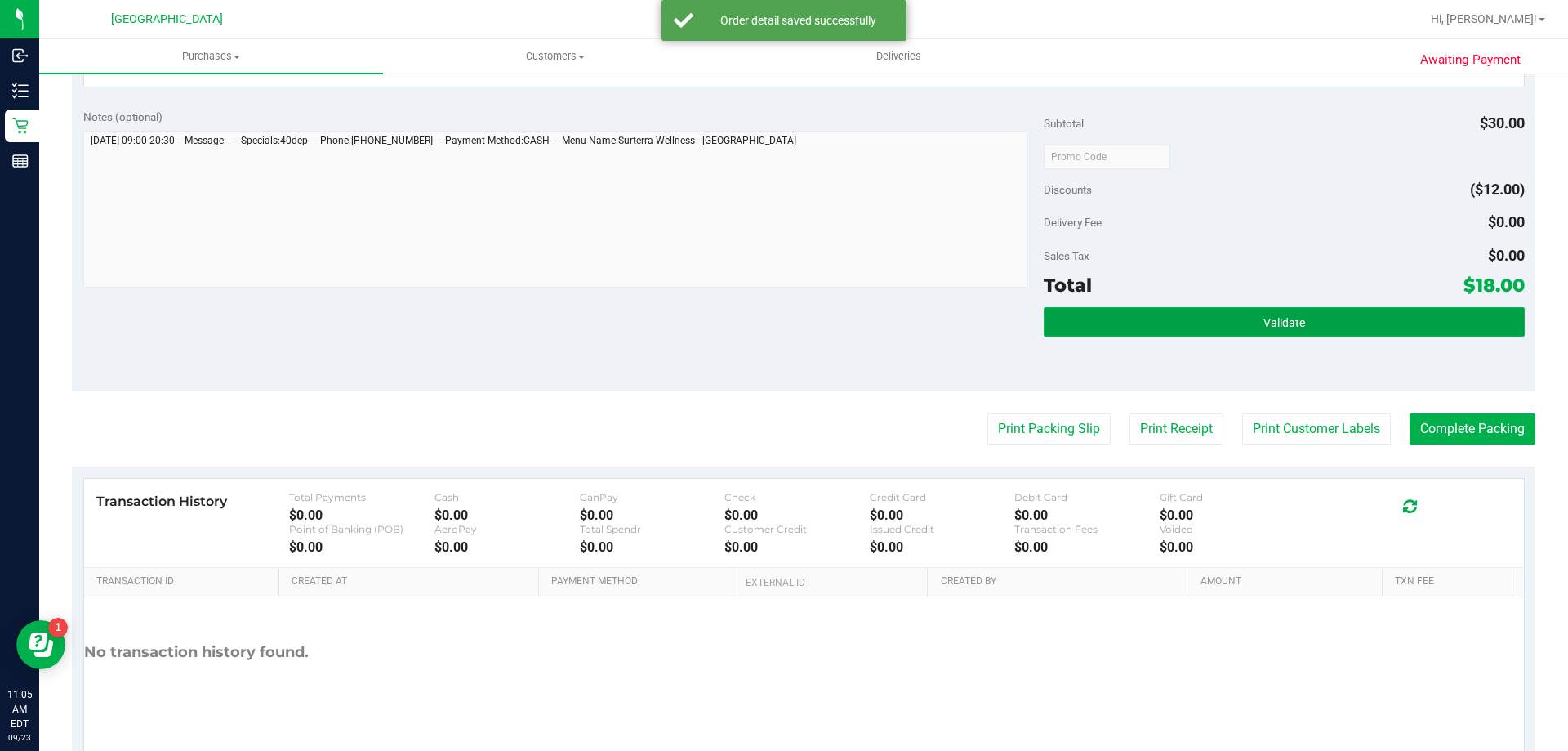
click at [1181, 318] on button "Validate" at bounding box center [1284, 321] width 480 height 29
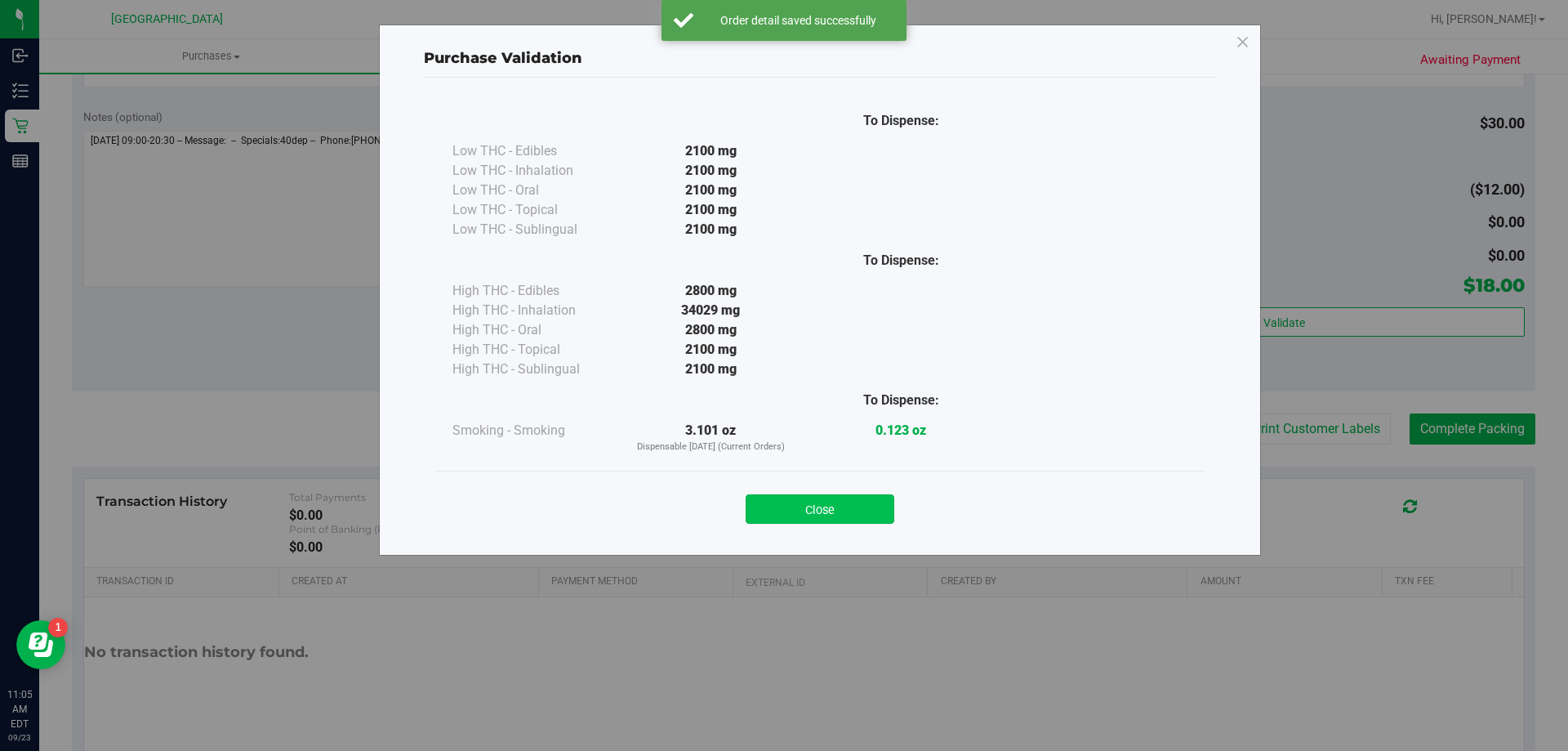
click at [817, 506] on button "Close" at bounding box center [819, 508] width 148 height 29
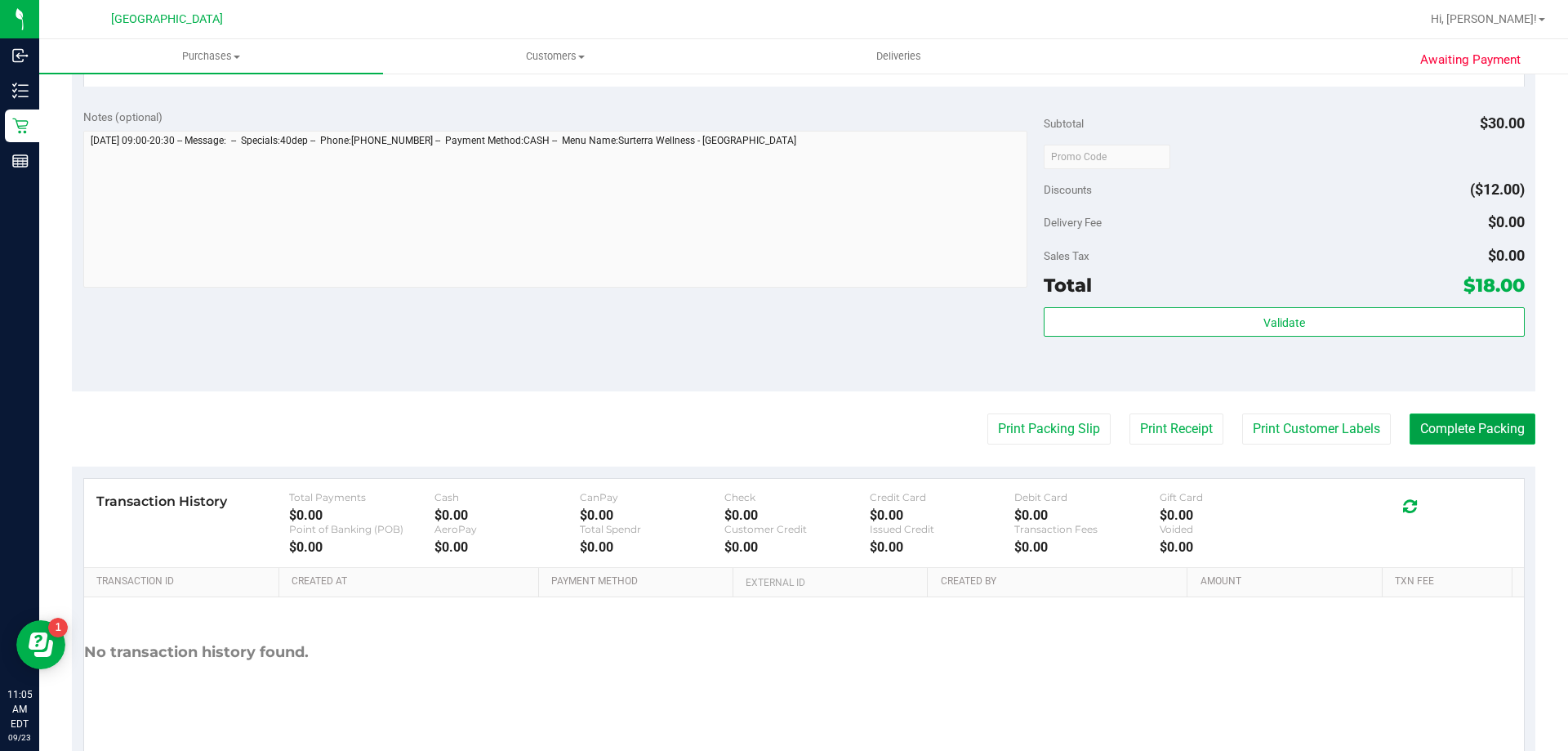
click at [1461, 430] on button "Complete Packing" at bounding box center [1472, 429] width 126 height 31
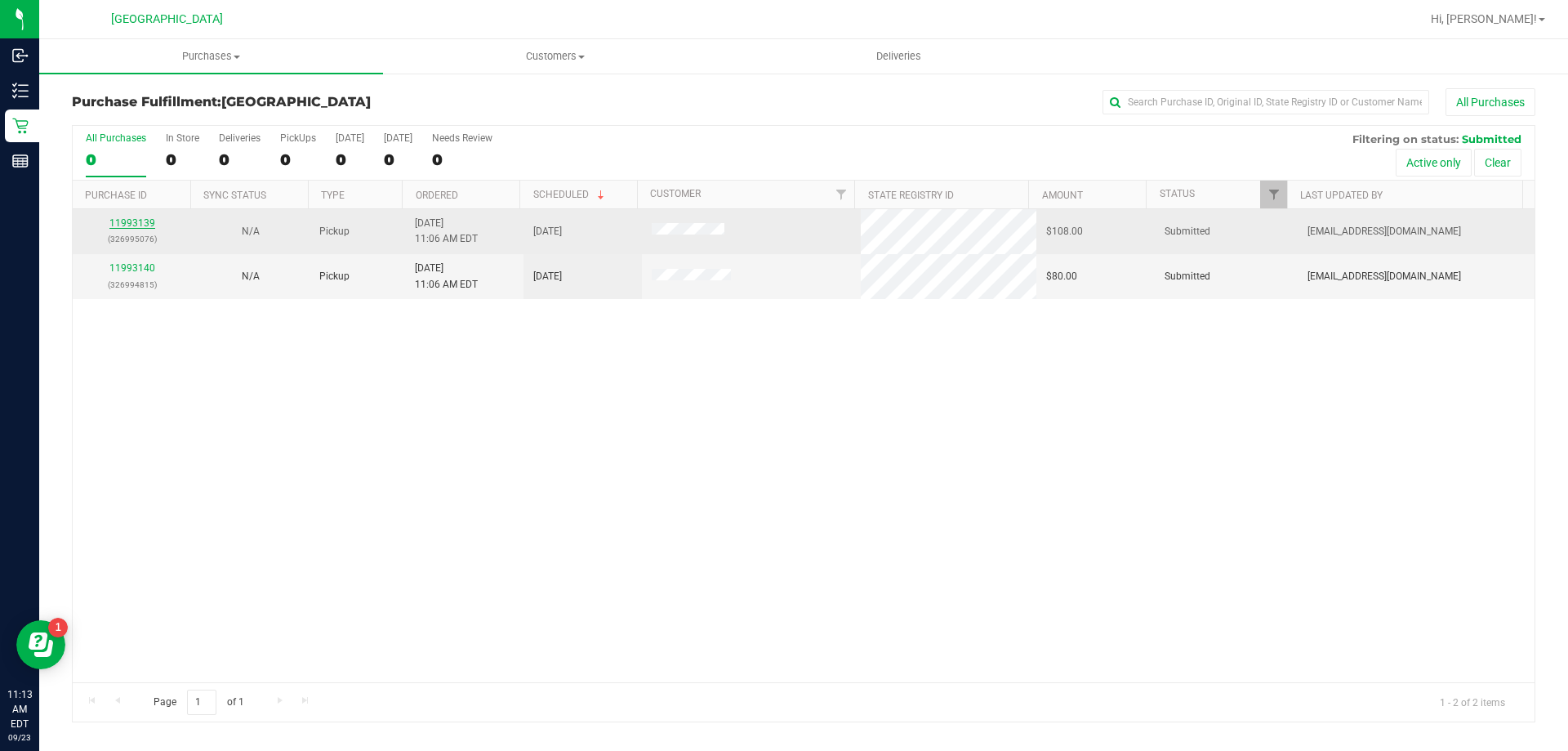
click at [137, 226] on link "11993139" at bounding box center [132, 223] width 46 height 11
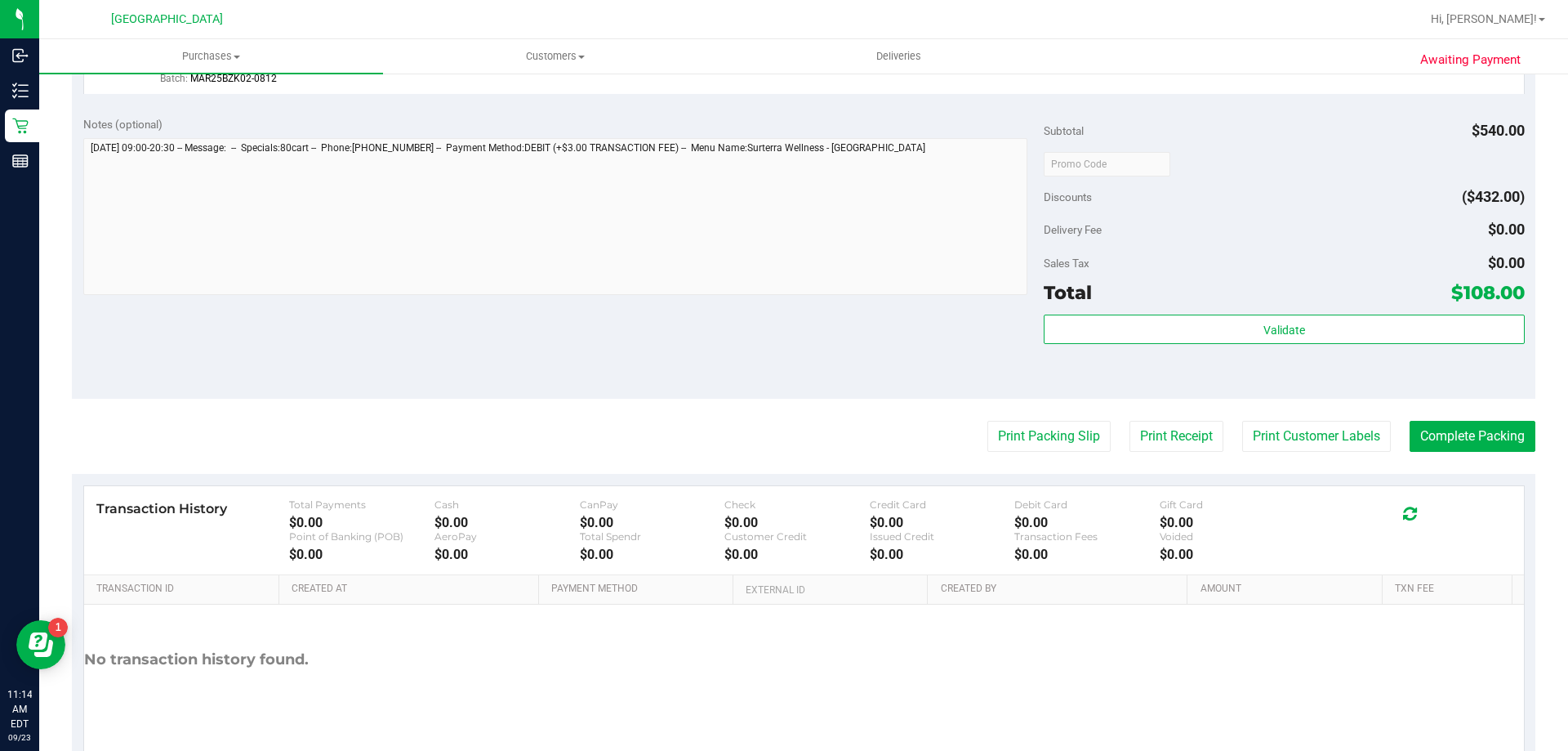
scroll to position [1063, 0]
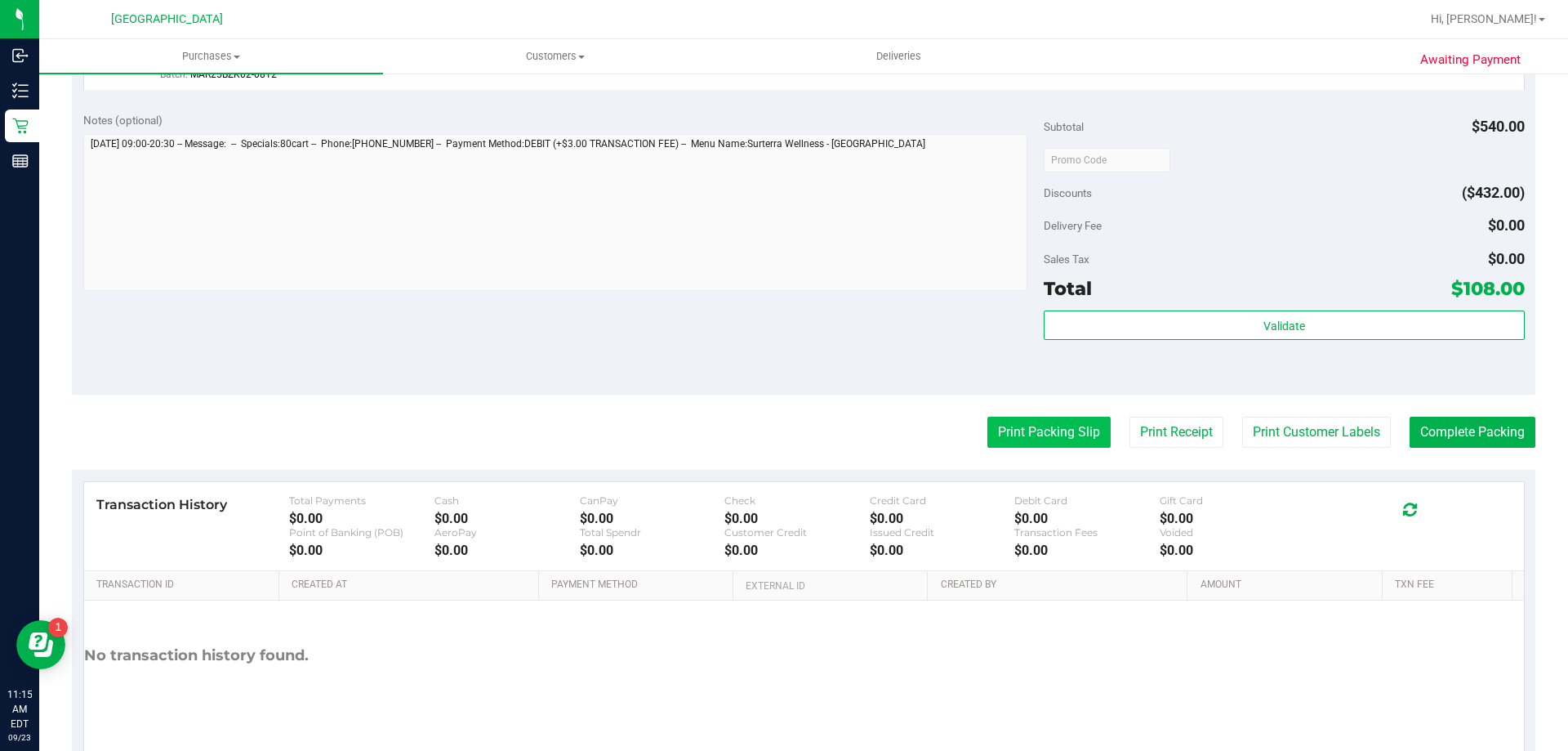
click at [1053, 431] on button "Print Packing Slip" at bounding box center [1049, 432] width 123 height 31
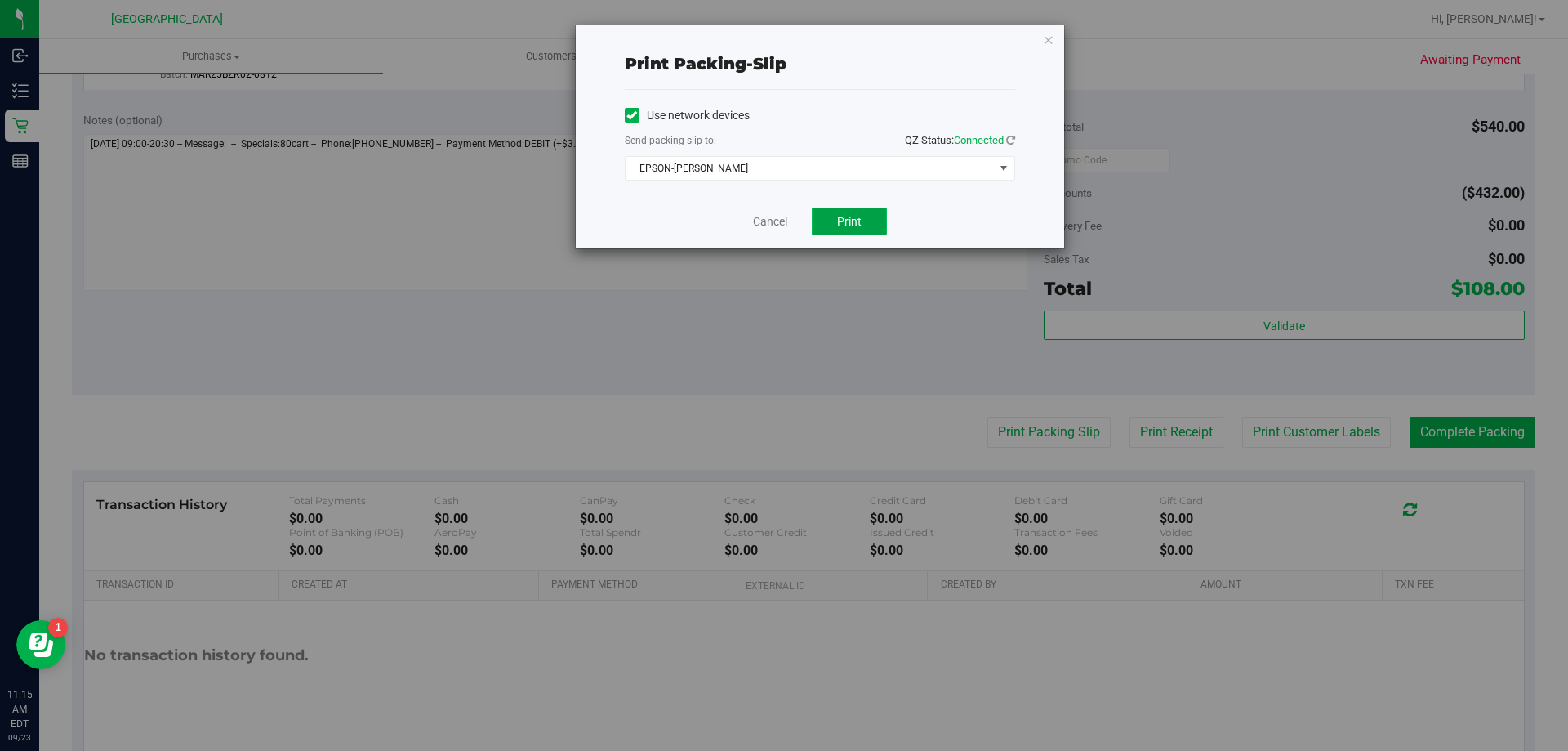
click at [856, 222] on span "Print" at bounding box center [849, 221] width 24 height 13
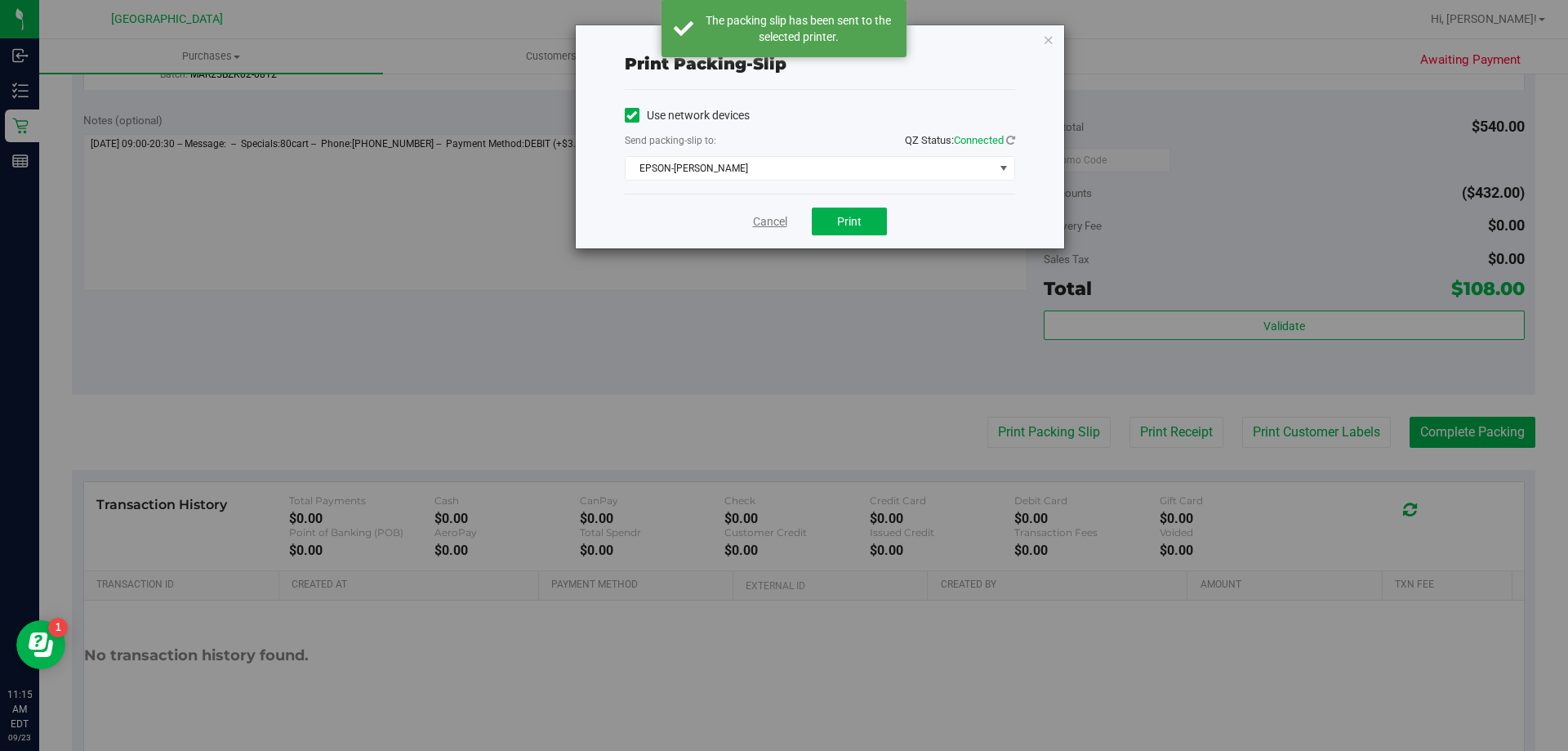
click at [775, 214] on link "Cancel" at bounding box center [770, 221] width 35 height 17
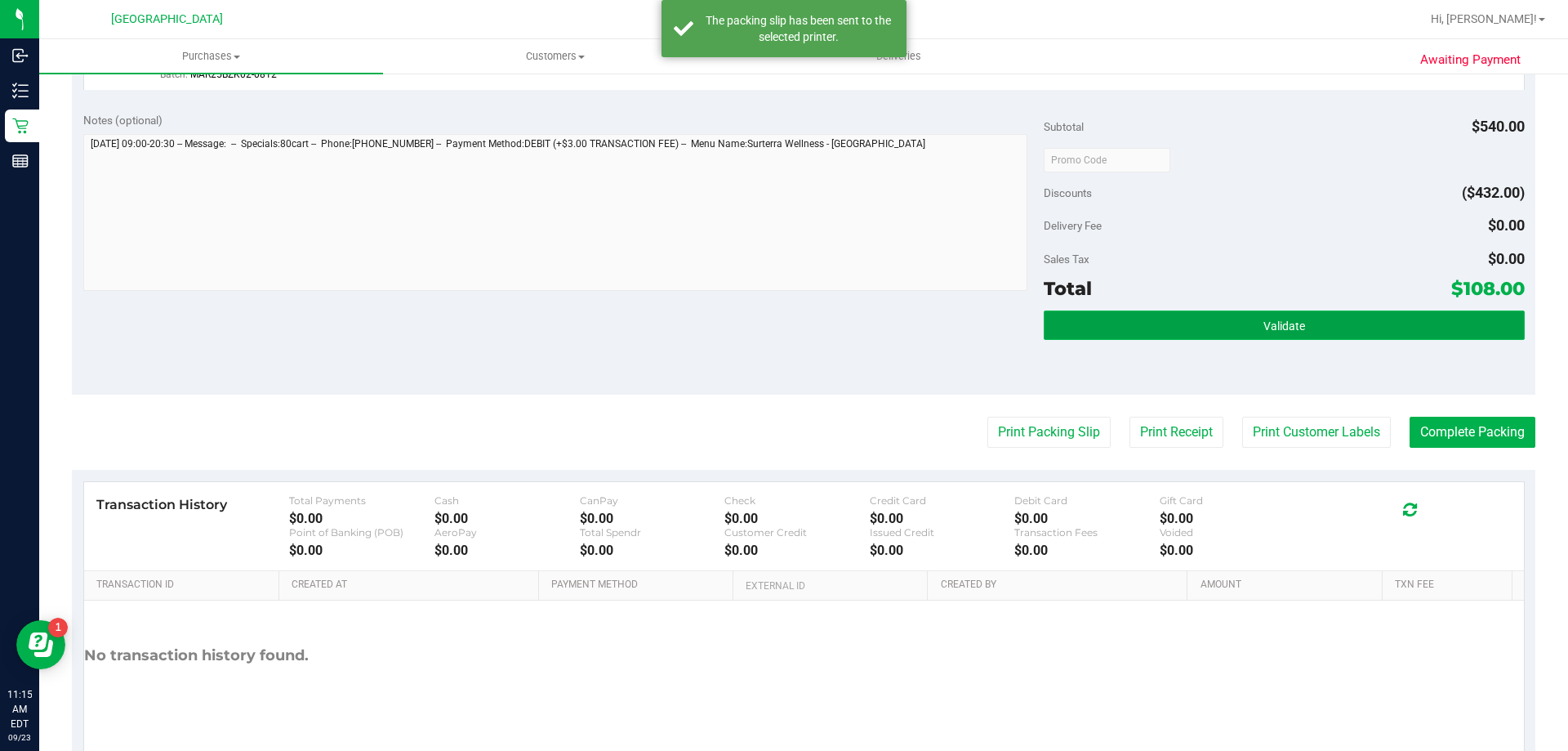
click at [1136, 331] on button "Validate" at bounding box center [1284, 324] width 480 height 29
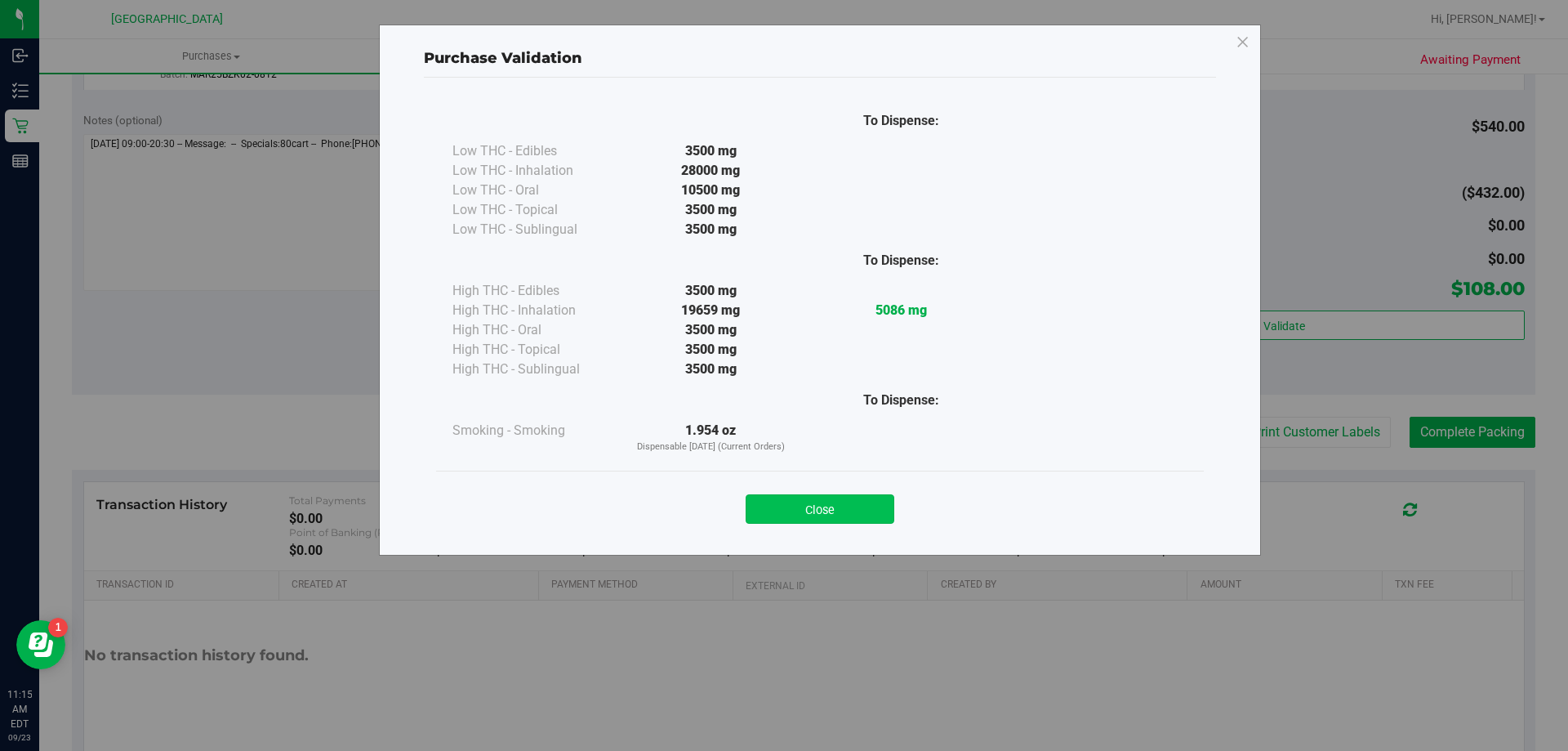
click at [849, 506] on button "Close" at bounding box center [819, 508] width 148 height 29
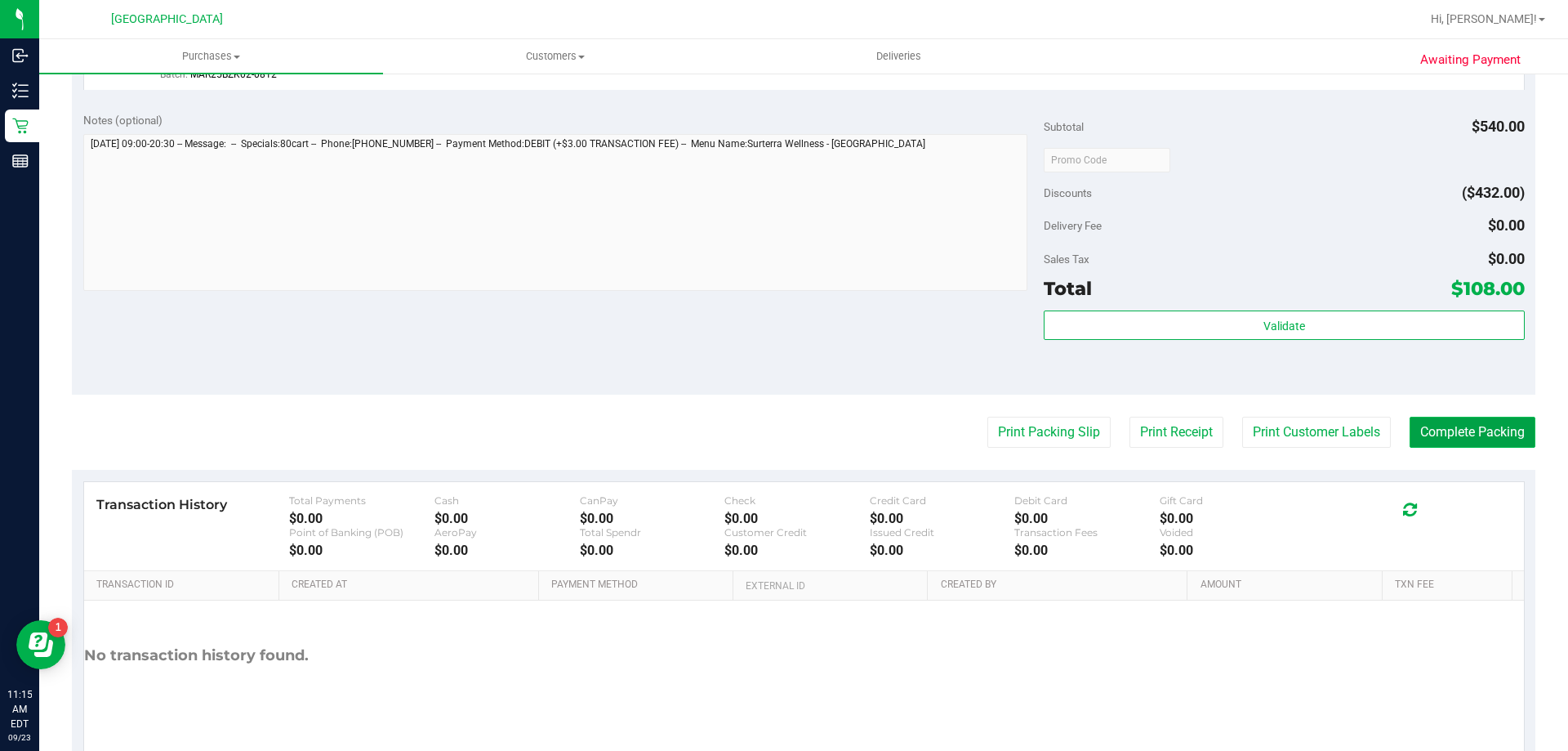
click at [1453, 425] on button "Complete Packing" at bounding box center [1472, 432] width 126 height 31
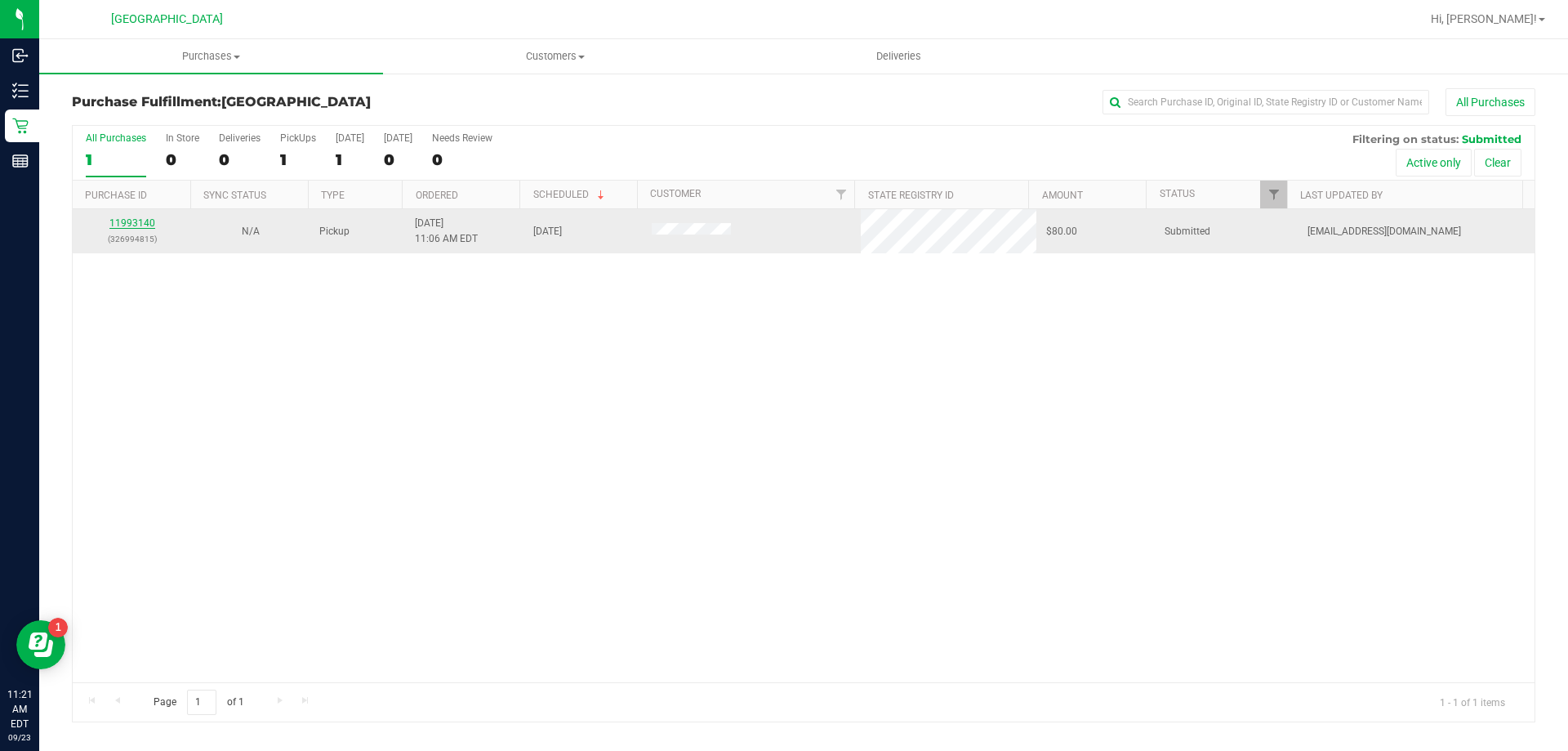
click at [147, 222] on link "11993140" at bounding box center [132, 223] width 46 height 11
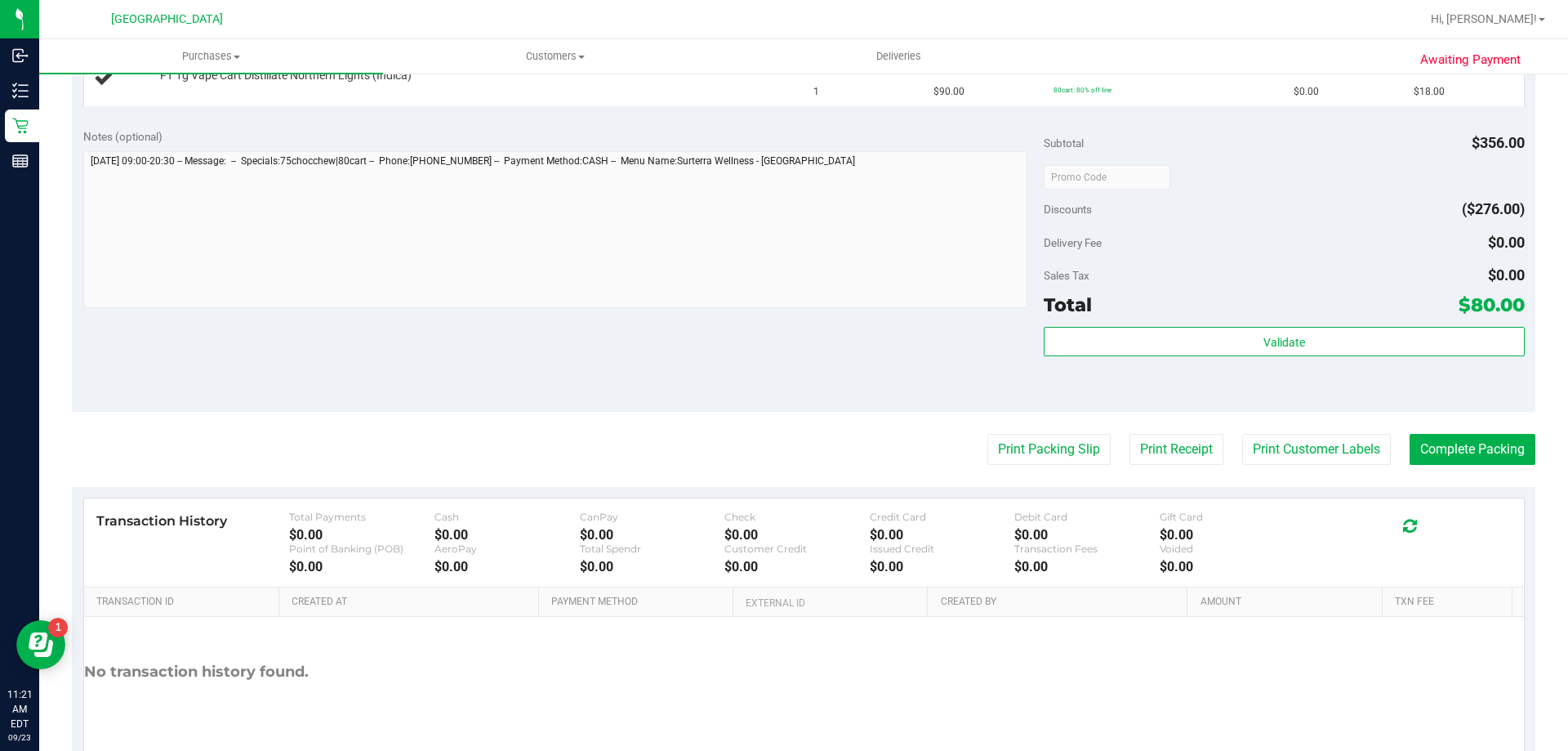
scroll to position [711, 0]
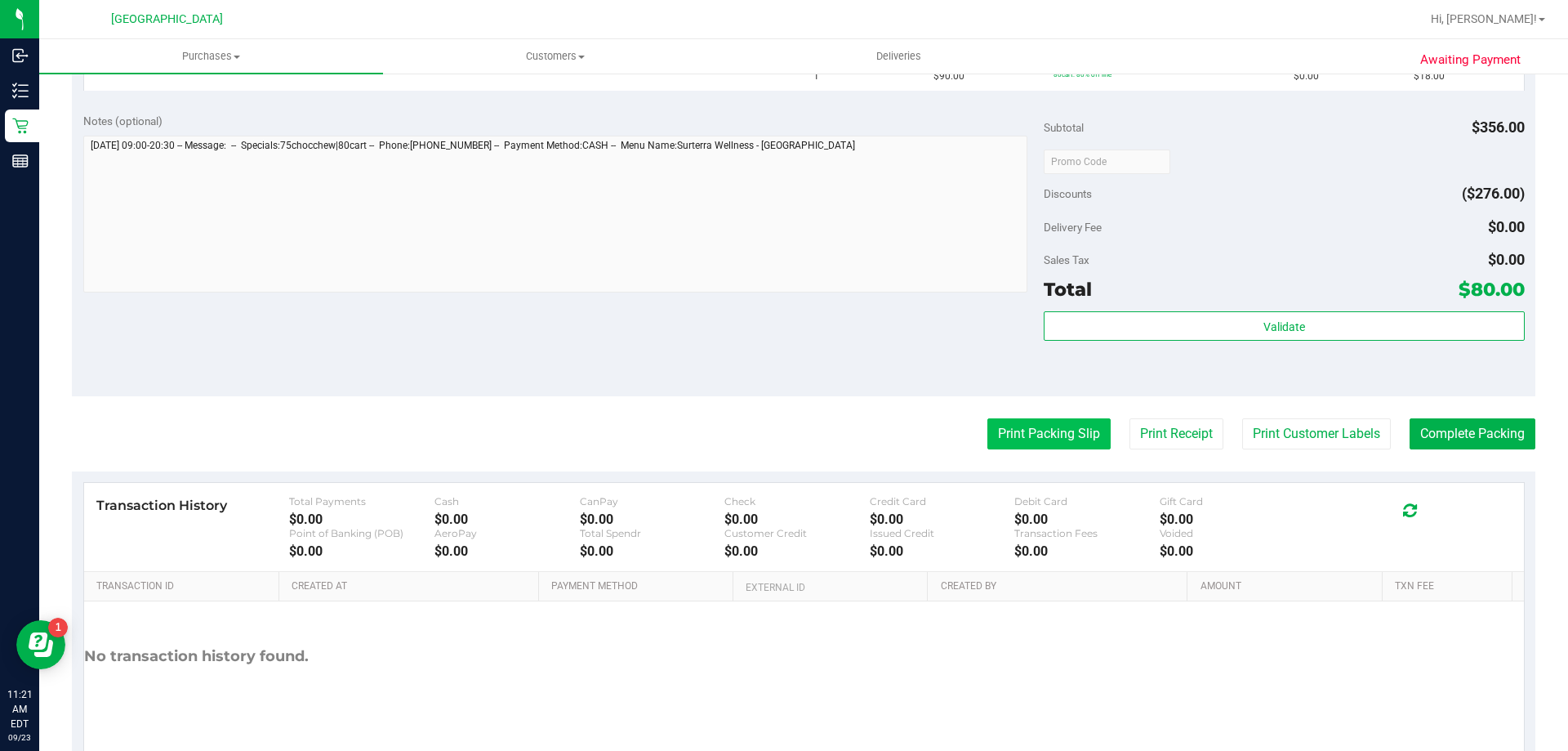
click at [1010, 435] on button "Print Packing Slip" at bounding box center [1049, 433] width 123 height 31
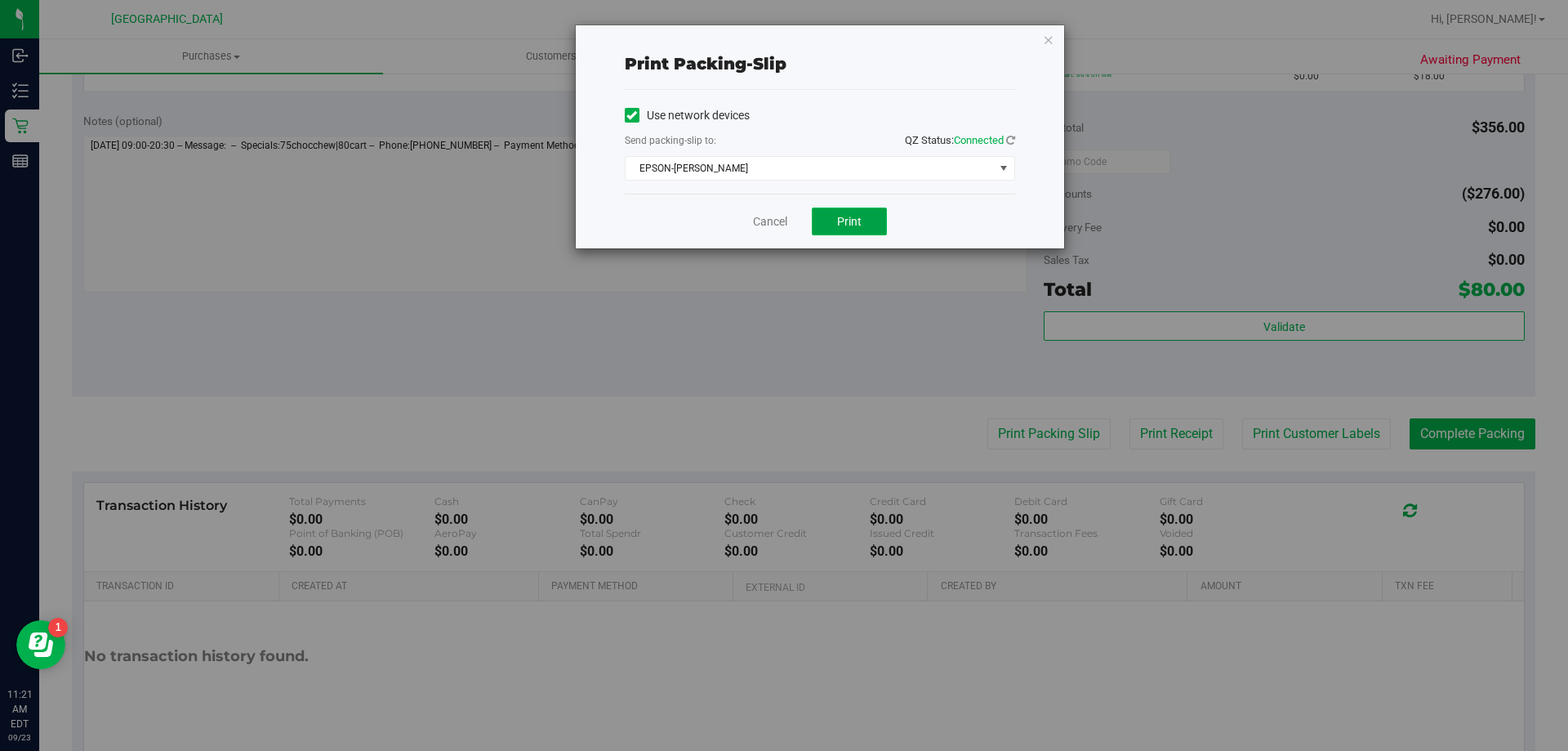
click at [861, 231] on button "Print" at bounding box center [849, 221] width 75 height 28
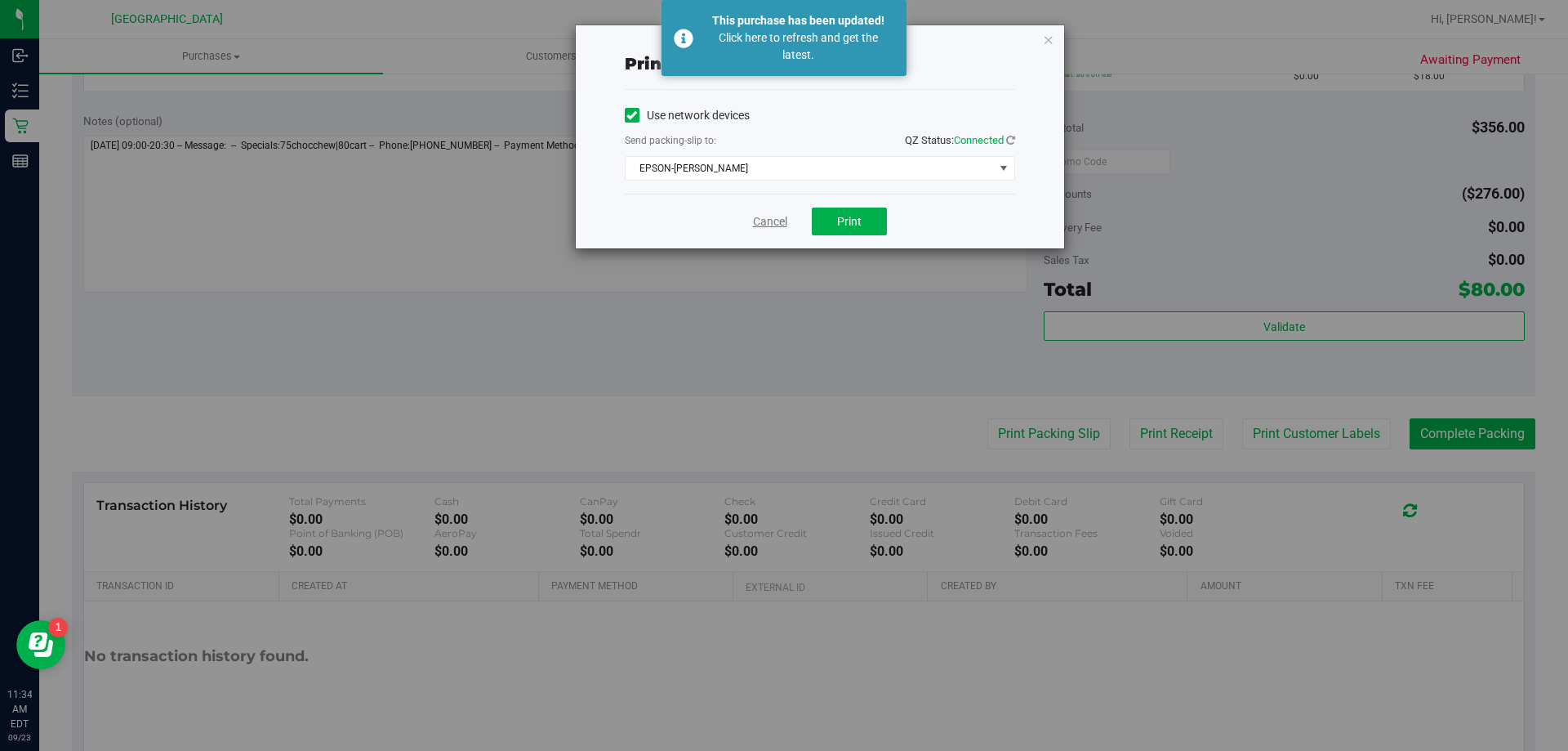
click at [768, 227] on link "Cancel" at bounding box center [770, 221] width 35 height 17
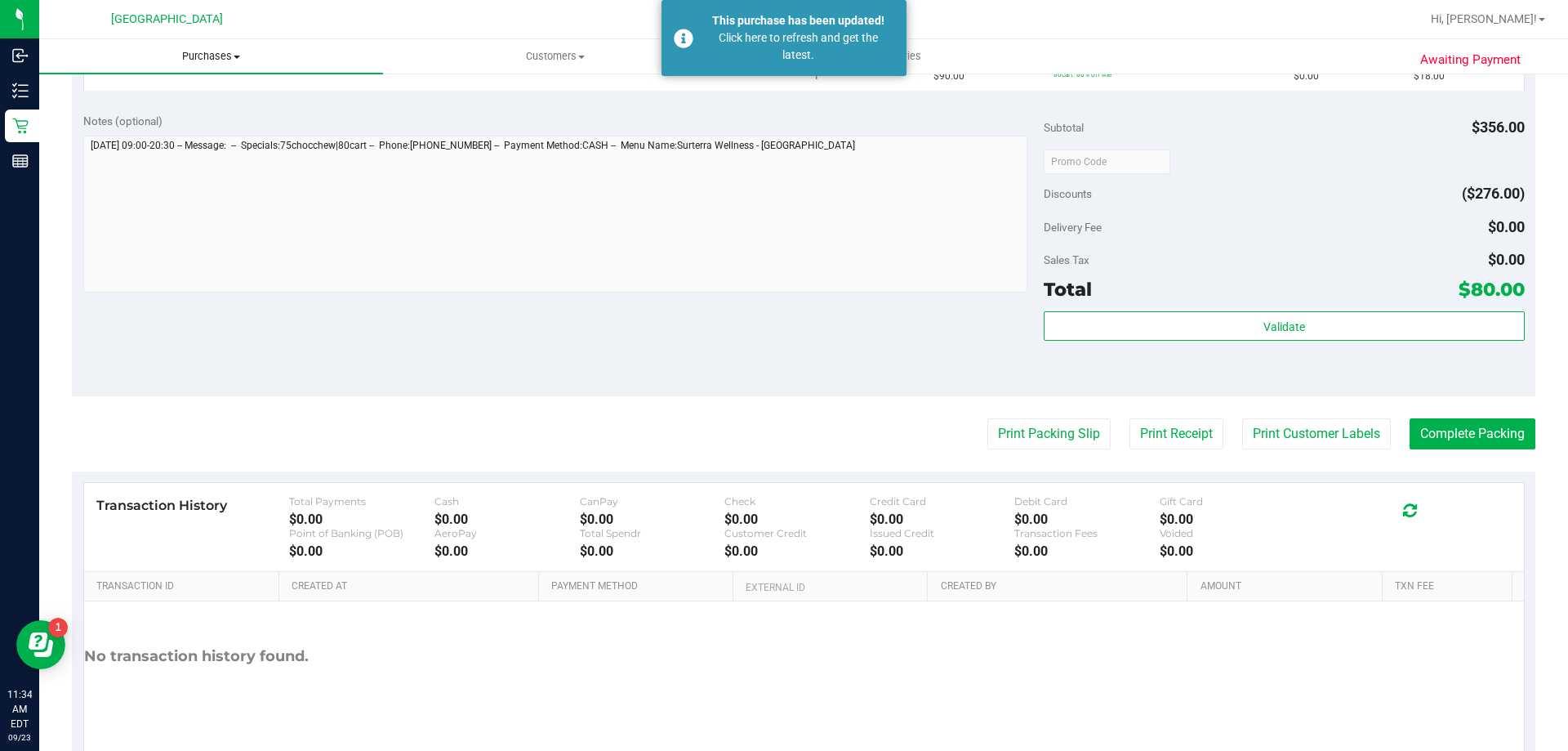
click at [200, 58] on span "Purchases" at bounding box center [211, 56] width 344 height 15
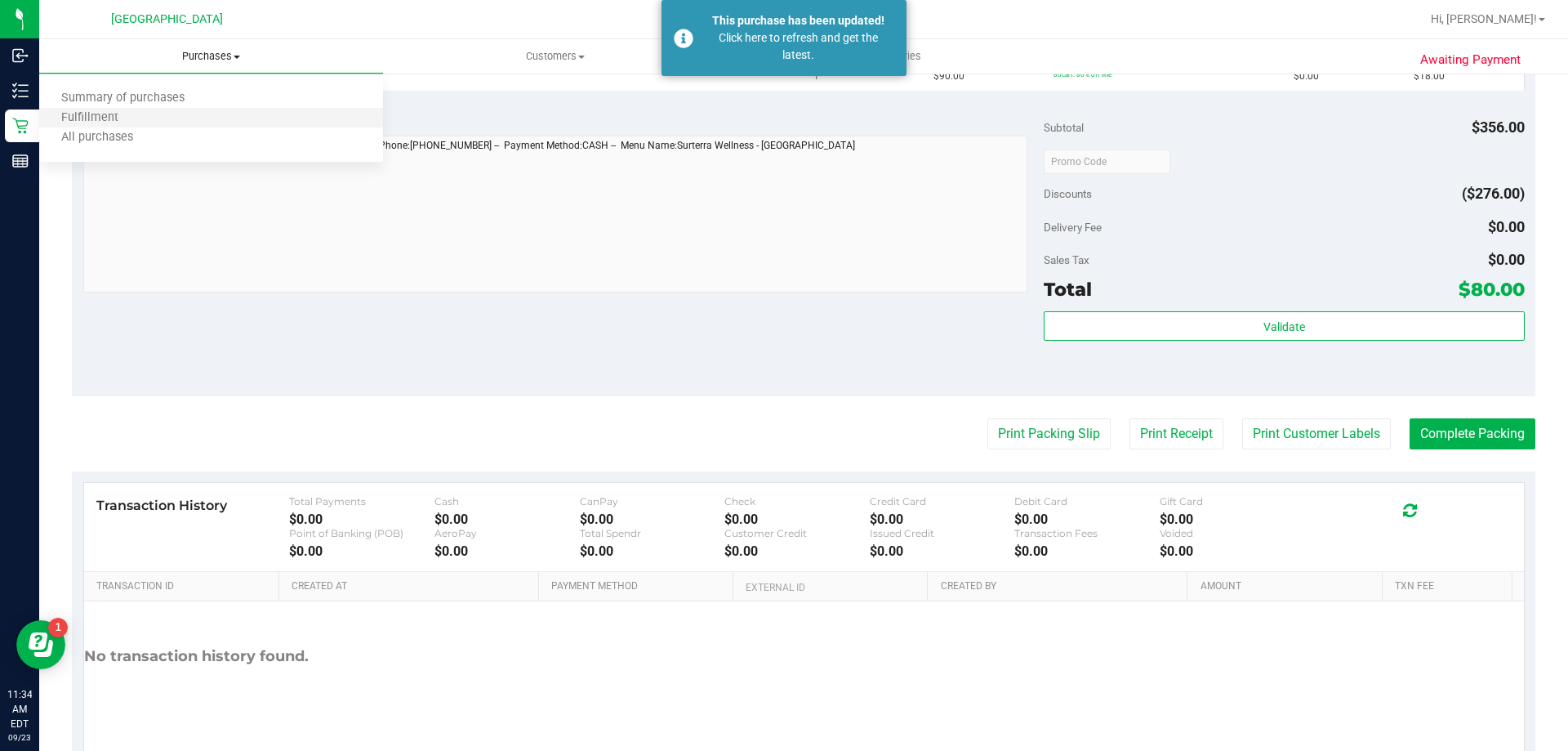
click at [216, 115] on li "Fulfillment" at bounding box center [211, 118] width 344 height 20
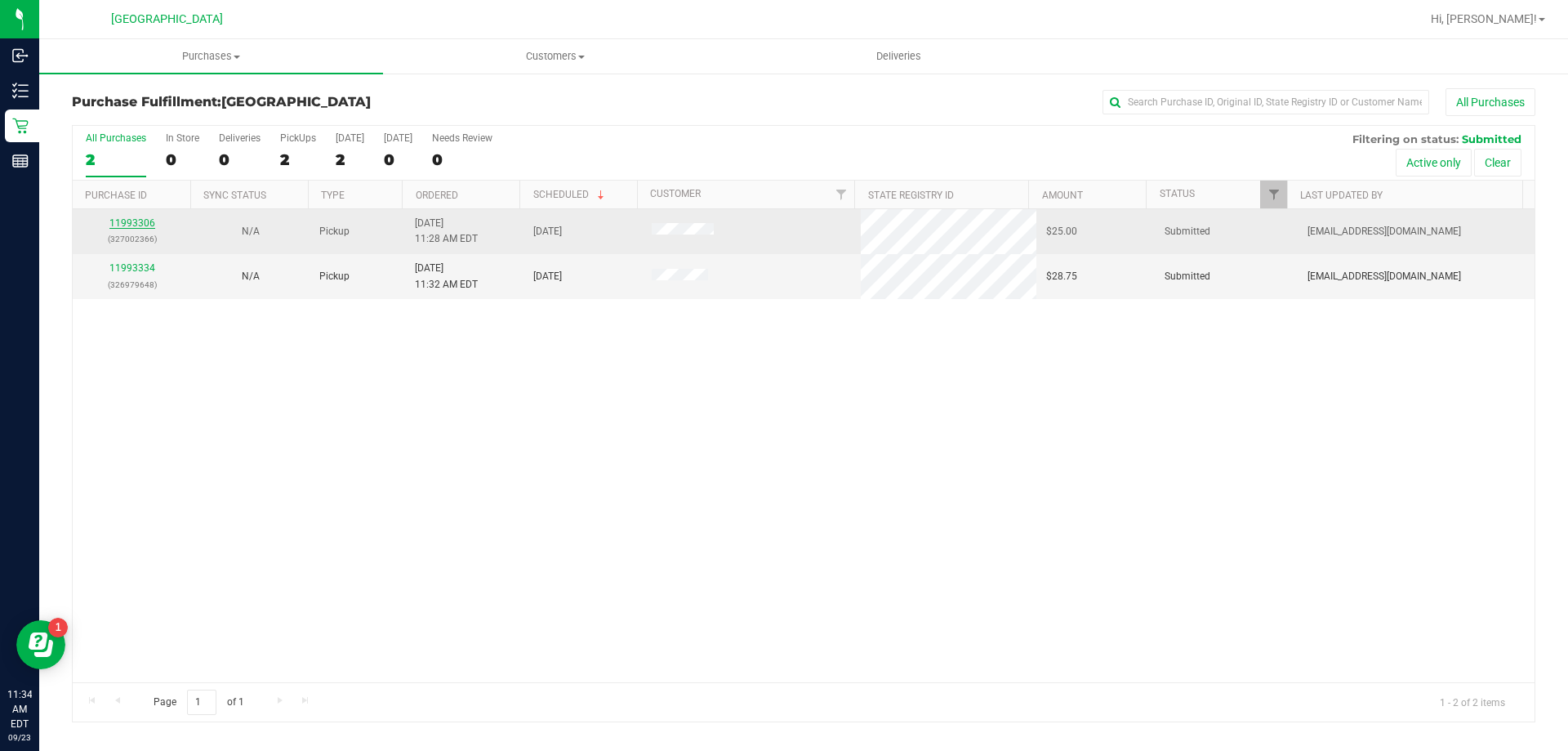
click at [143, 220] on link "11993306" at bounding box center [132, 223] width 46 height 11
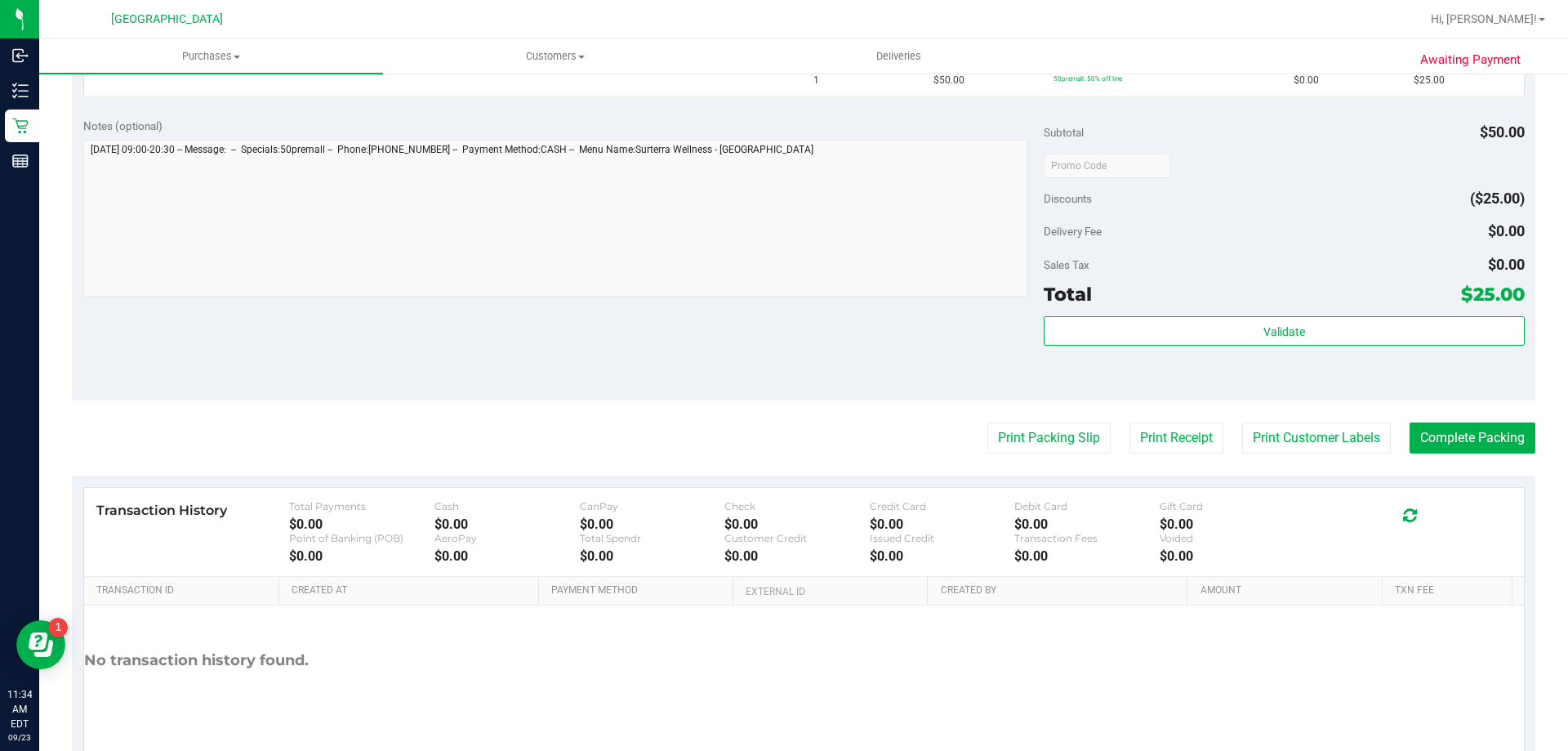
scroll to position [546, 0]
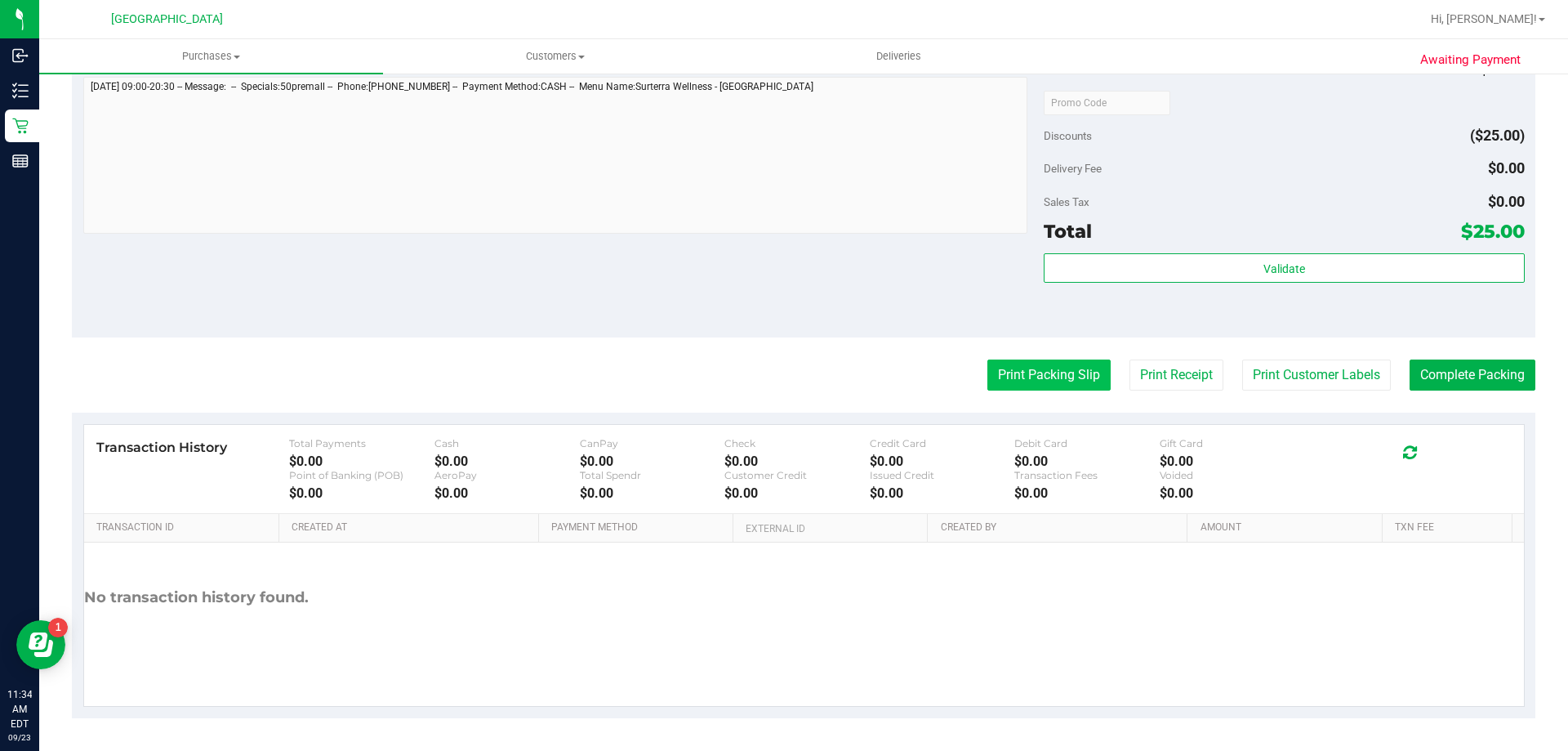
click at [1012, 373] on button "Print Packing Slip" at bounding box center [1049, 375] width 123 height 31
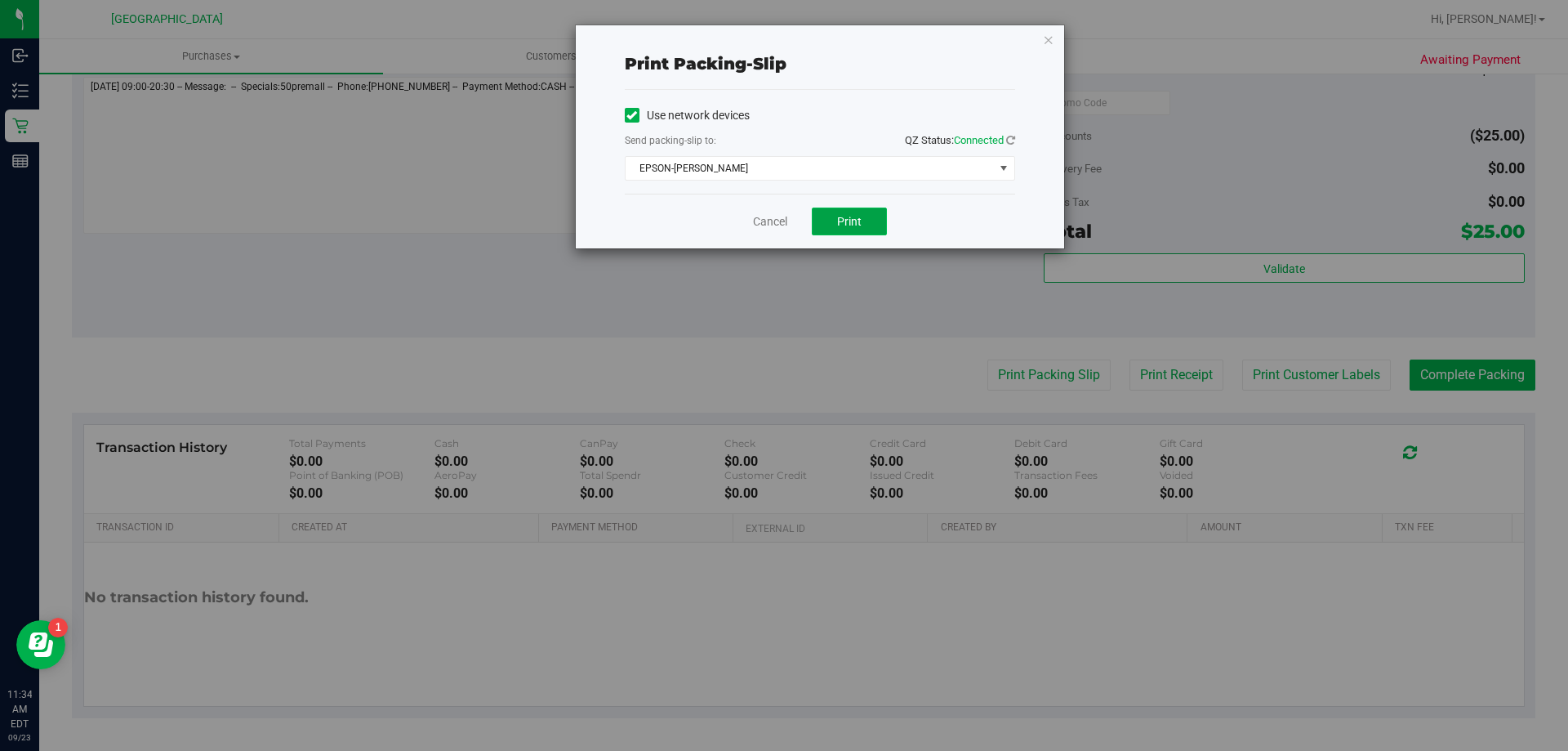
click at [841, 228] on button "Print" at bounding box center [849, 221] width 75 height 28
click at [762, 220] on link "Cancel" at bounding box center [770, 221] width 35 height 17
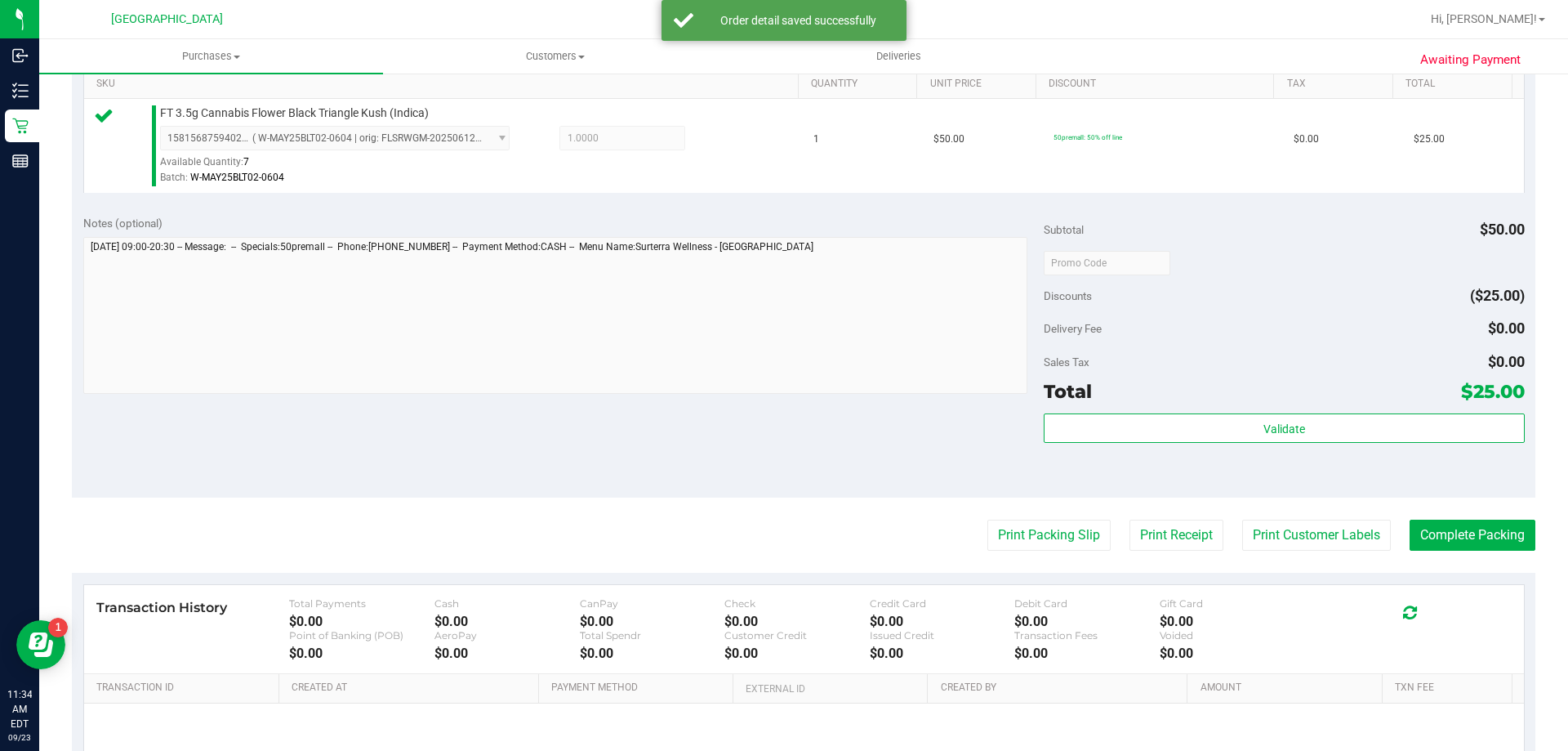
scroll to position [585, 0]
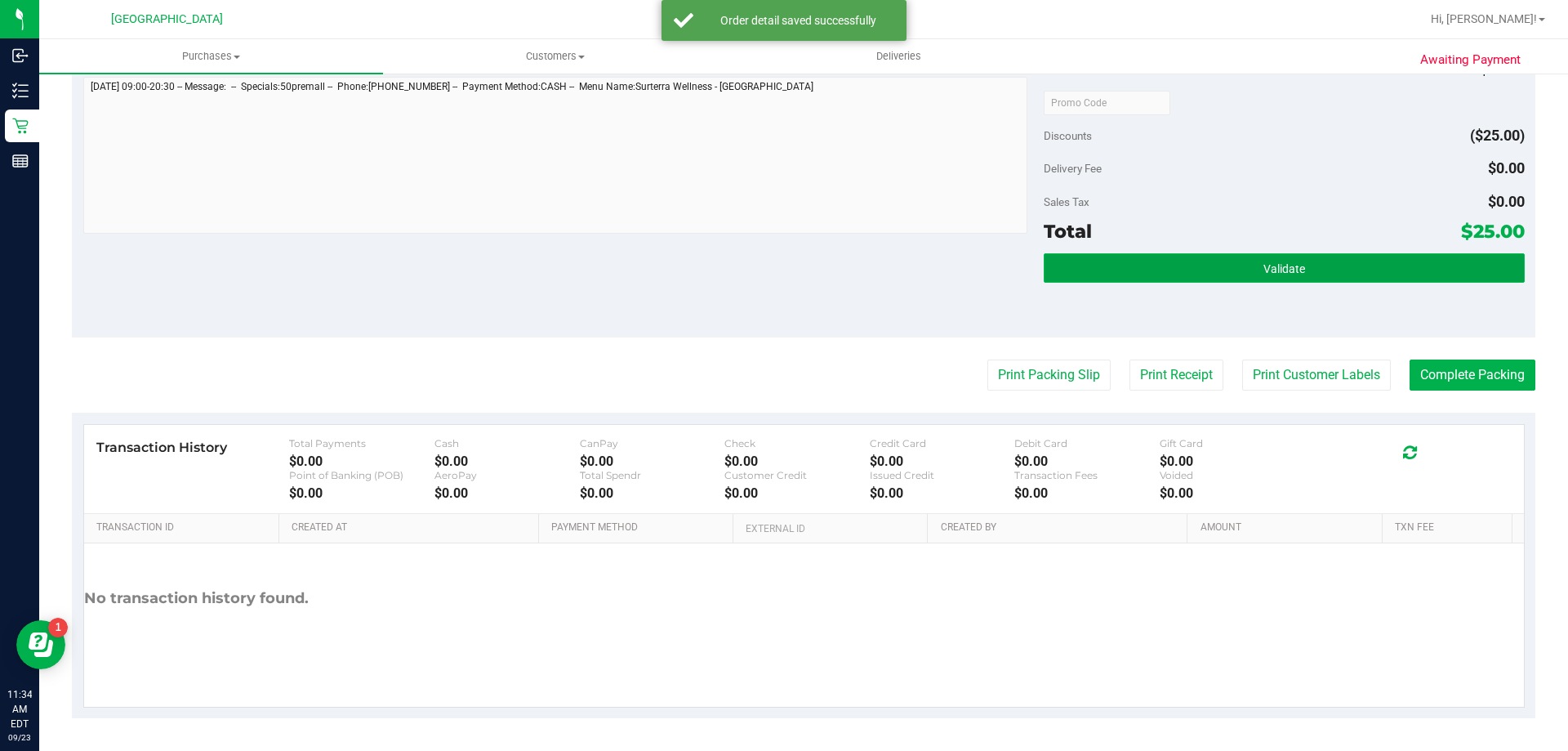
click at [1170, 270] on button "Validate" at bounding box center [1284, 267] width 480 height 29
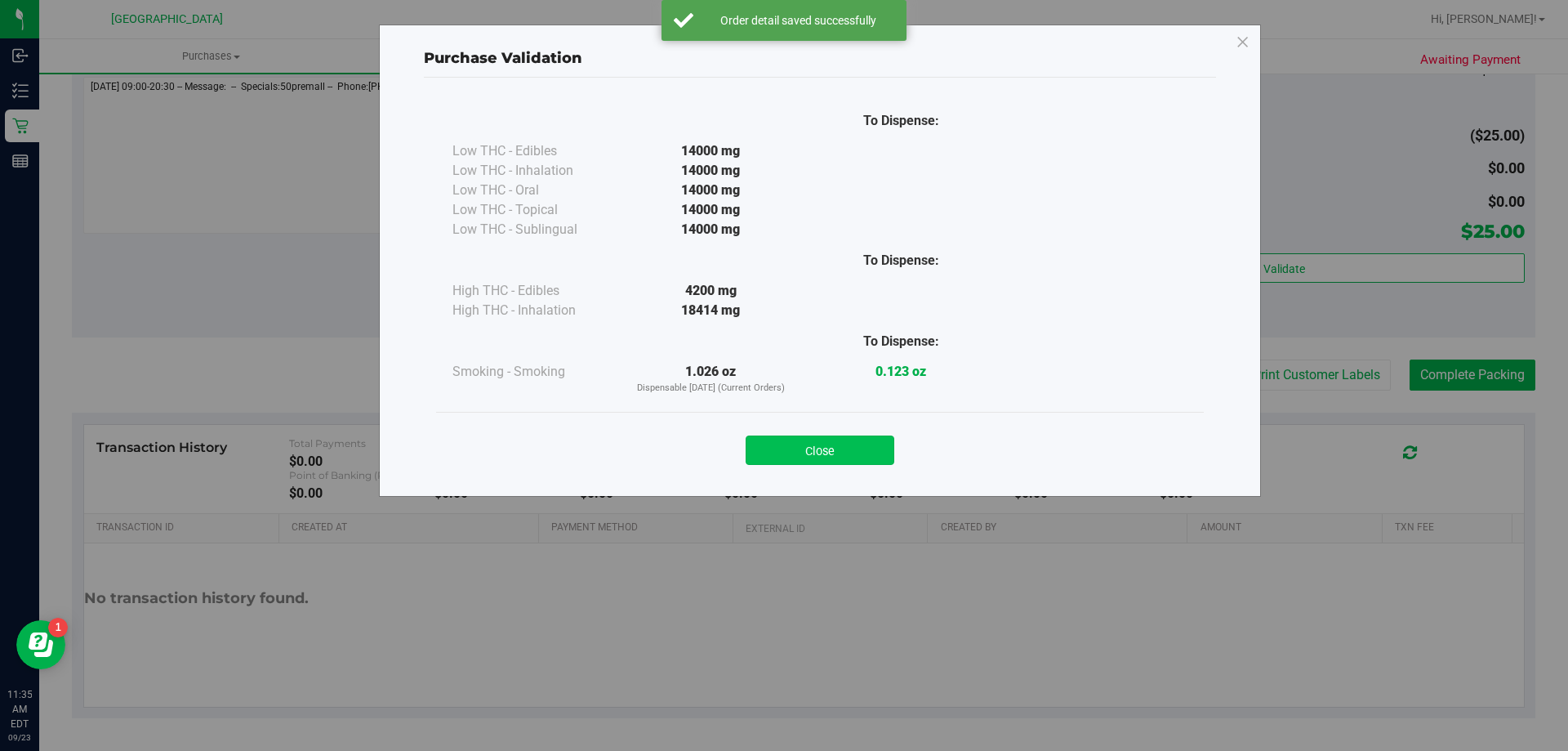
click at [830, 449] on button "Close" at bounding box center [819, 449] width 148 height 29
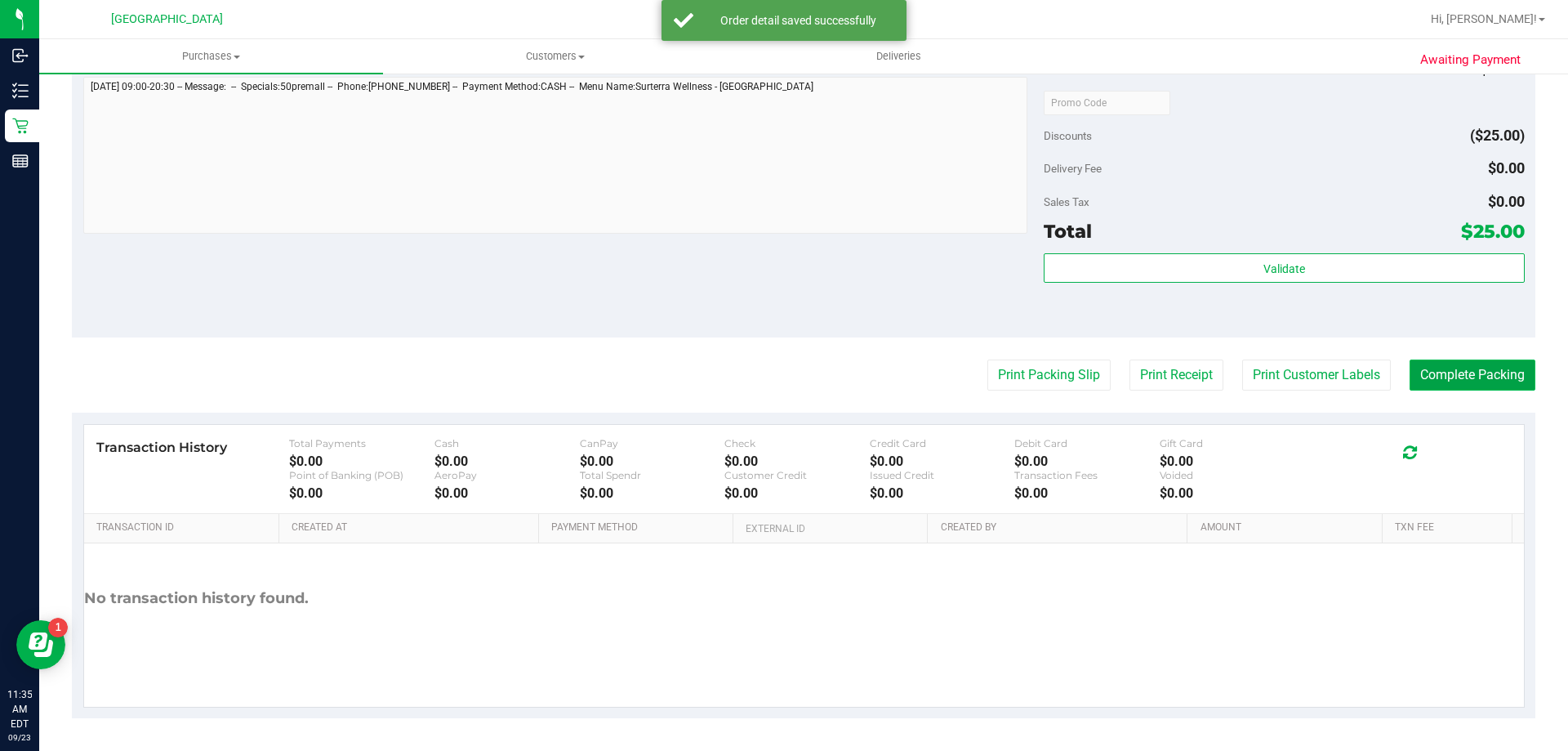
click at [1452, 380] on button "Complete Packing" at bounding box center [1472, 375] width 126 height 31
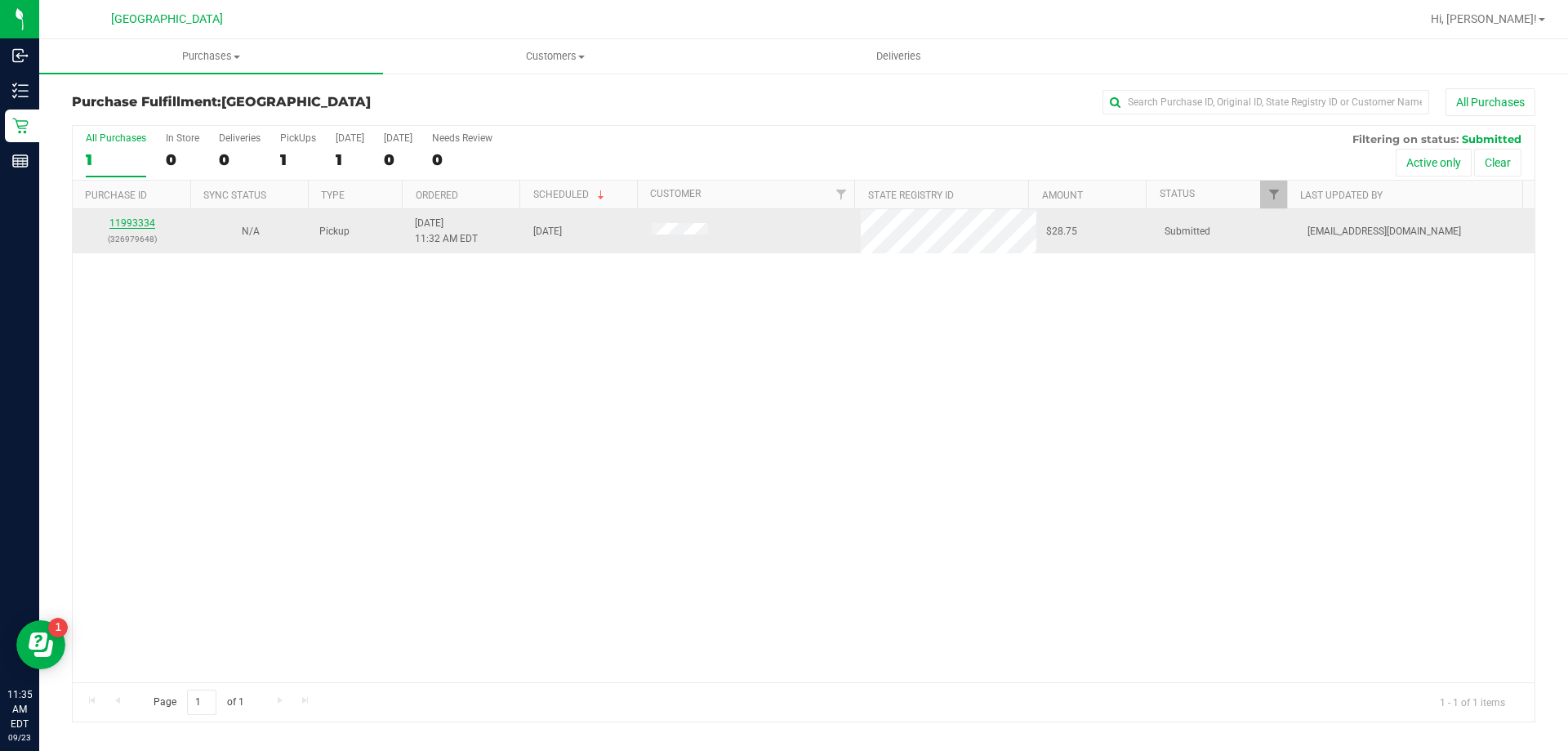
click at [135, 218] on link "11993334" at bounding box center [132, 223] width 46 height 11
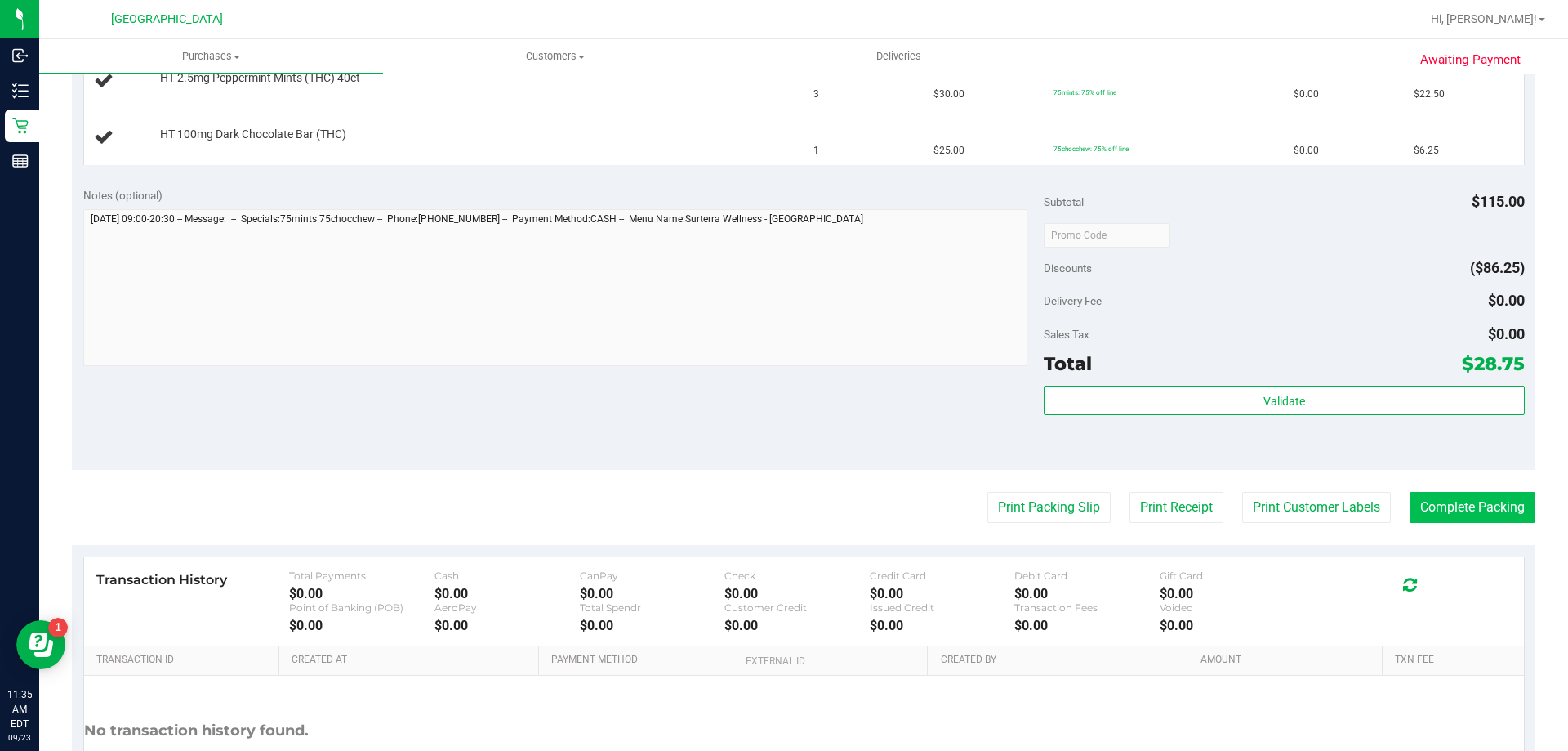
scroll to position [488, 0]
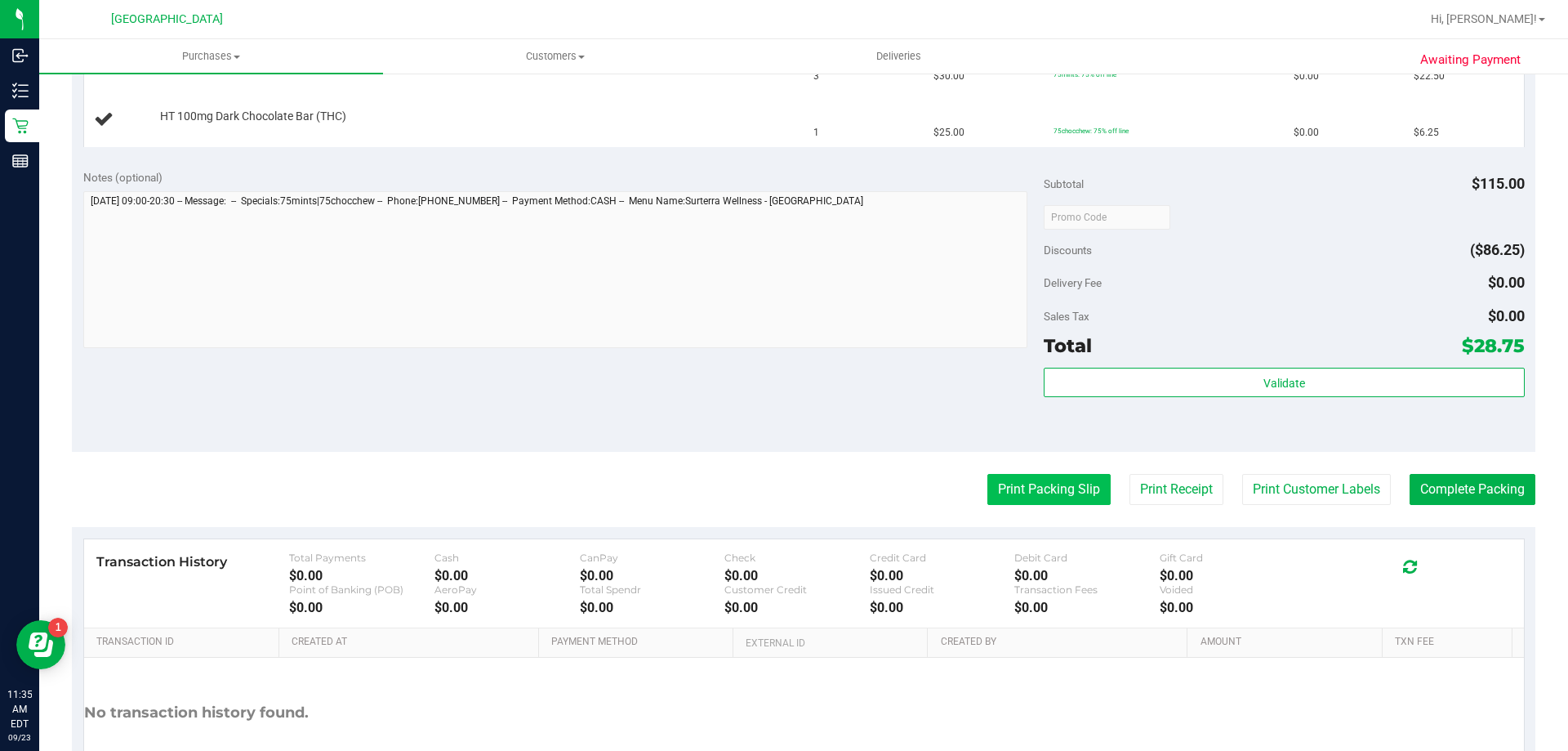
click at [1038, 477] on button "Print Packing Slip" at bounding box center [1049, 489] width 123 height 31
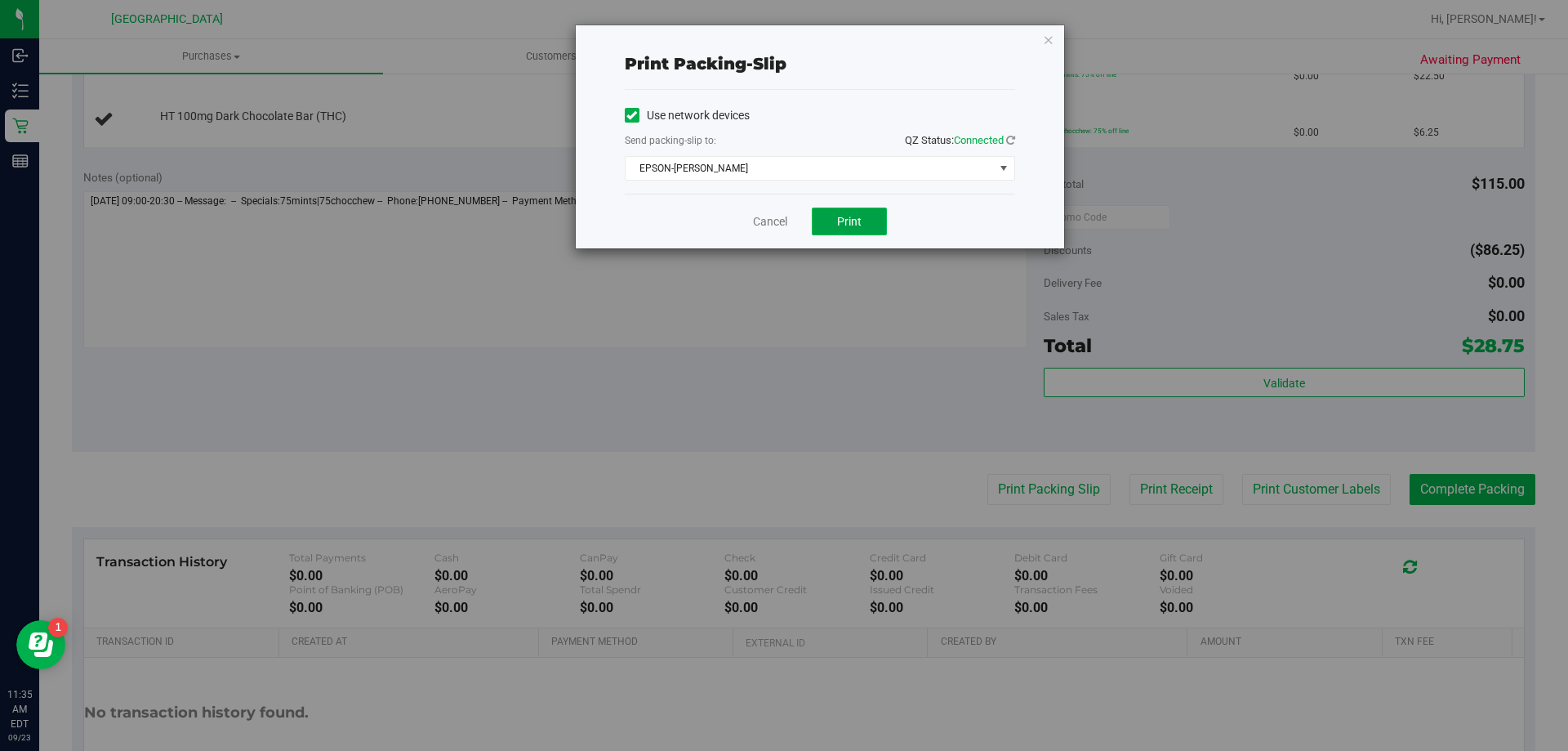
click at [832, 210] on button "Print" at bounding box center [849, 221] width 75 height 28
click at [763, 223] on link "Cancel" at bounding box center [770, 221] width 35 height 17
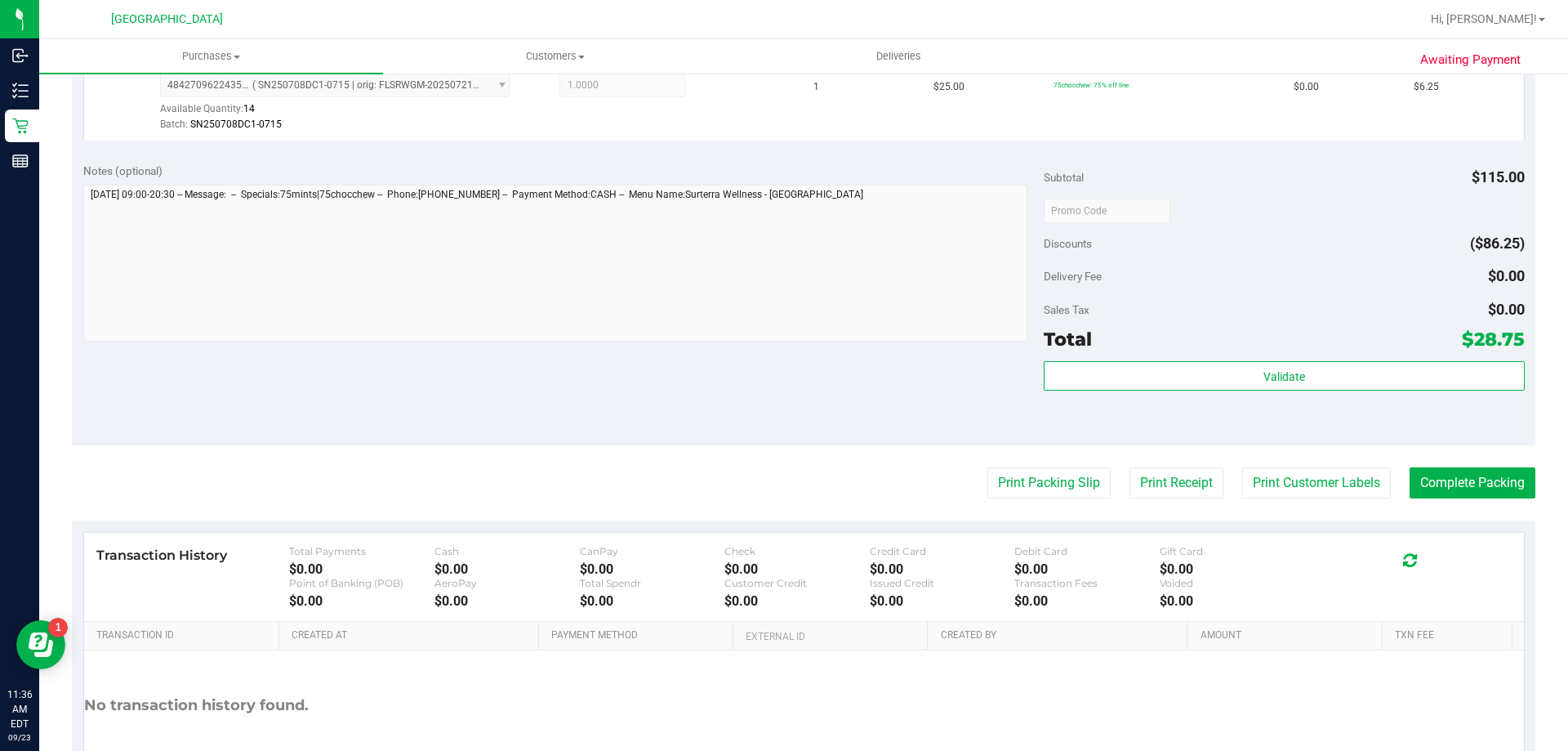
scroll to position [580, 0]
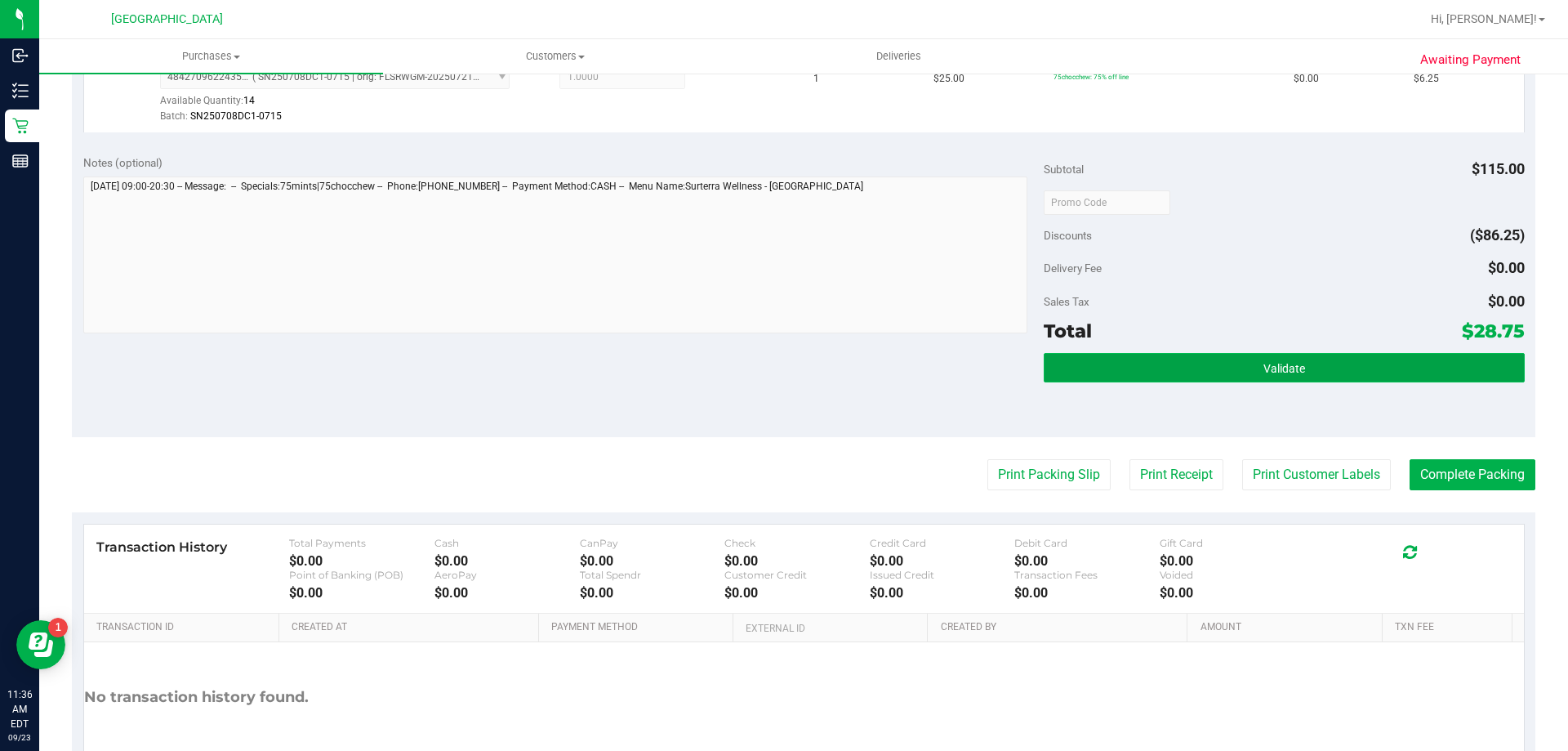
click at [1129, 367] on button "Validate" at bounding box center [1284, 367] width 480 height 29
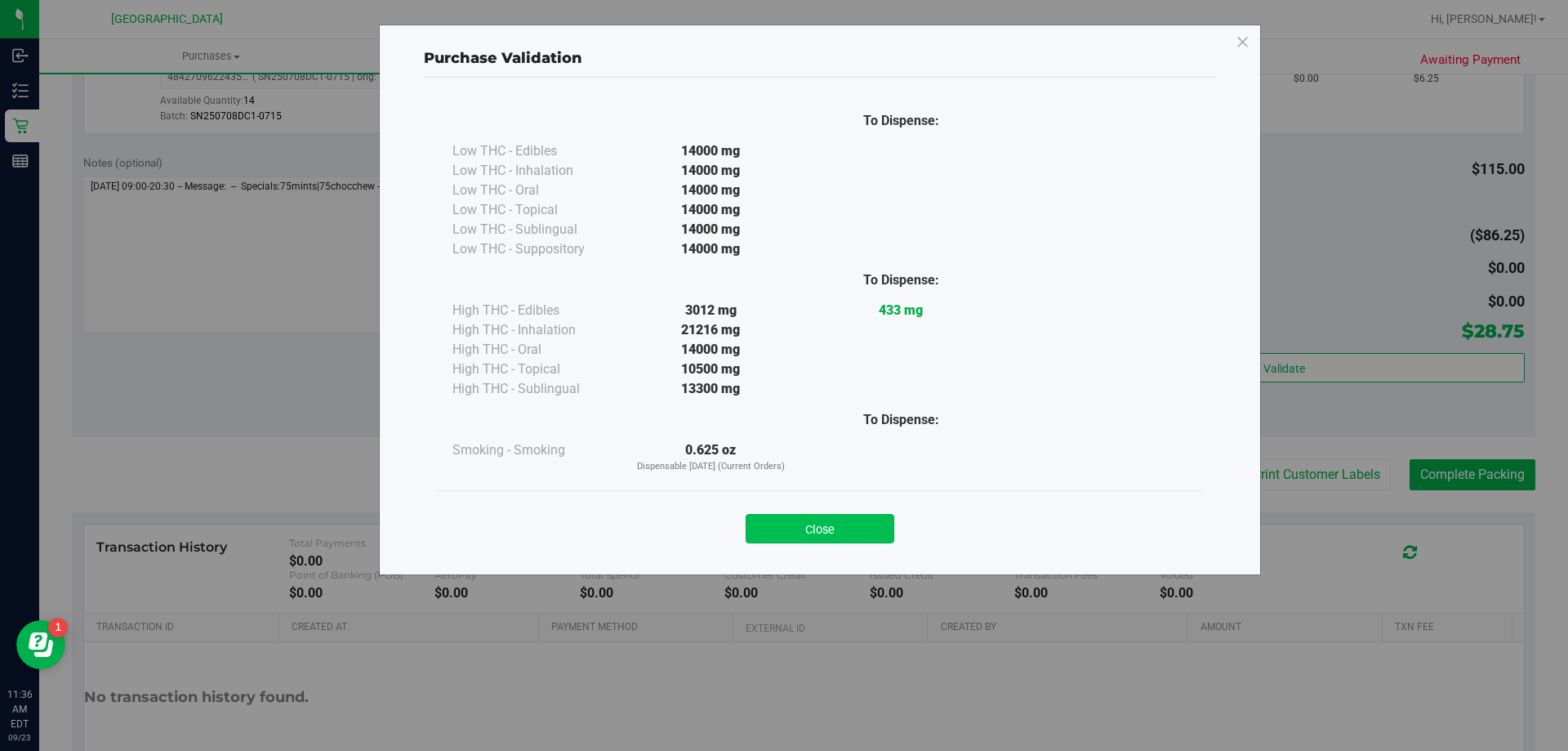
click at [797, 524] on button "Close" at bounding box center [819, 528] width 148 height 29
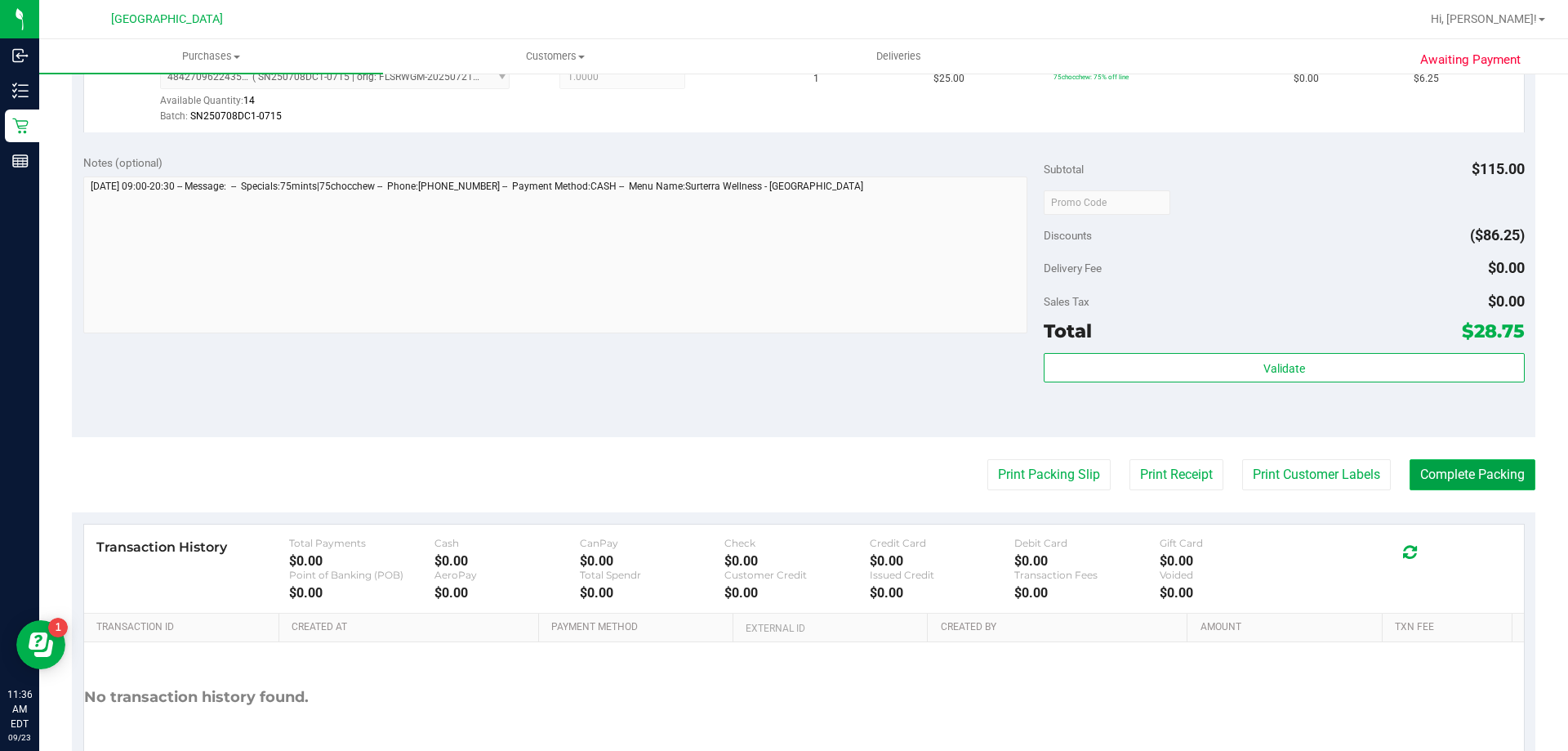
click at [1454, 485] on button "Complete Packing" at bounding box center [1472, 474] width 126 height 31
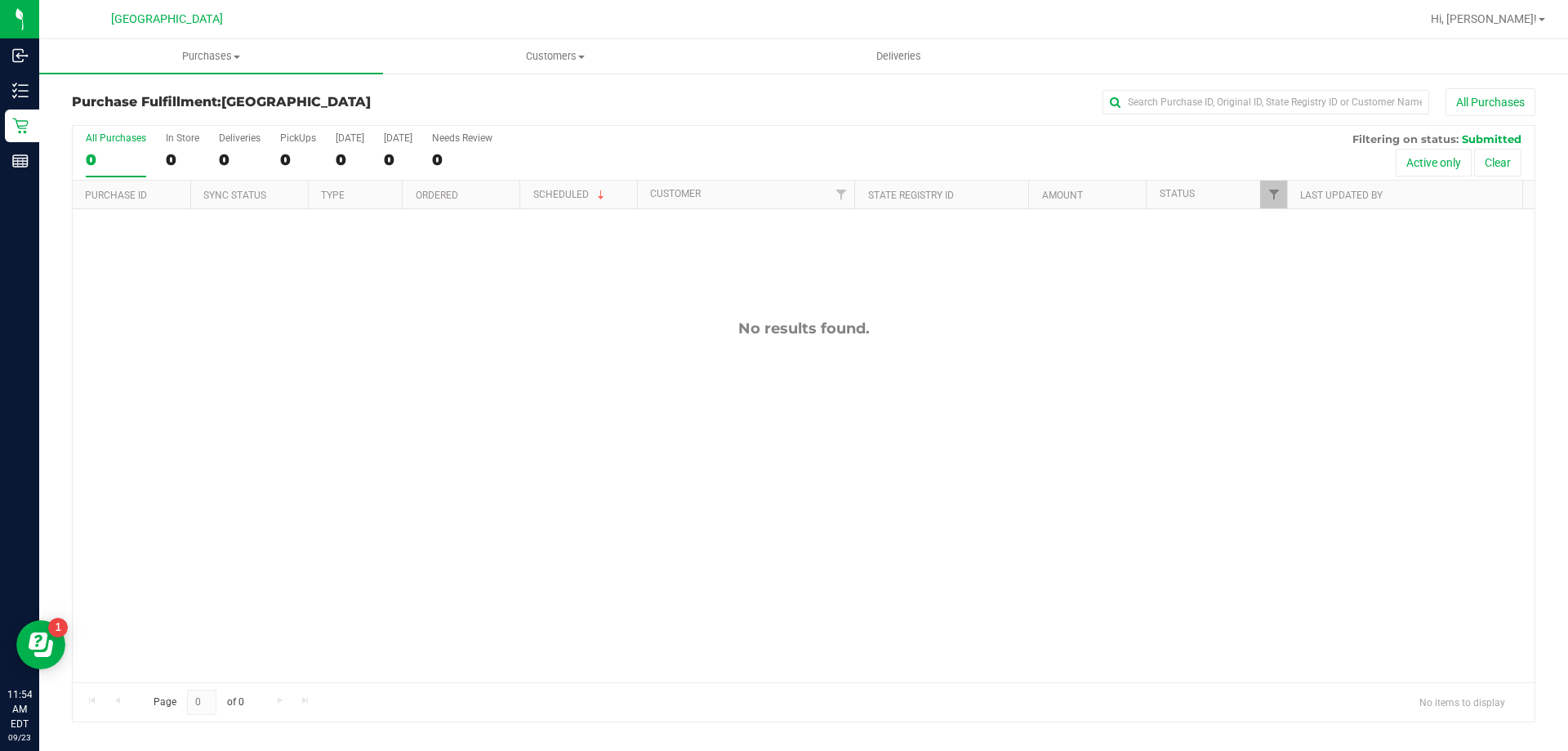
click at [278, 439] on div "No results found." at bounding box center [803, 501] width 1462 height 583
click at [176, 297] on div "No results found." at bounding box center [803, 501] width 1462 height 583
